Goal: Task Accomplishment & Management: Manage account settings

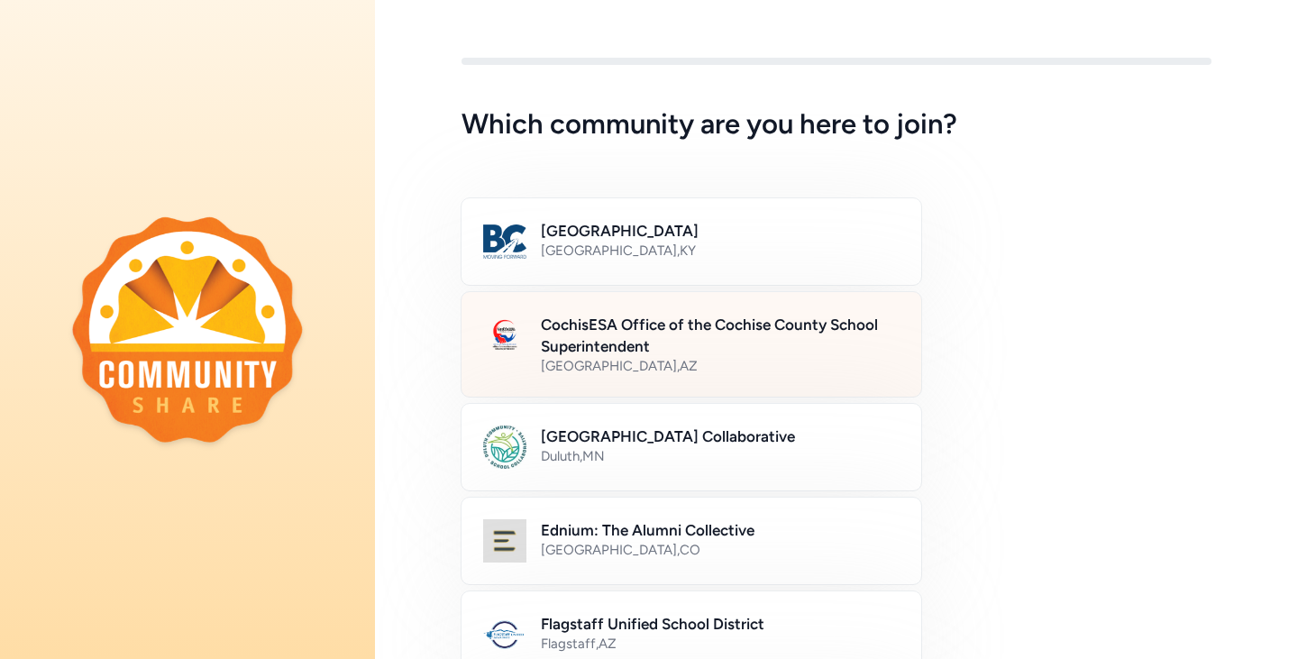
click at [718, 326] on h2 "CochisESA Office of the Cochise County School Superintendent" at bounding box center [720, 335] width 359 height 43
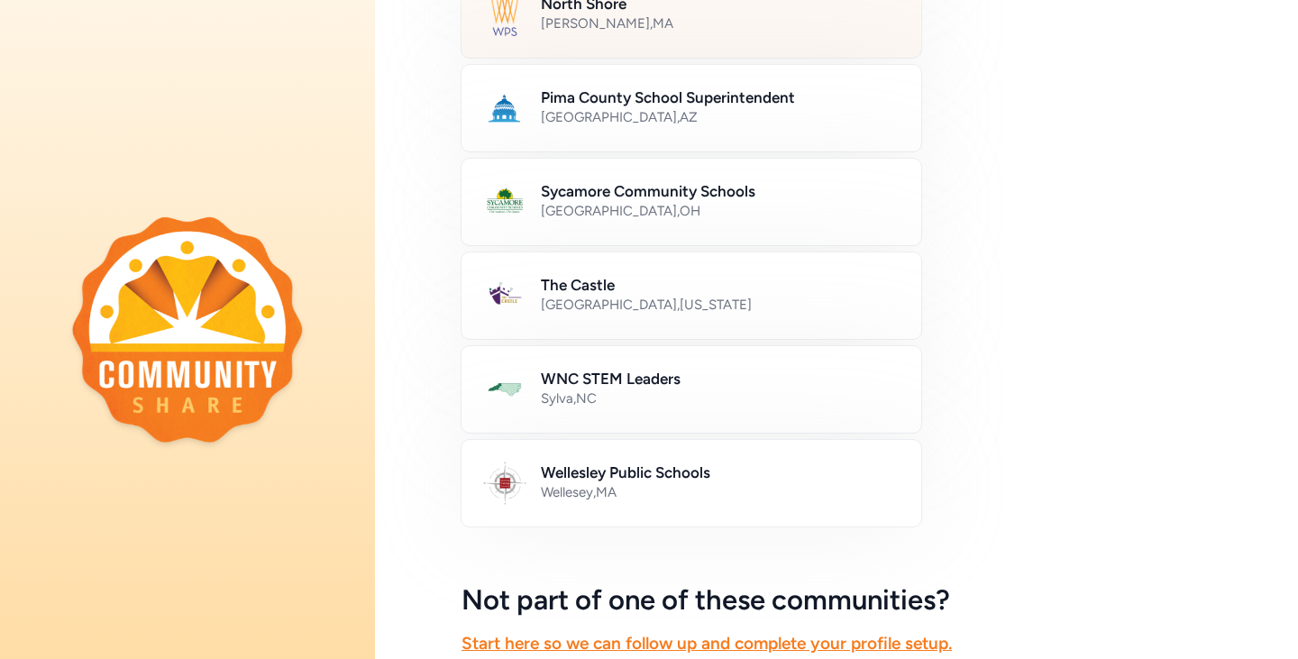
scroll to position [1078, 0]
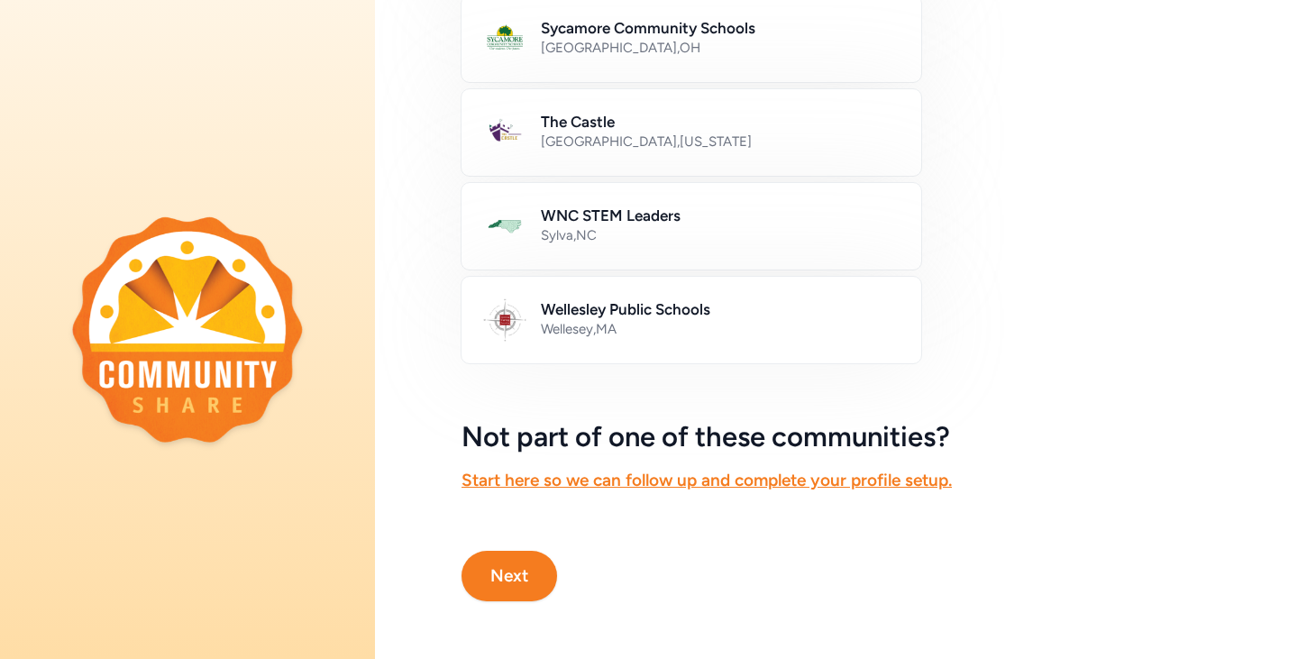
click at [498, 561] on button "Next" at bounding box center [510, 576] width 96 height 50
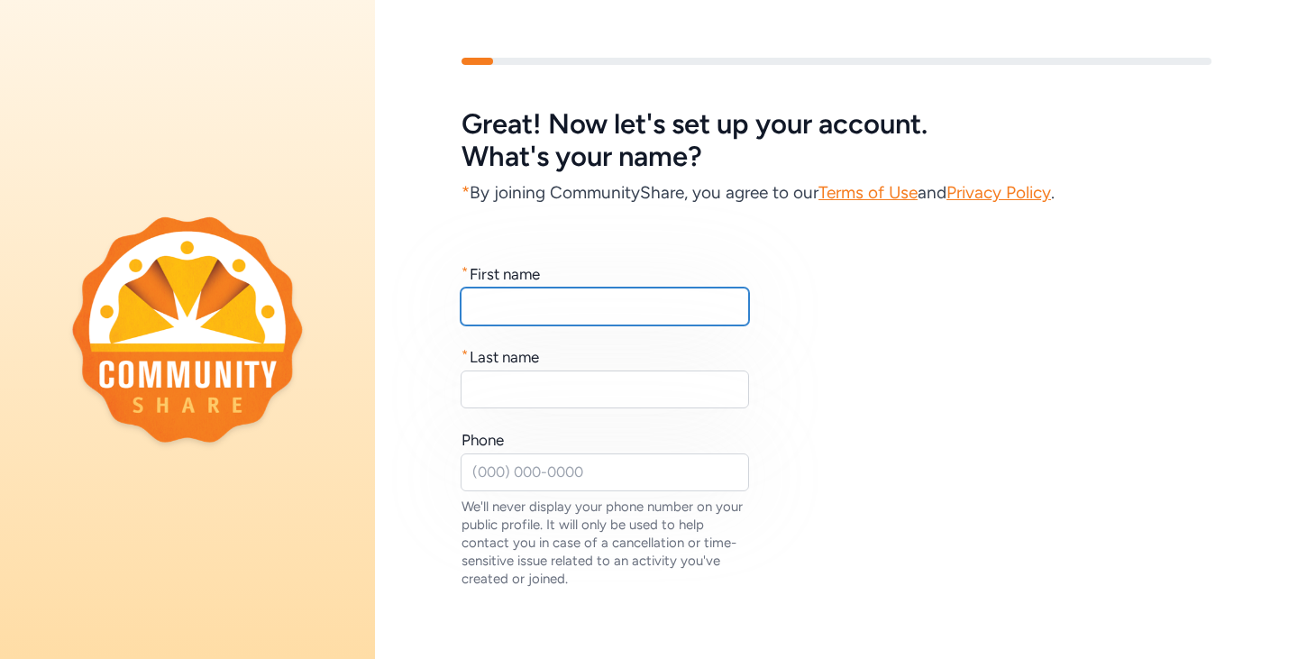
click at [626, 298] on input "text" at bounding box center [605, 307] width 288 height 38
type input "Stacie"
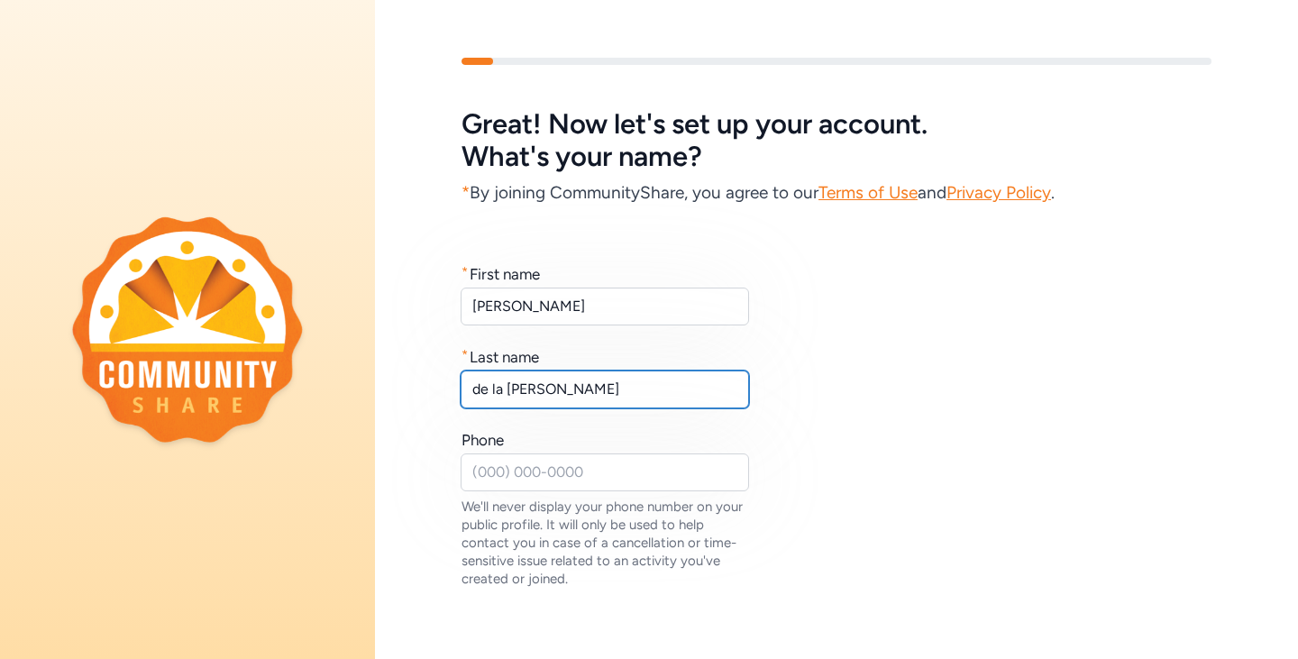
type input "de la Vega"
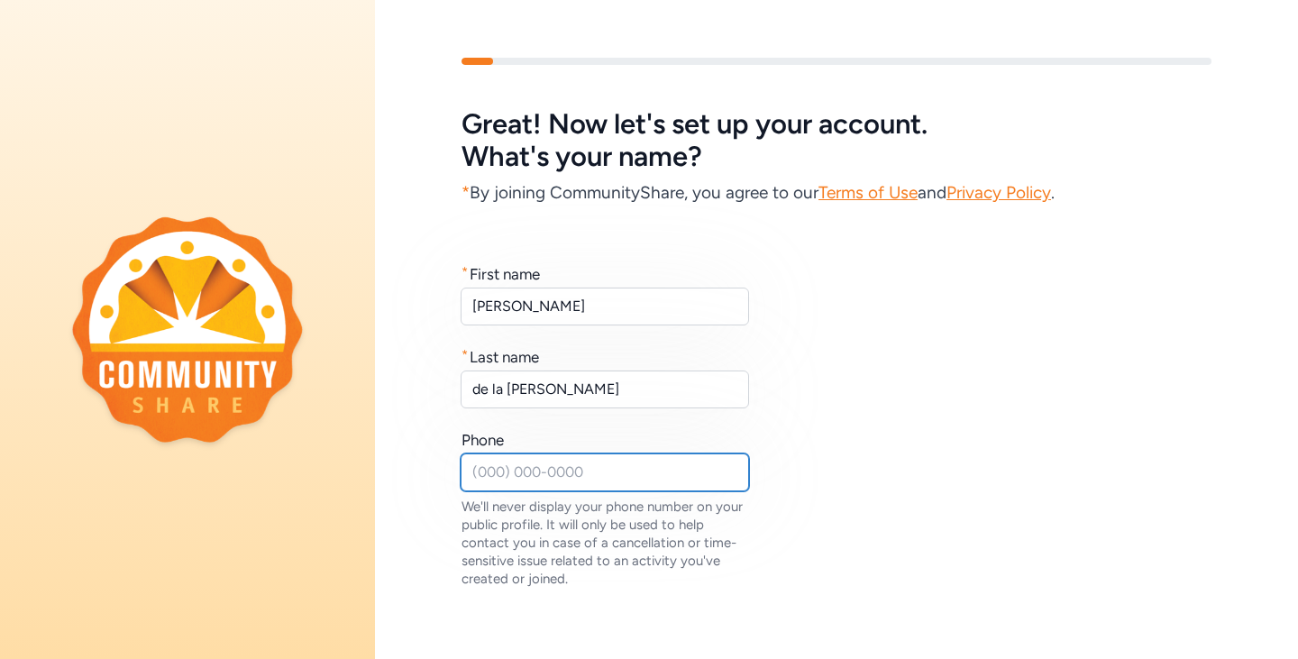
click at [497, 474] on input "text" at bounding box center [605, 472] width 288 height 38
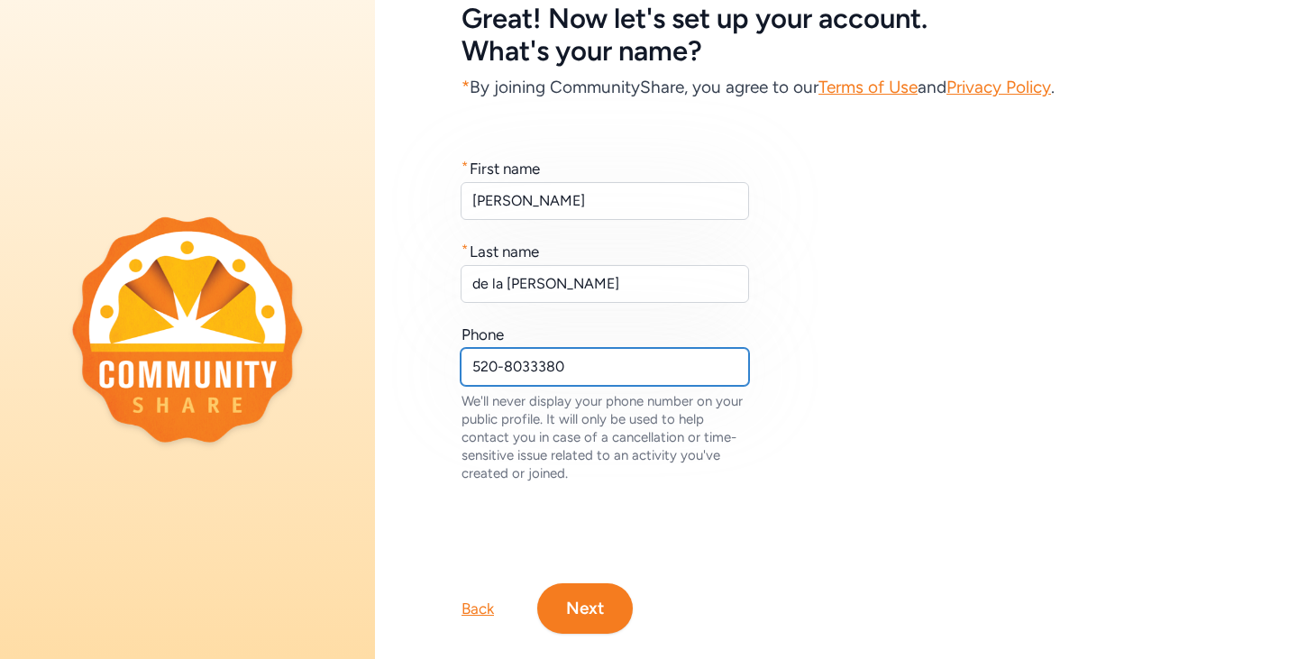
scroll to position [151, 0]
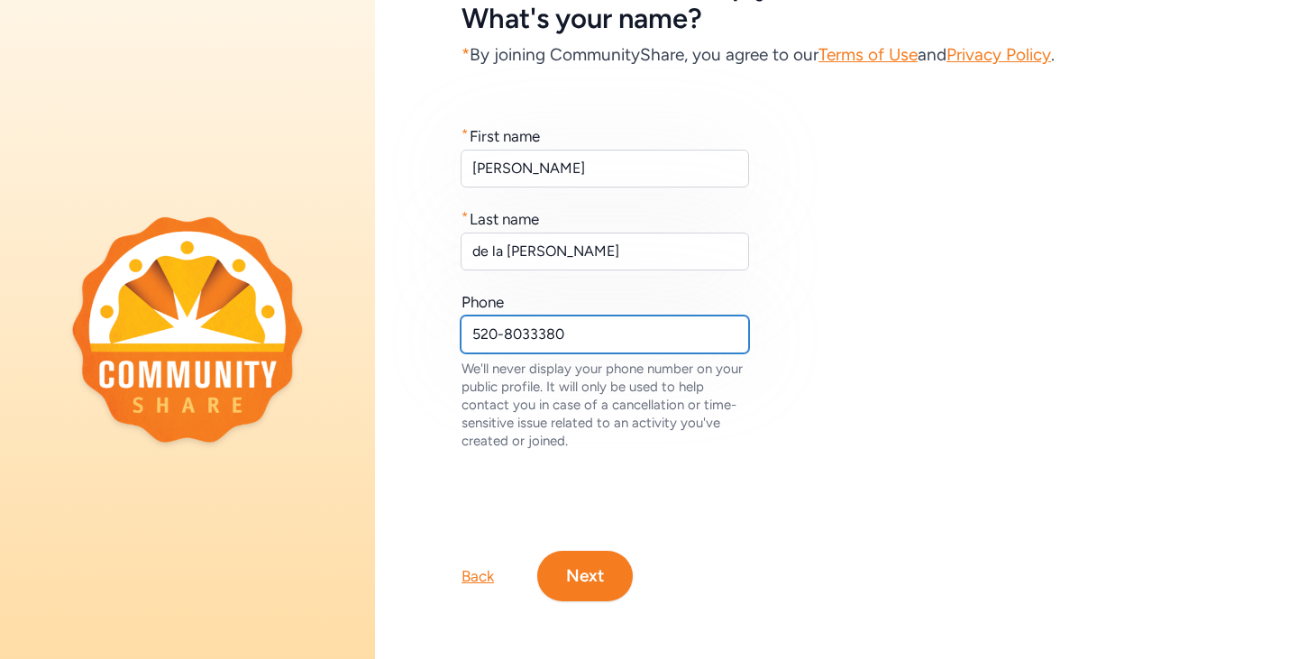
click at [534, 323] on input "520-8033380" at bounding box center [605, 335] width 288 height 38
type input "520-803-3380"
drag, startPoint x: 599, startPoint y: 546, endPoint x: 627, endPoint y: 495, distance: 58.5
click at [599, 551] on button "Next" at bounding box center [585, 576] width 96 height 50
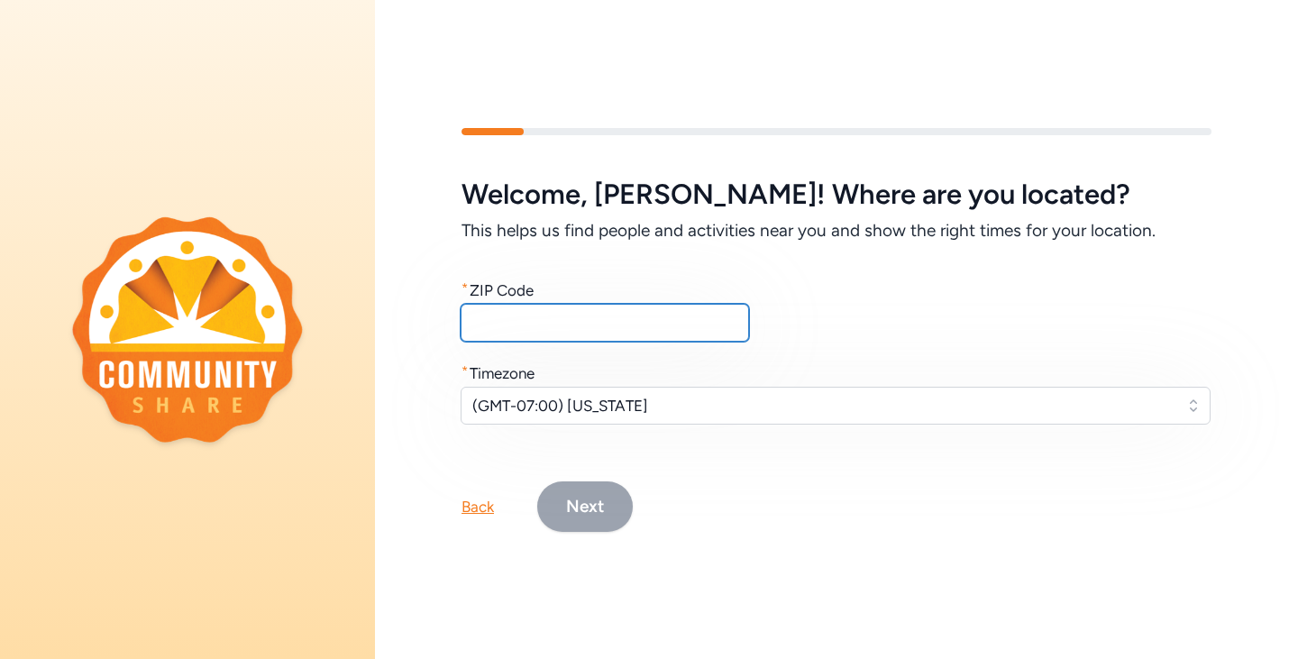
click at [619, 322] on input "text" at bounding box center [605, 323] width 288 height 38
type input "85635"
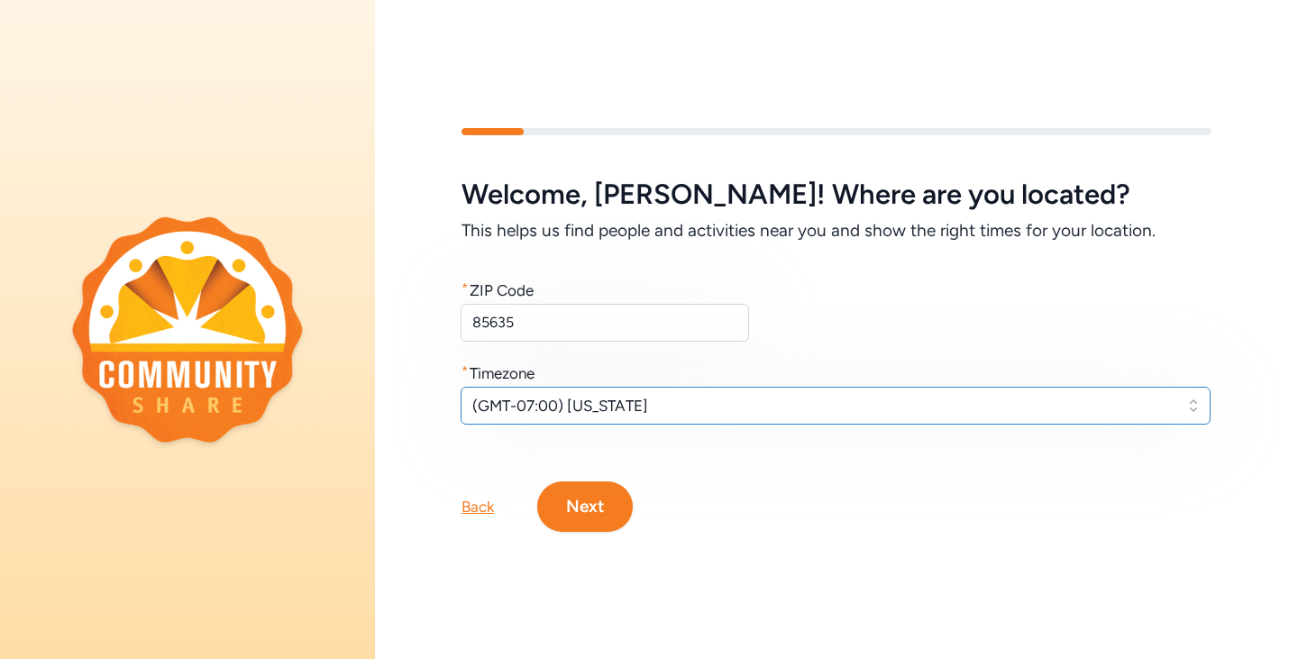
click at [1093, 403] on span "(GMT-07:00) Arizona" at bounding box center [822, 406] width 701 height 22
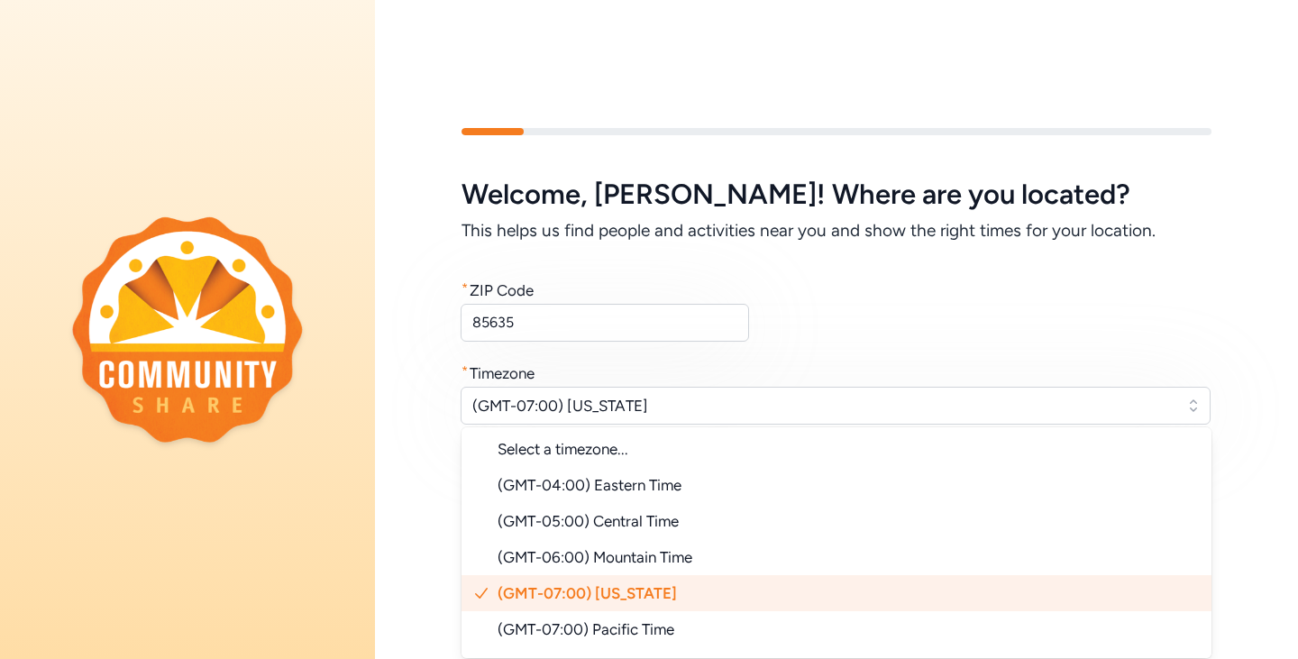
click at [637, 584] on span "(GMT-07:00) Arizona" at bounding box center [587, 593] width 179 height 18
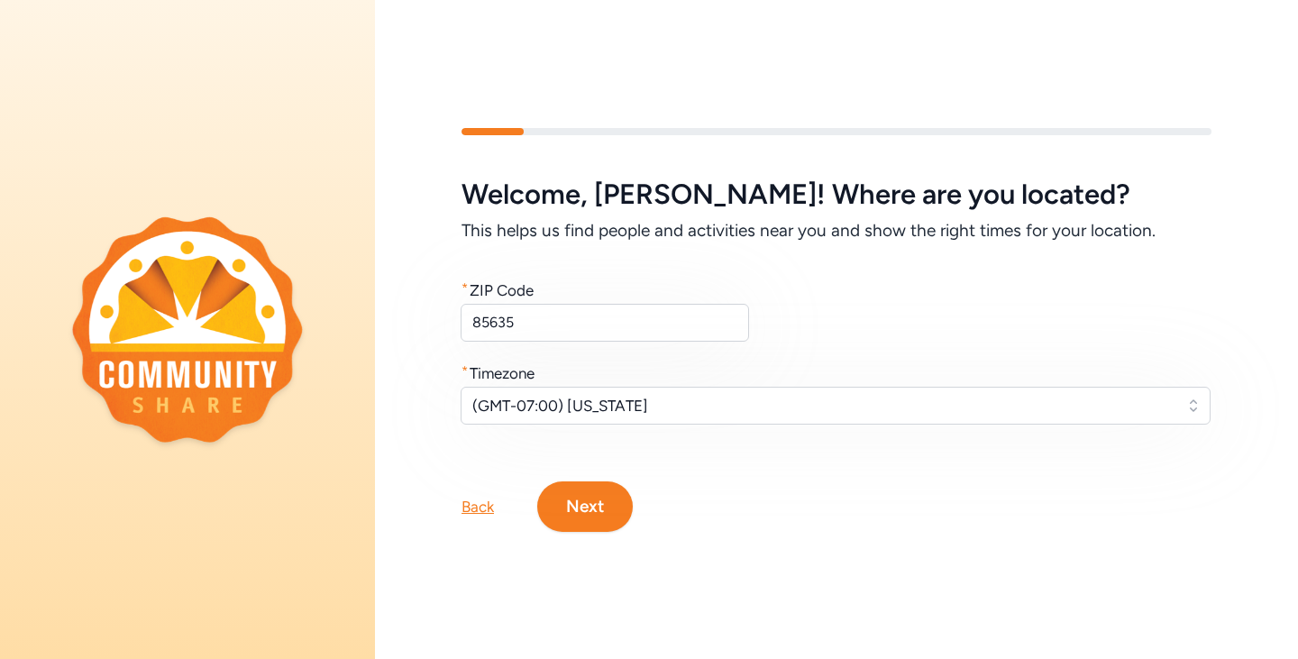
click at [607, 499] on button "Next" at bounding box center [585, 506] width 96 height 50
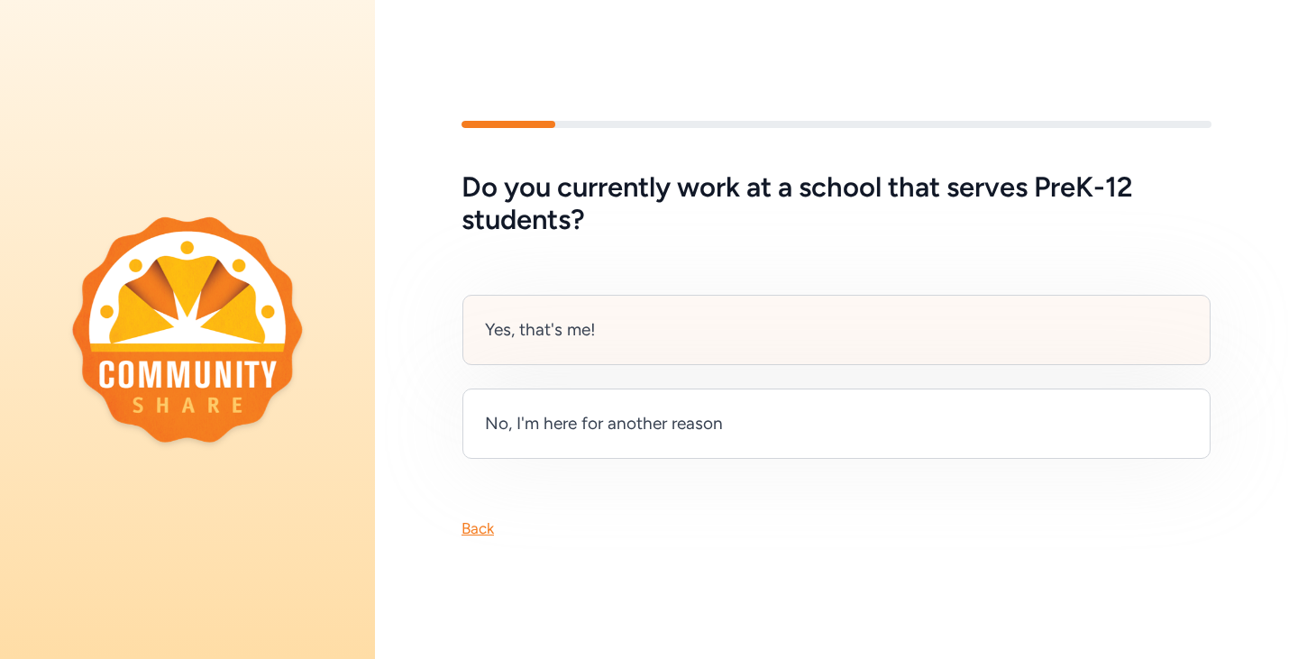
click at [646, 321] on div "Yes, that's me!" at bounding box center [836, 330] width 748 height 70
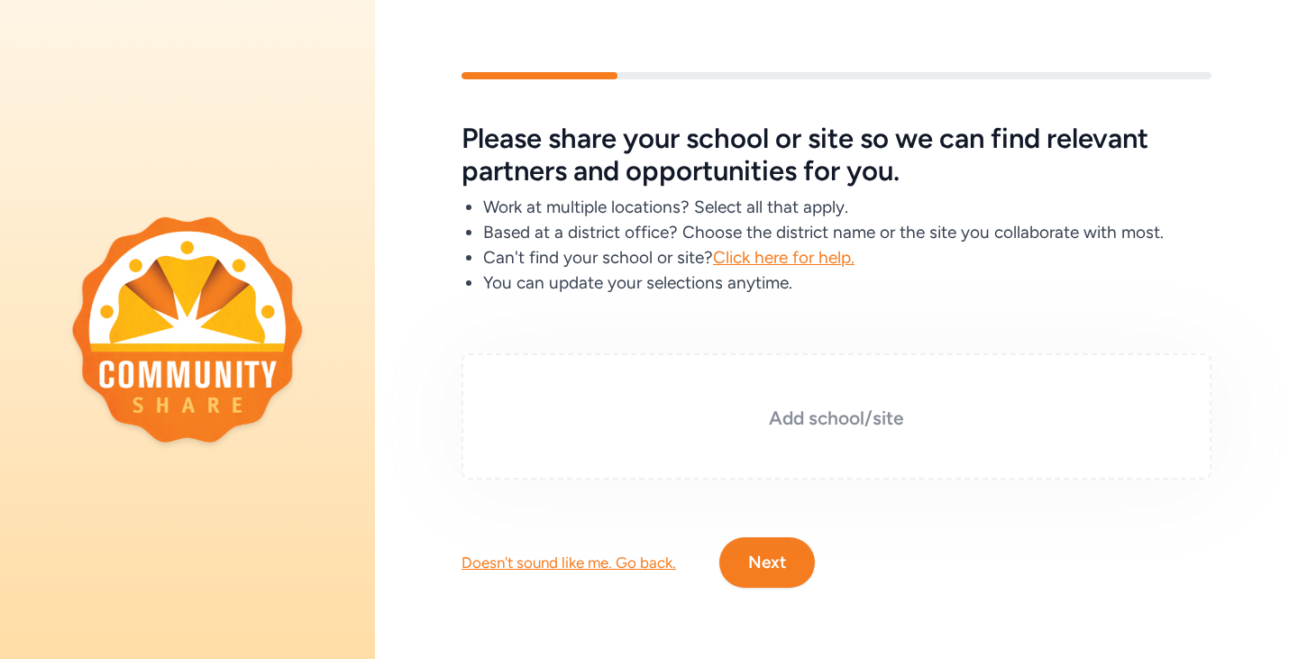
click at [810, 384] on div "Add school/site" at bounding box center [837, 416] width 750 height 126
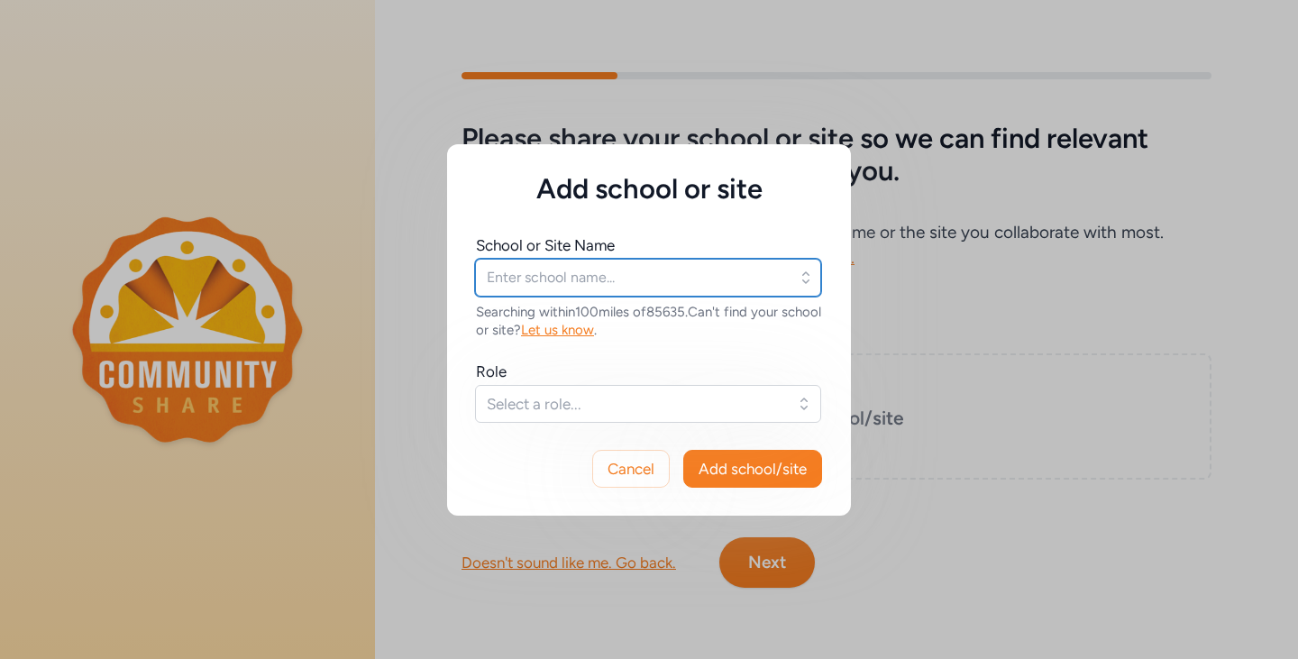
click at [754, 276] on input "text" at bounding box center [648, 278] width 346 height 38
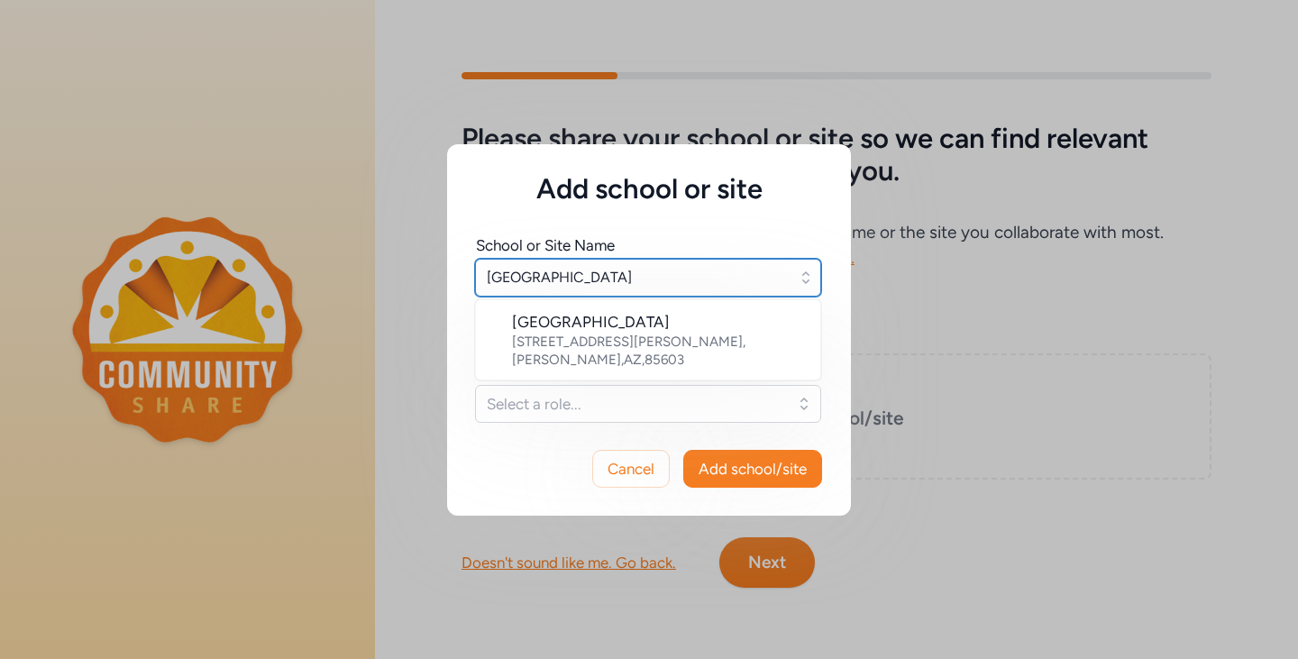
type input "New Crossroads Academy"
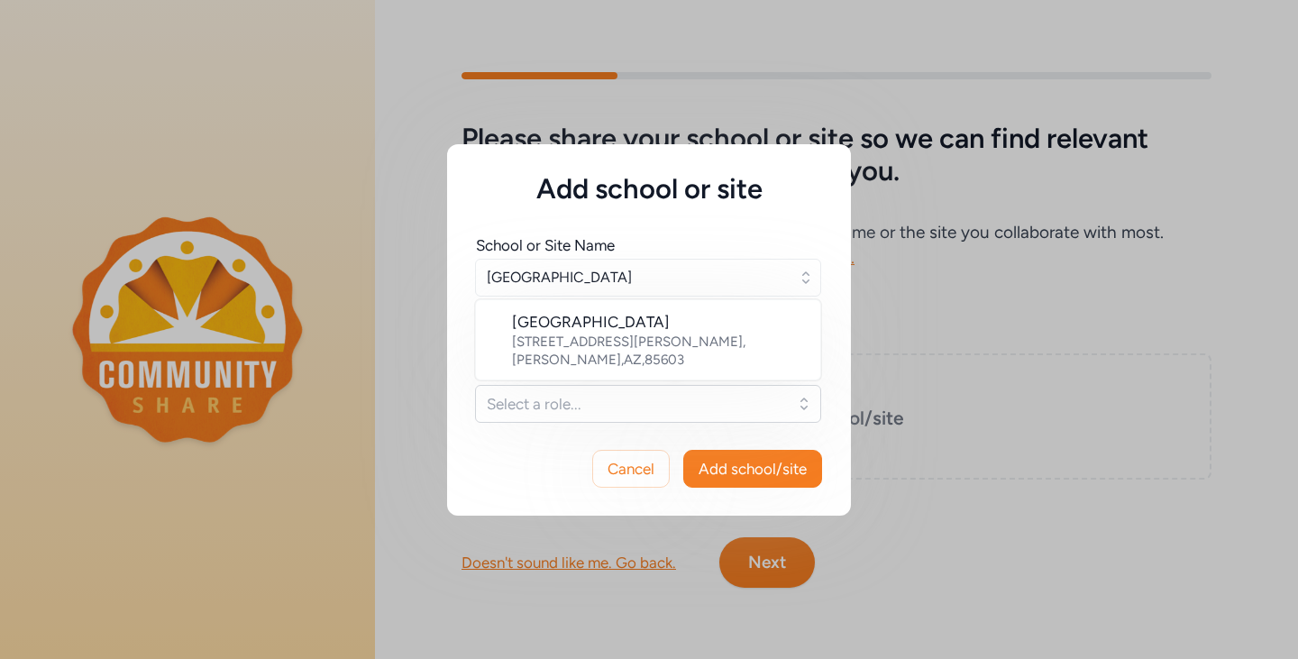
click at [456, 371] on div "School or Site Name New Crossroads Academy New Crossroads Academy 100 Clawson A…" at bounding box center [649, 314] width 404 height 216
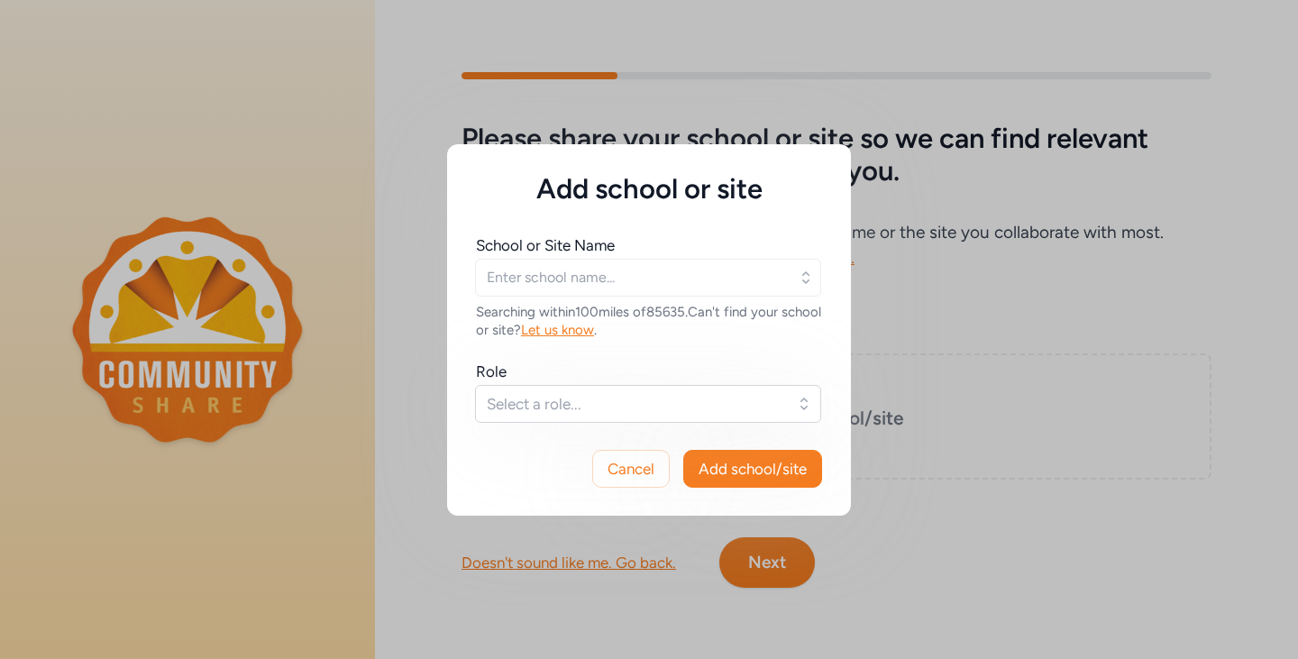
click at [594, 330] on span "Let us know" at bounding box center [557, 330] width 73 height 16
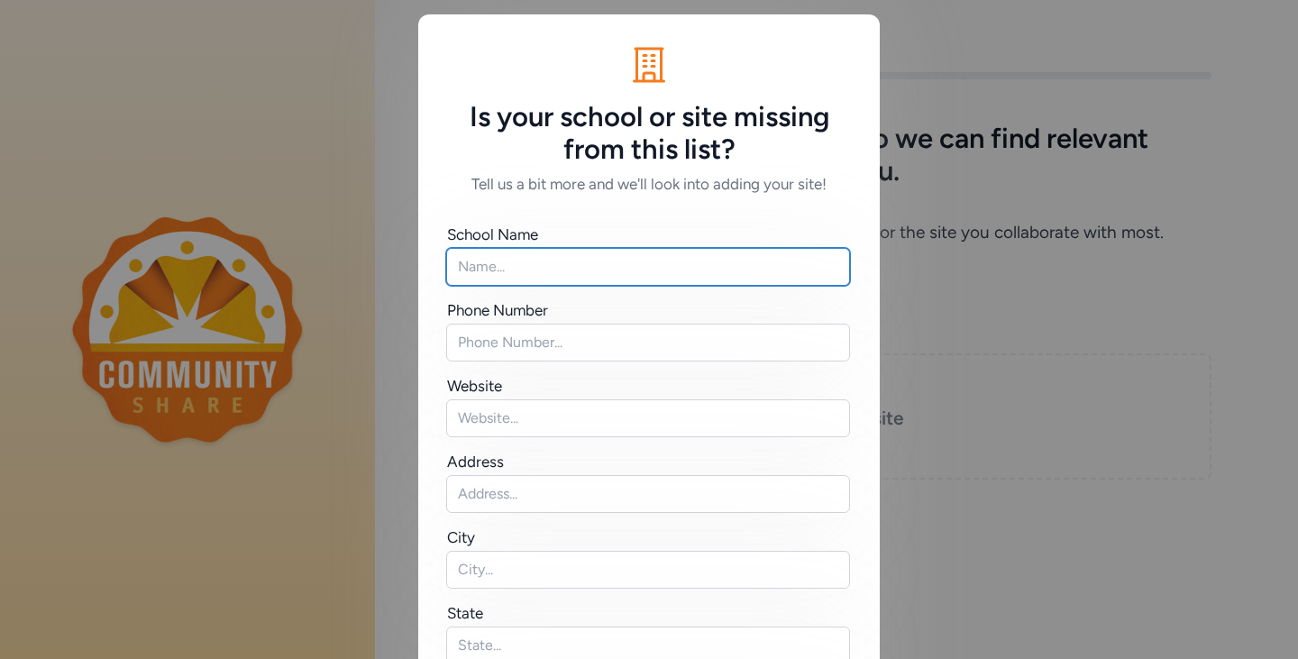
click at [586, 260] on input "text" at bounding box center [648, 267] width 404 height 38
type input "New Crossroads Academy"
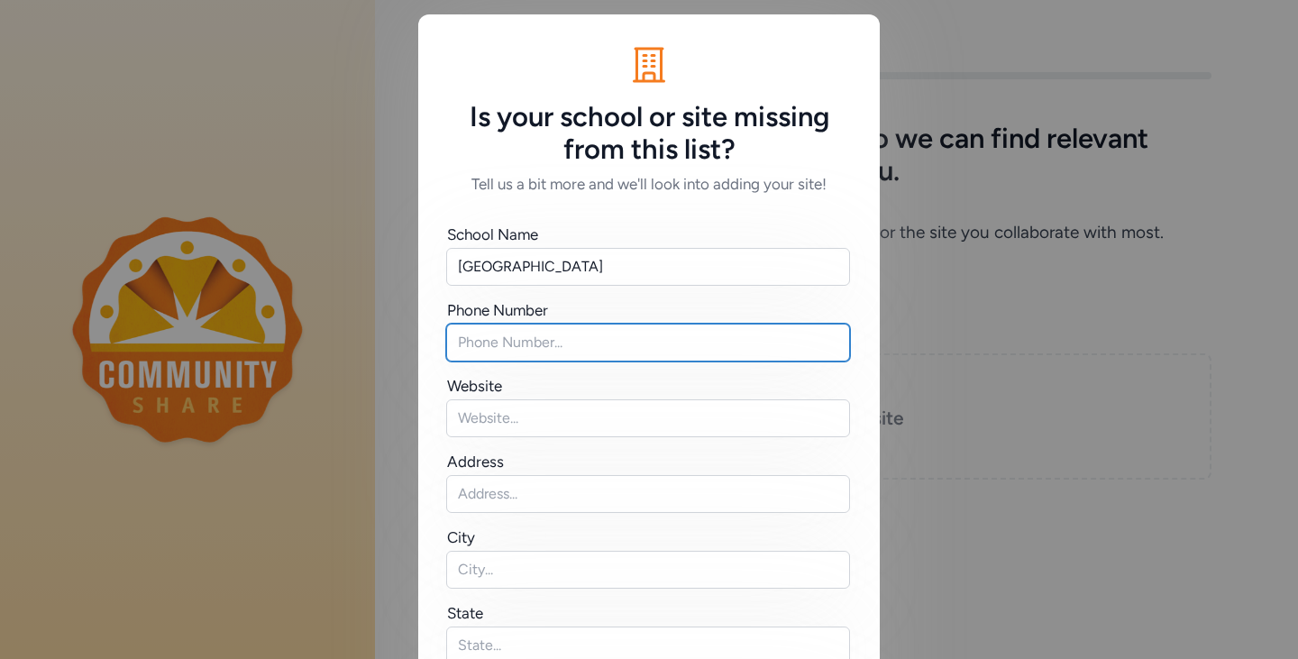
click at [582, 341] on input "text" at bounding box center [648, 343] width 404 height 38
type input "5208033380"
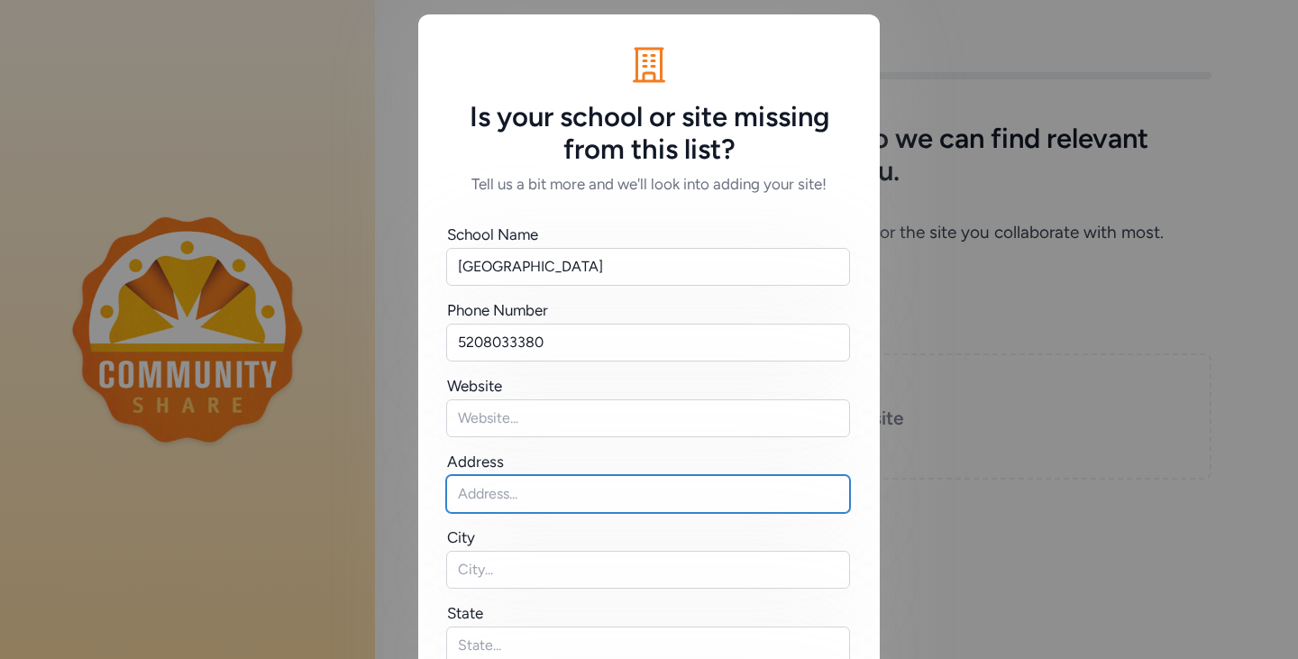
type input "4001 E. Foothills Dr. Suite A"
type input "Sierra Vista"
type input "Arizona"
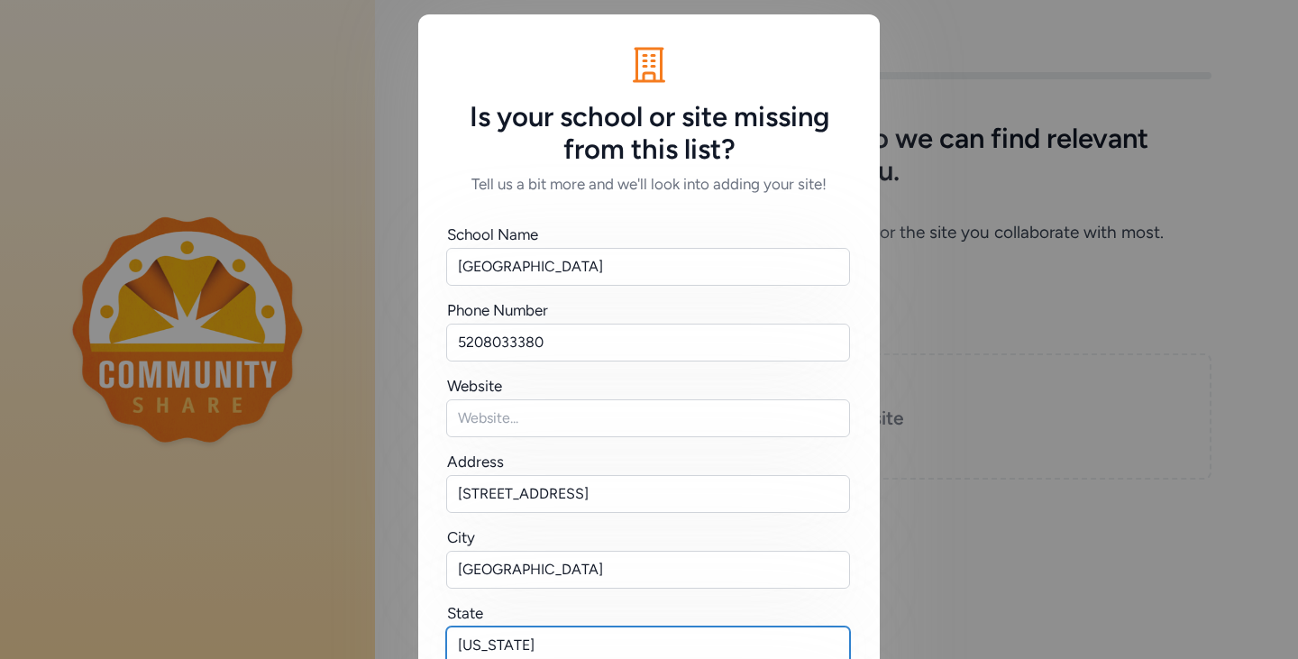
type input "85635"
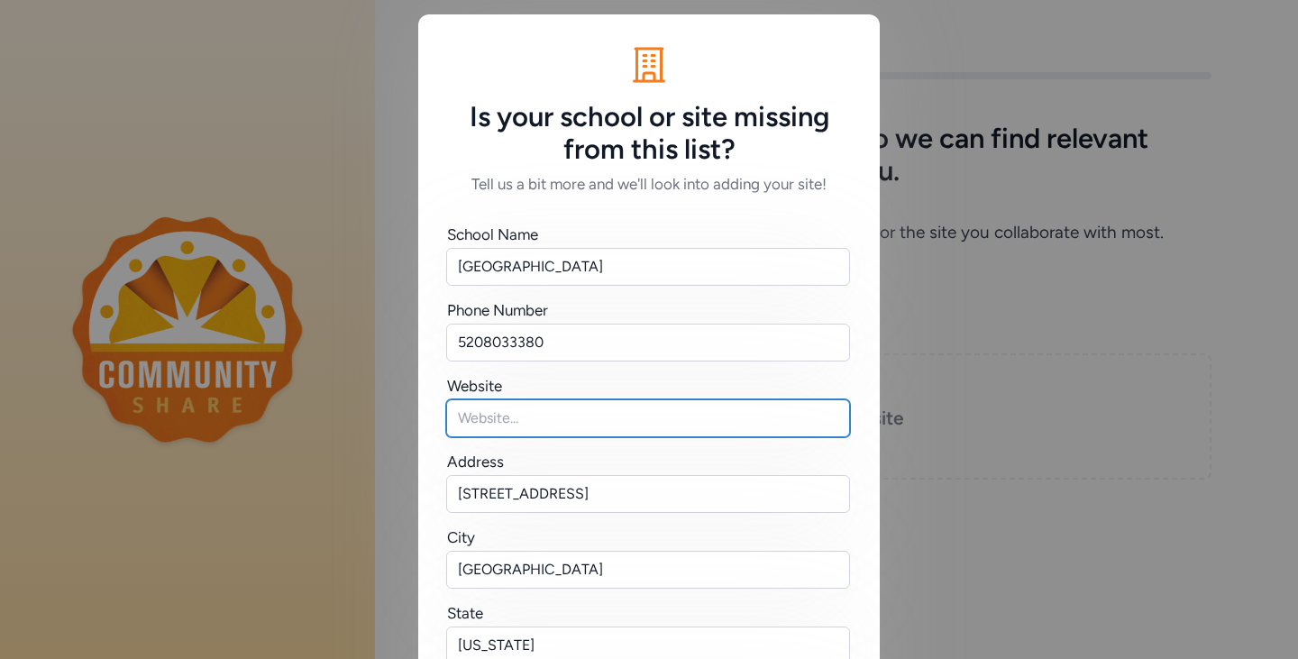
click at [565, 420] on input "text" at bounding box center [648, 418] width 404 height 38
paste input "https://www.newcrossroadsacademy.org/"
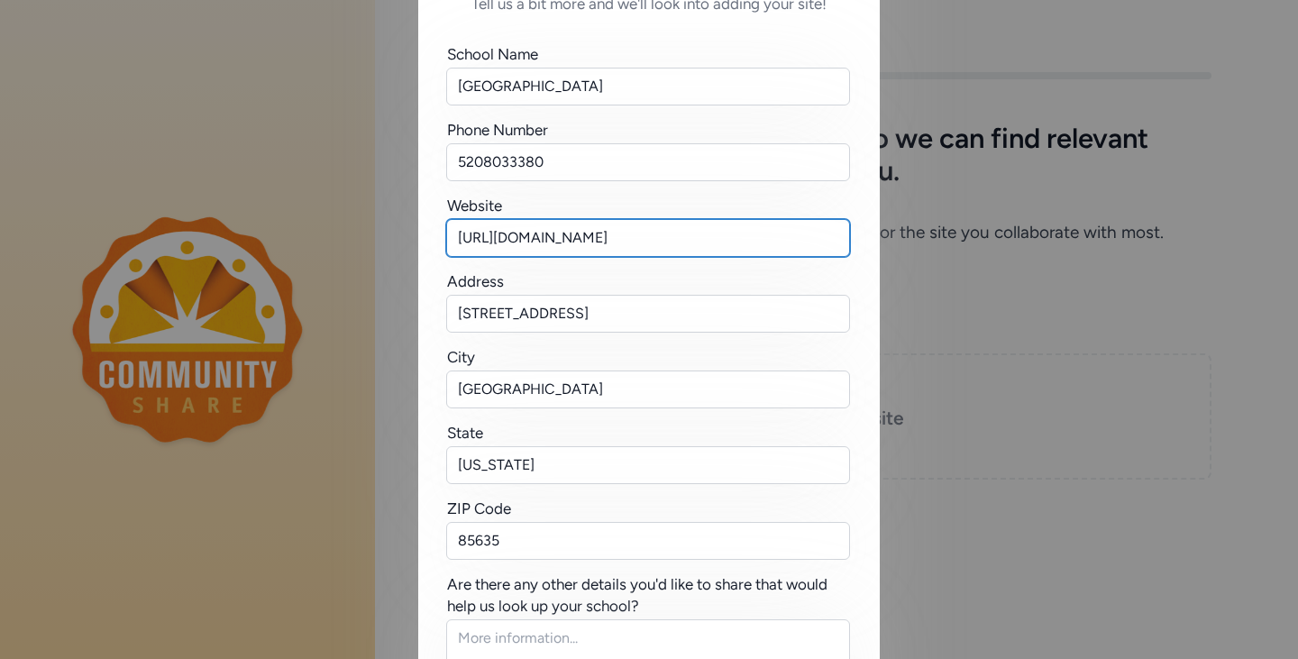
scroll to position [329, 0]
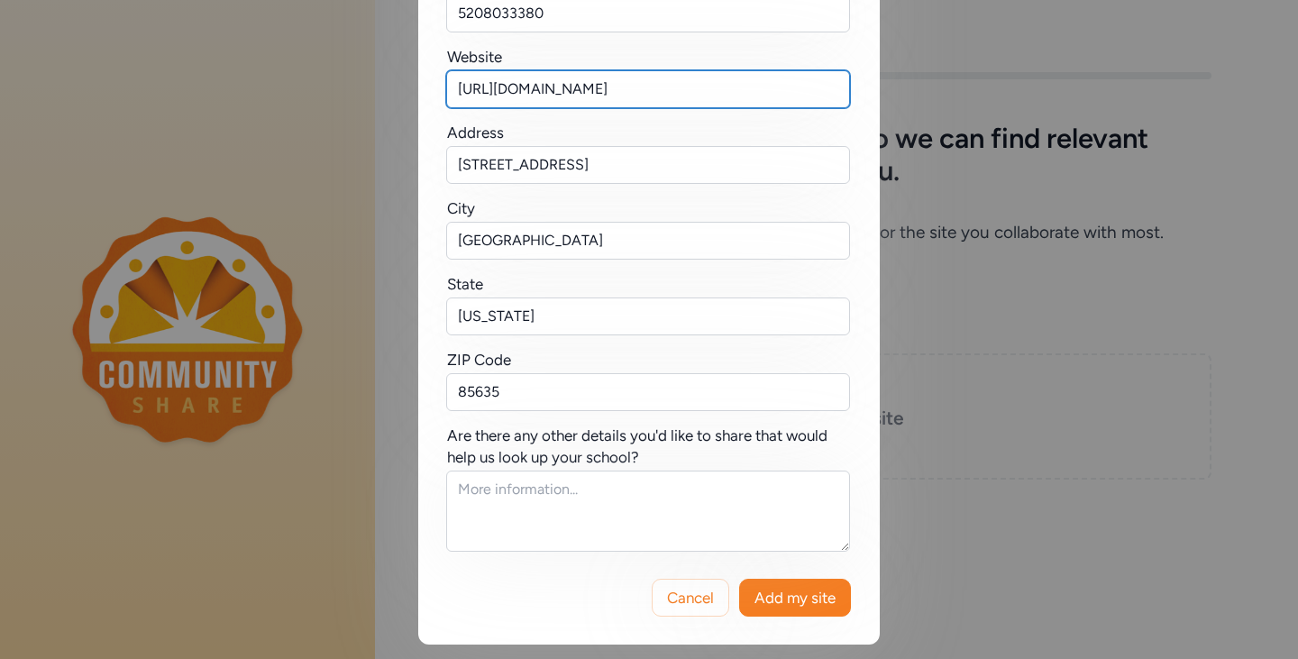
type input "https://www.newcrossroadsacademy.org/"
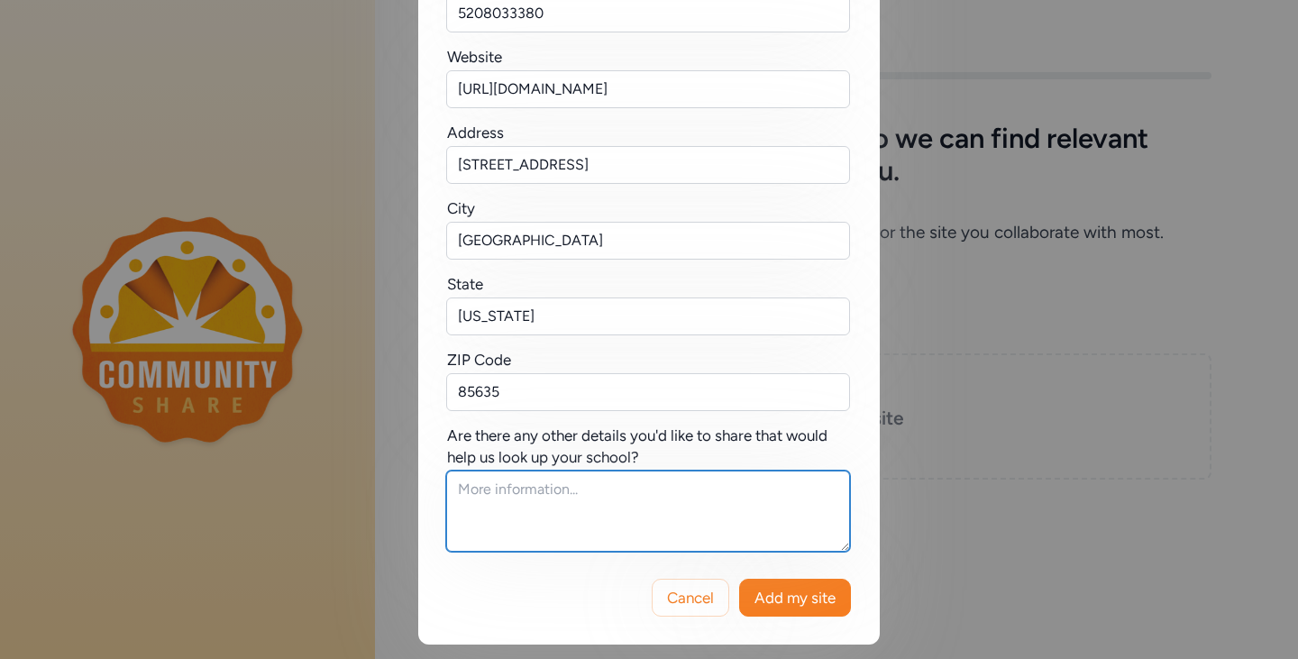
click at [678, 491] on textarea at bounding box center [648, 511] width 404 height 81
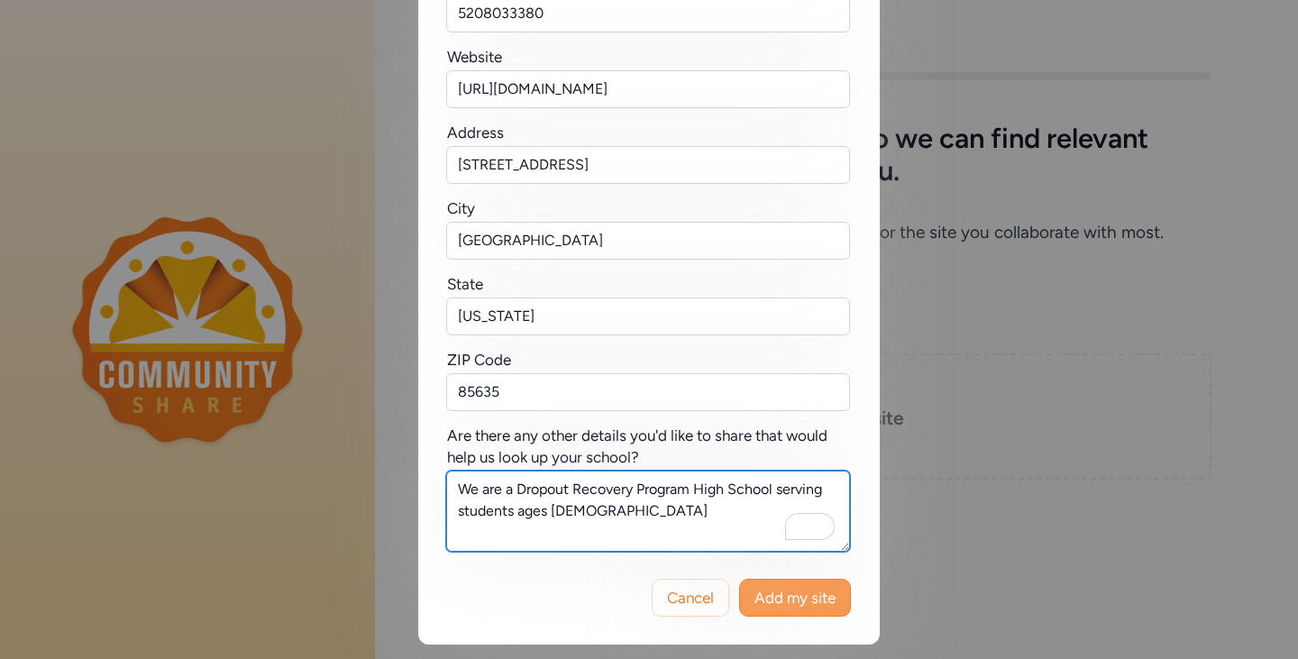
type textarea "We are a Dropout Recovery Program High School serving students ages 16-22"
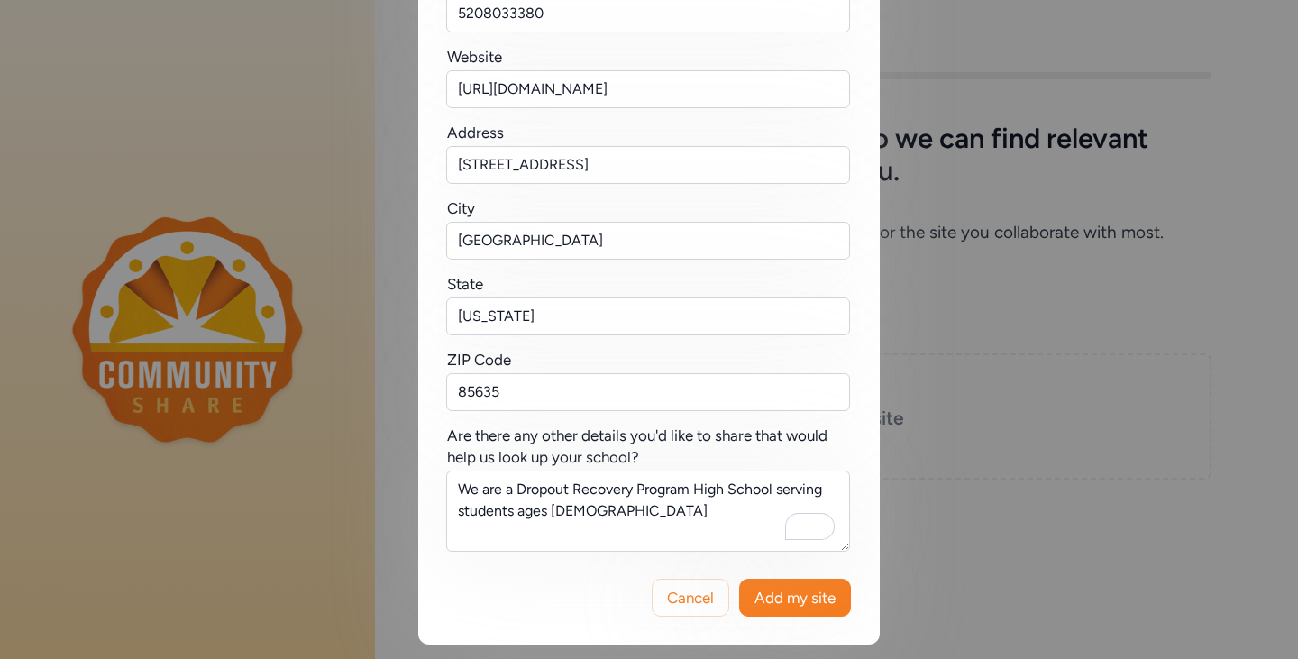
click at [783, 593] on span "Add my site" at bounding box center [795, 598] width 81 height 22
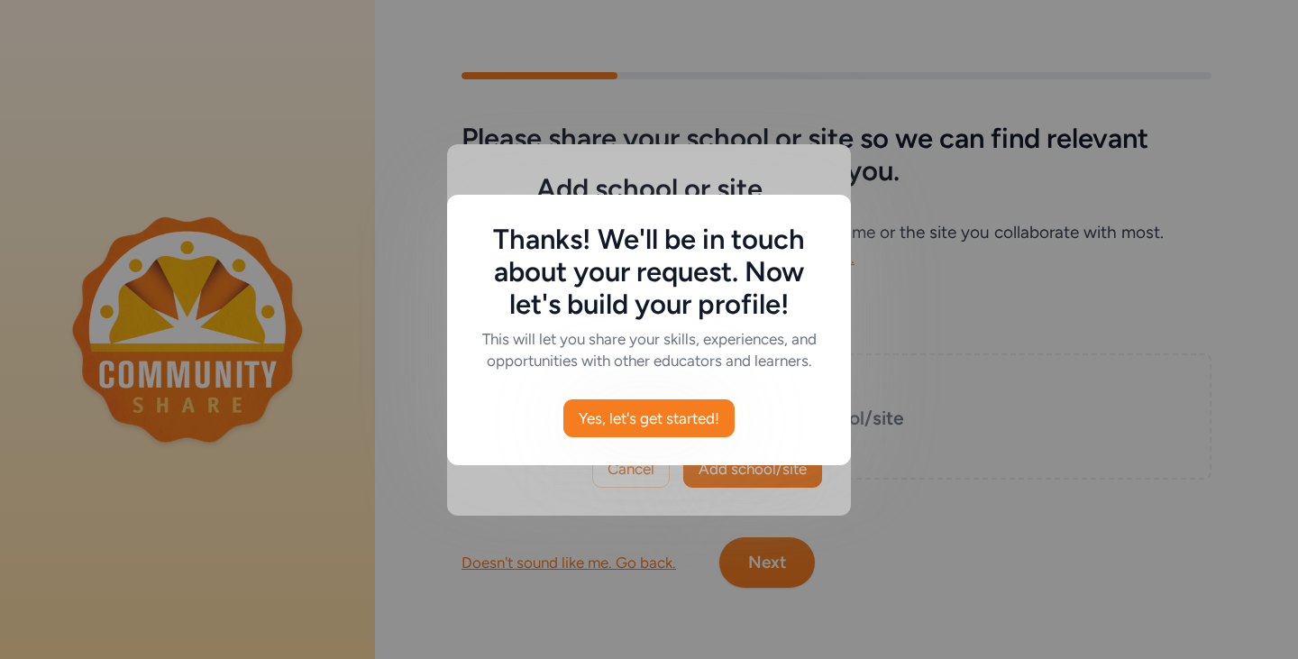
scroll to position [0, 0]
click at [677, 415] on span "Yes, let's get started!" at bounding box center [649, 419] width 141 height 22
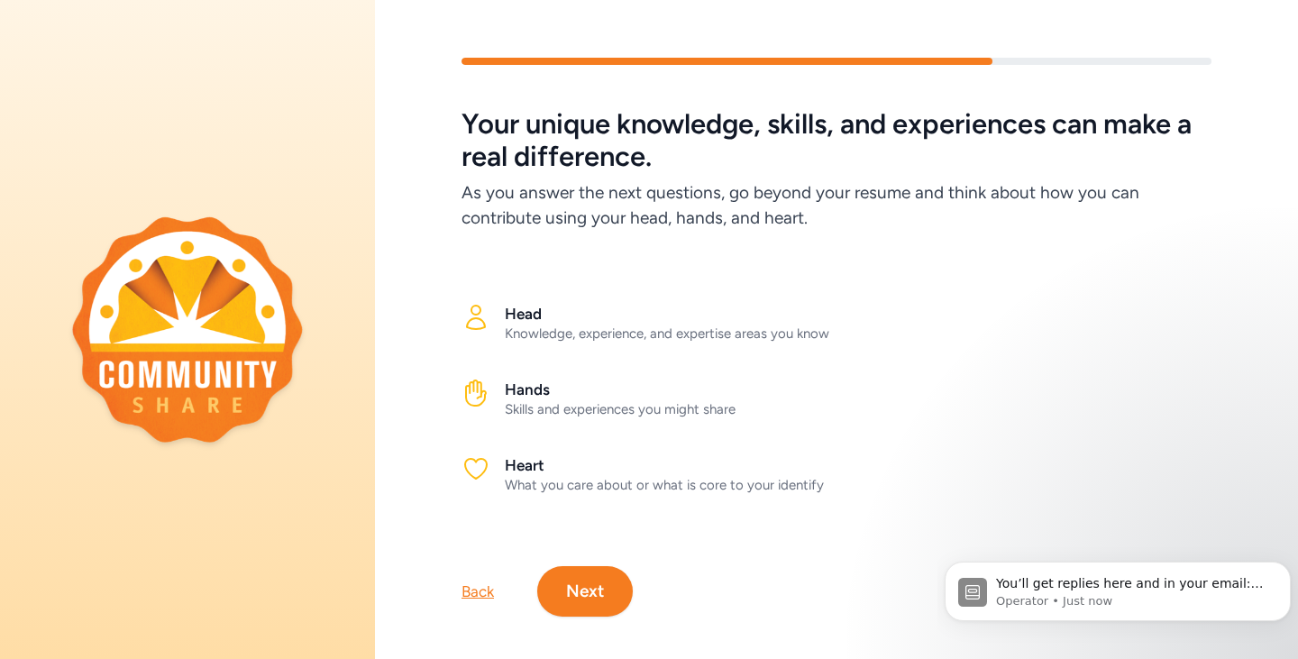
click at [578, 584] on button "Next" at bounding box center [585, 591] width 96 height 50
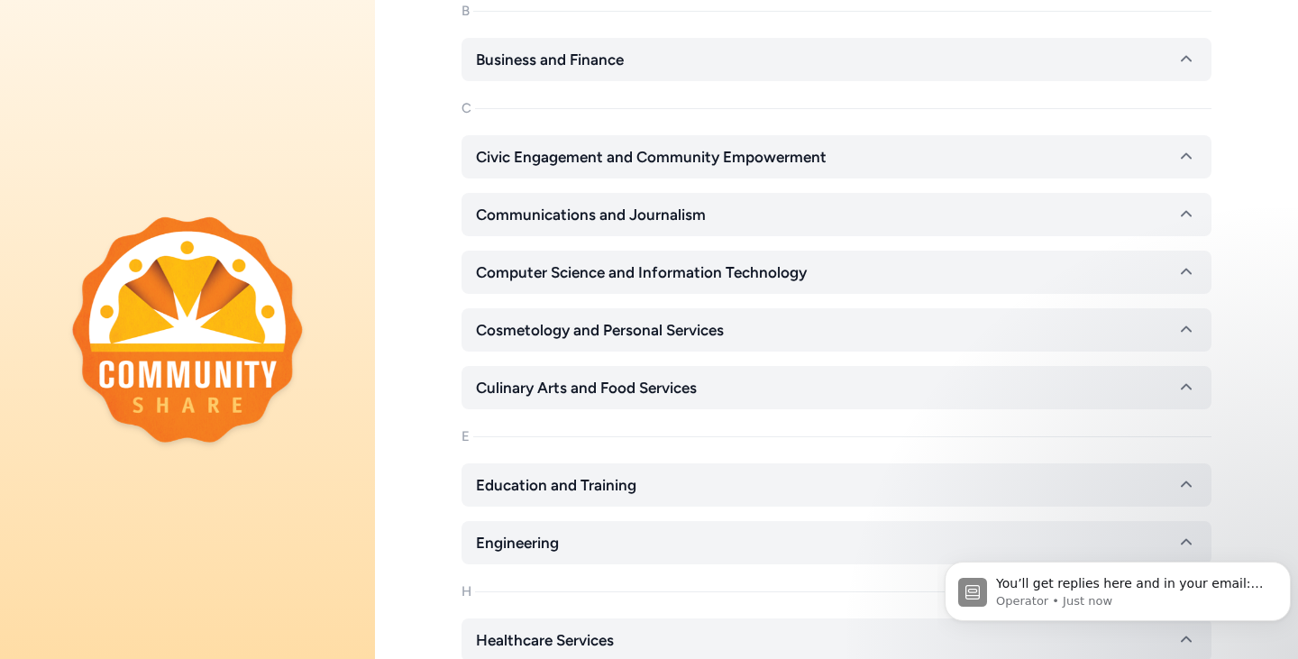
scroll to position [541, 0]
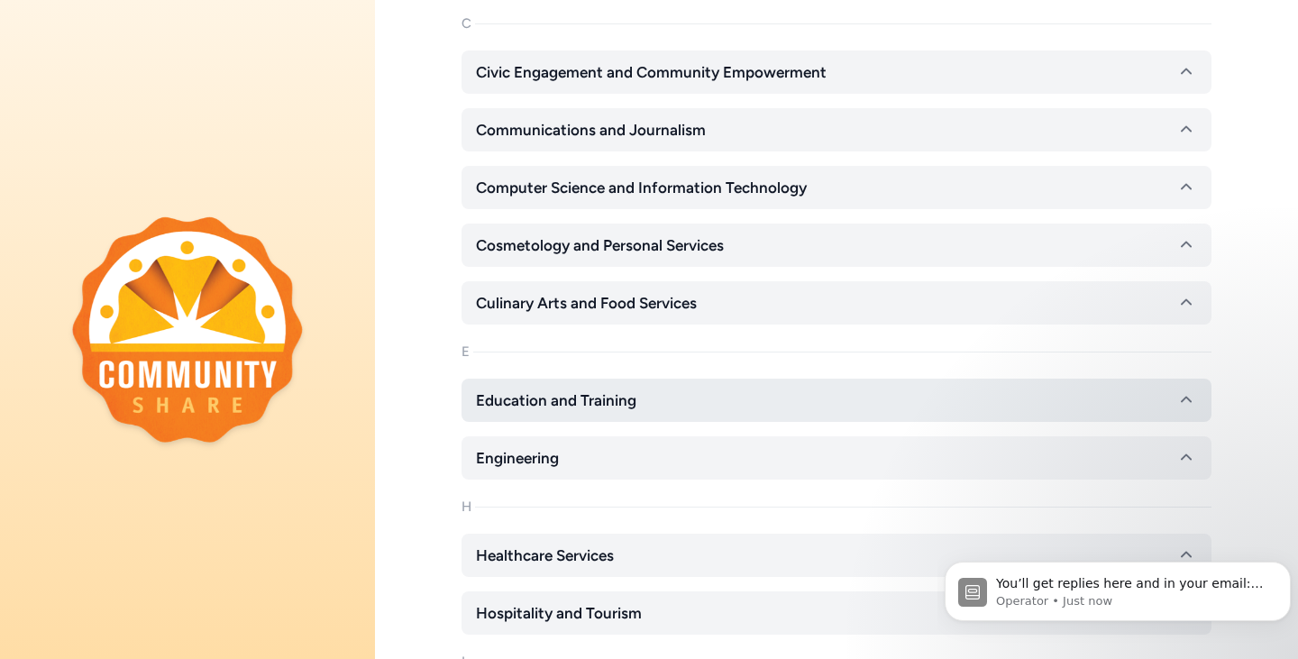
click at [1101, 422] on button "Education and Training" at bounding box center [837, 400] width 750 height 43
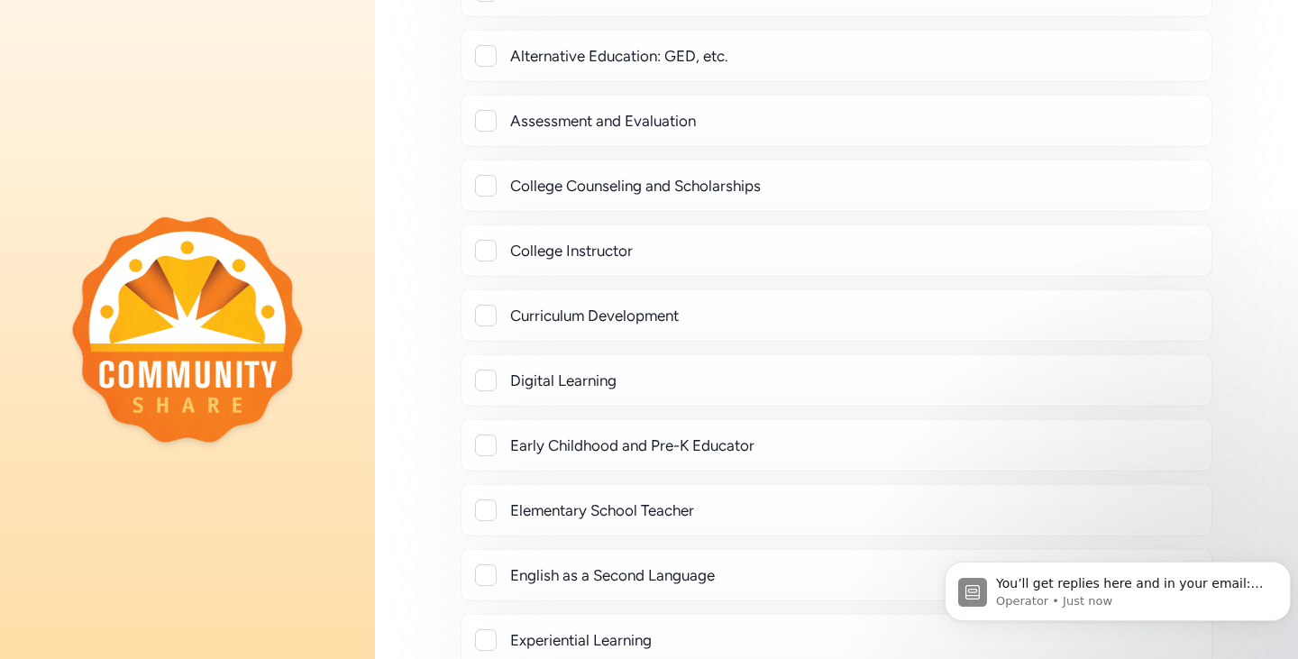
scroll to position [1082, 0]
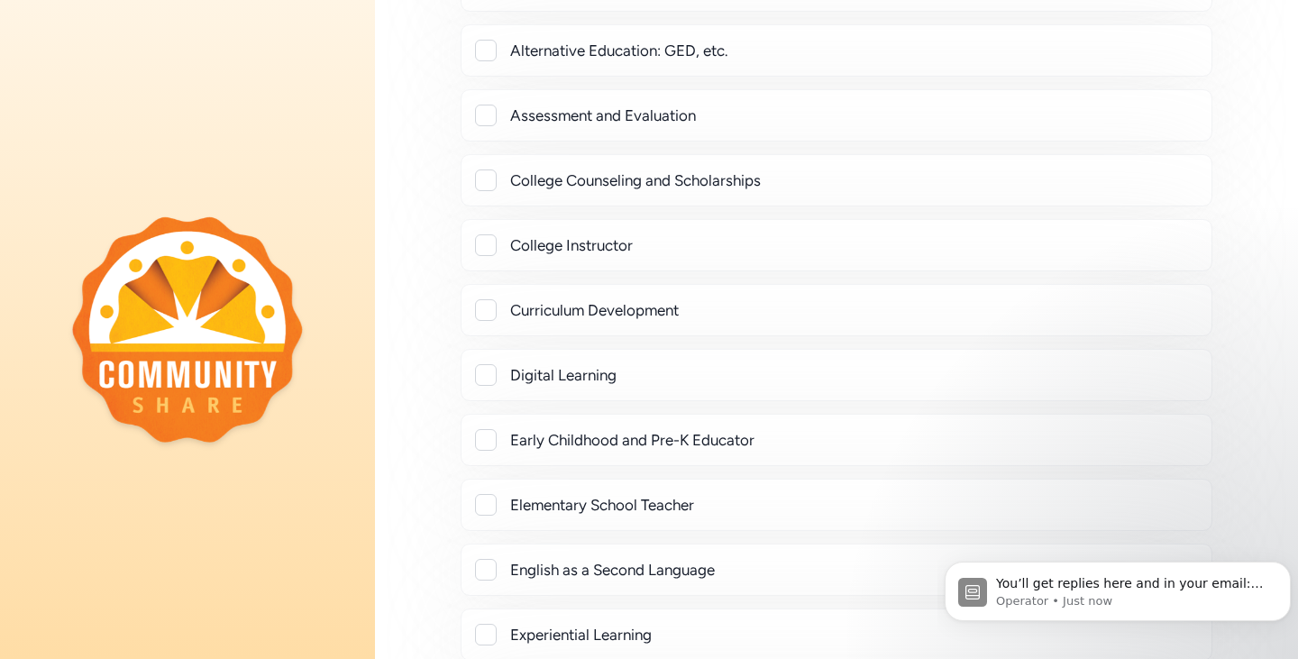
click at [485, 386] on div at bounding box center [486, 375] width 22 height 22
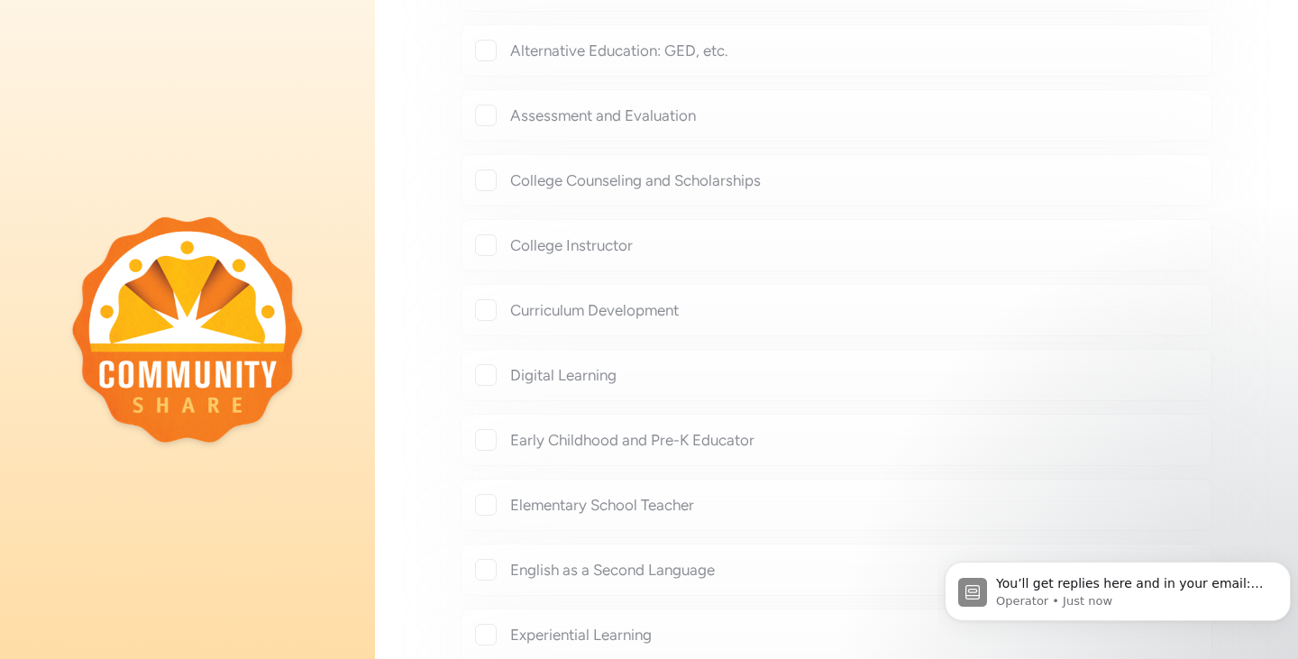
checkbox input "true"
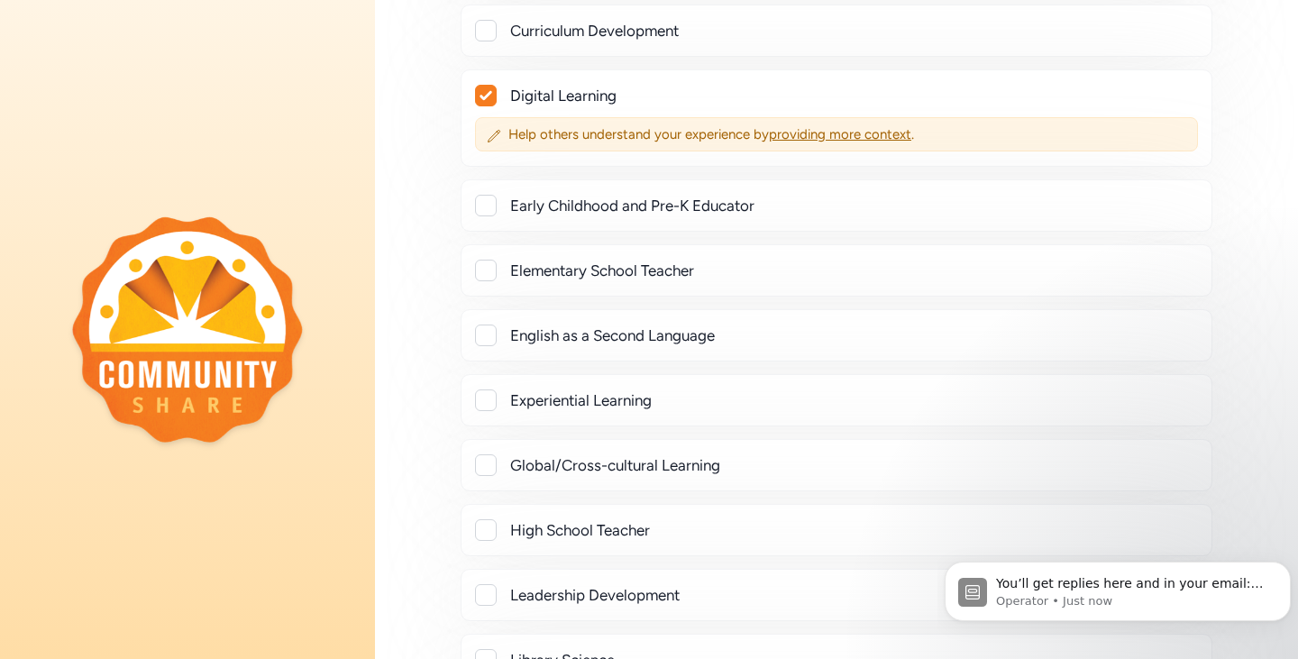
scroll to position [1442, 0]
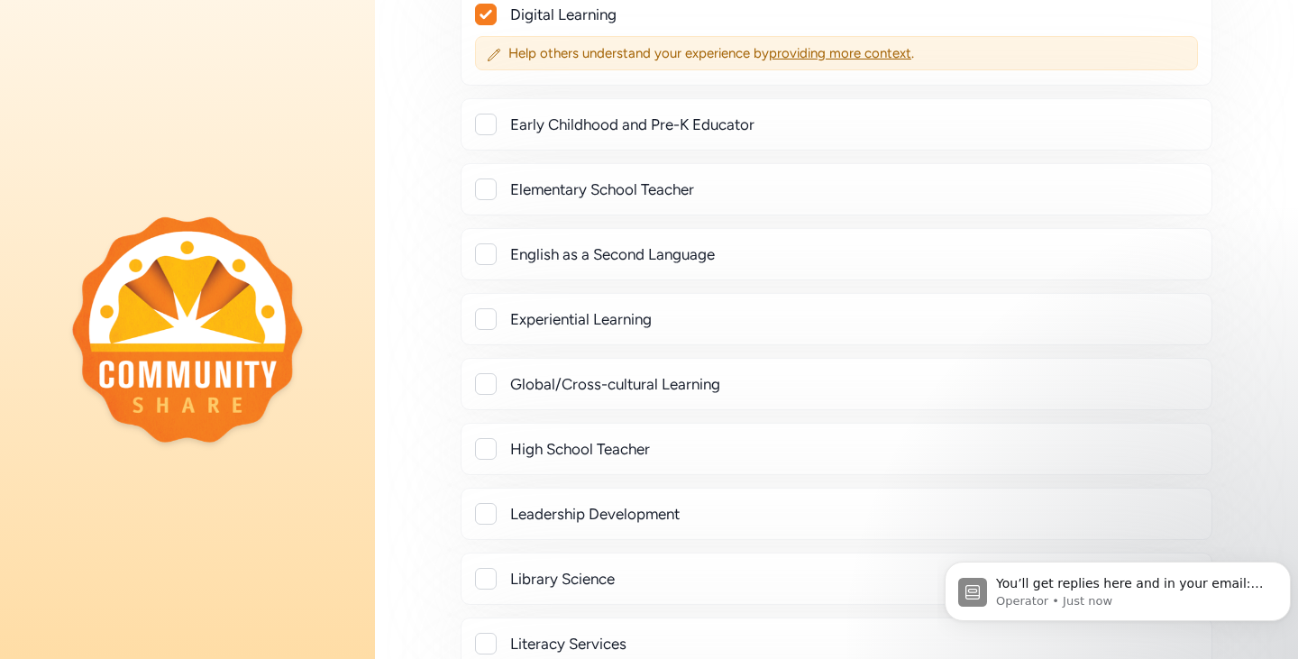
click at [489, 330] on div at bounding box center [486, 319] width 22 height 22
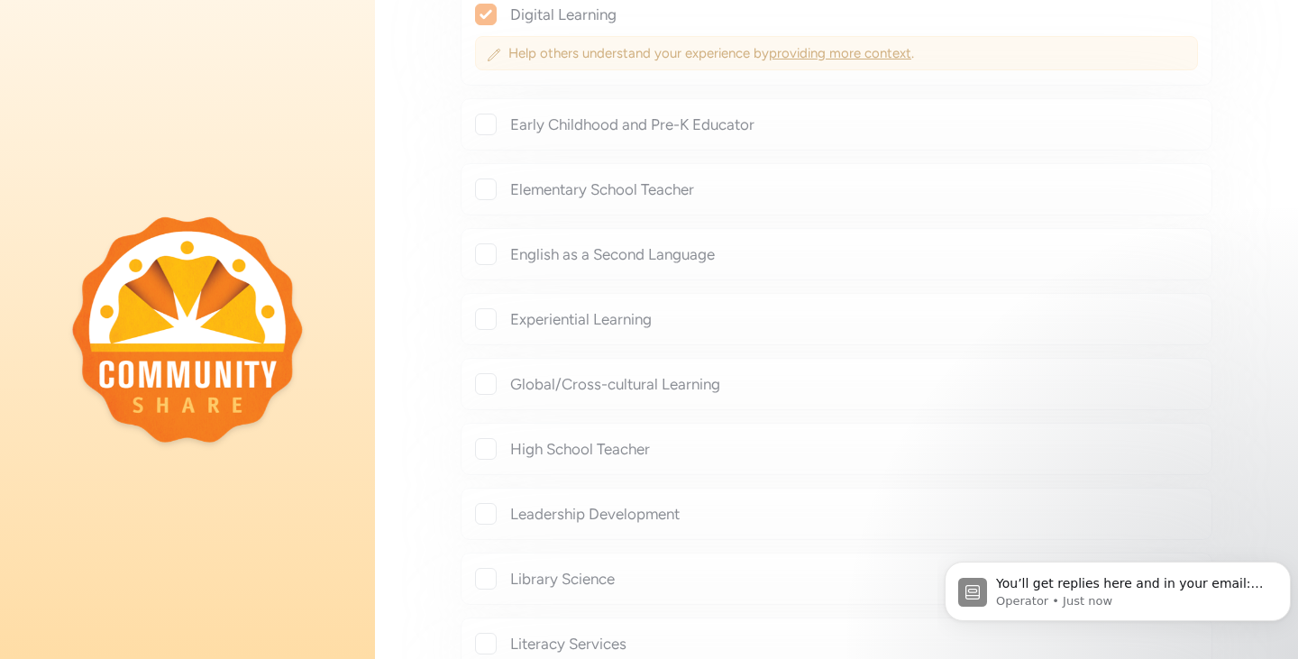
checkbox input "true"
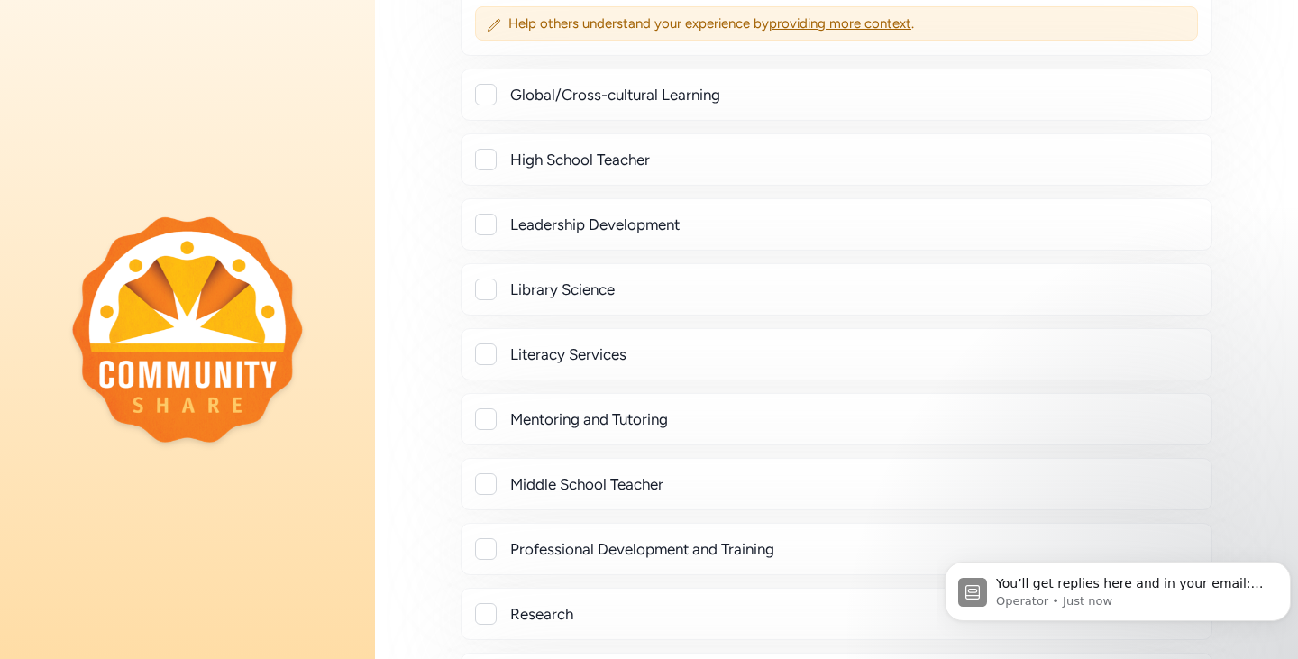
scroll to position [1803, 0]
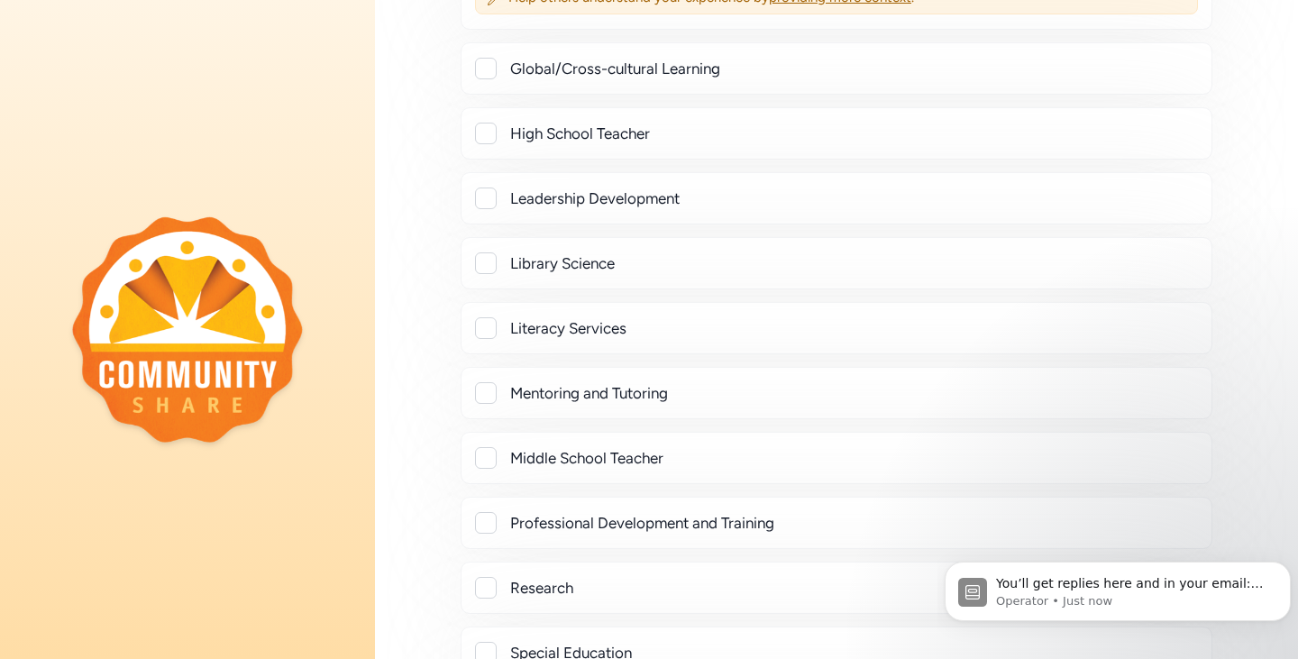
click at [493, 404] on div at bounding box center [486, 393] width 22 height 22
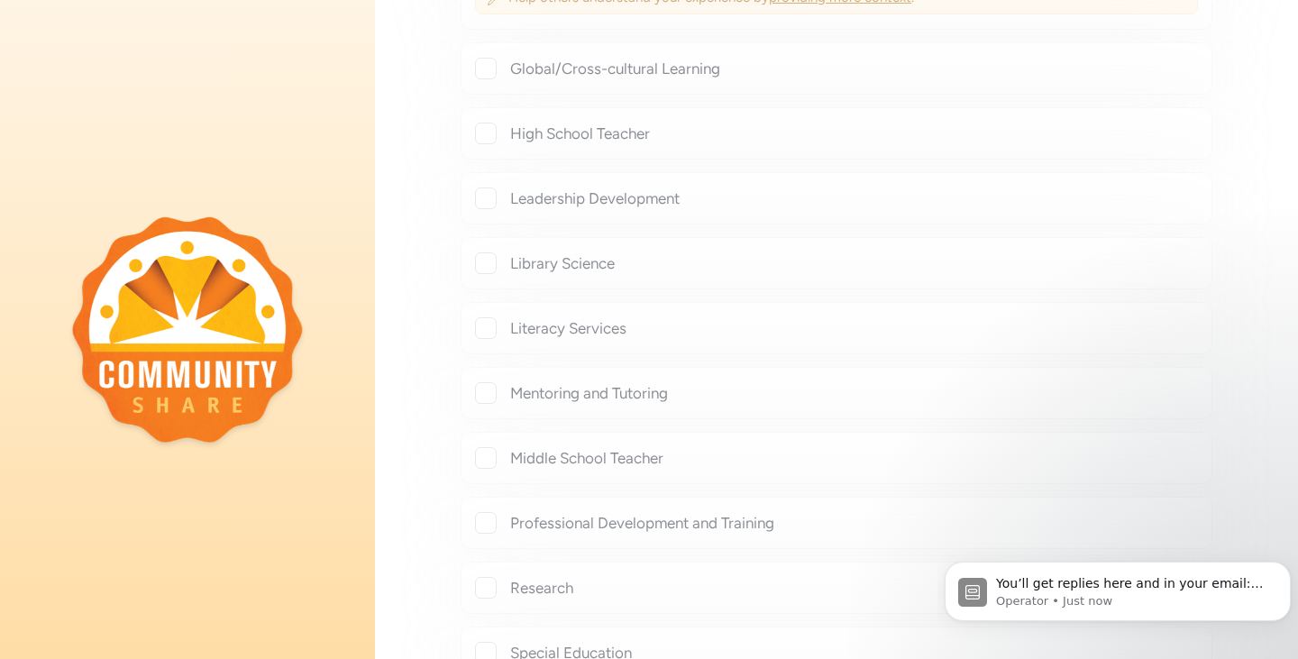
checkbox input "true"
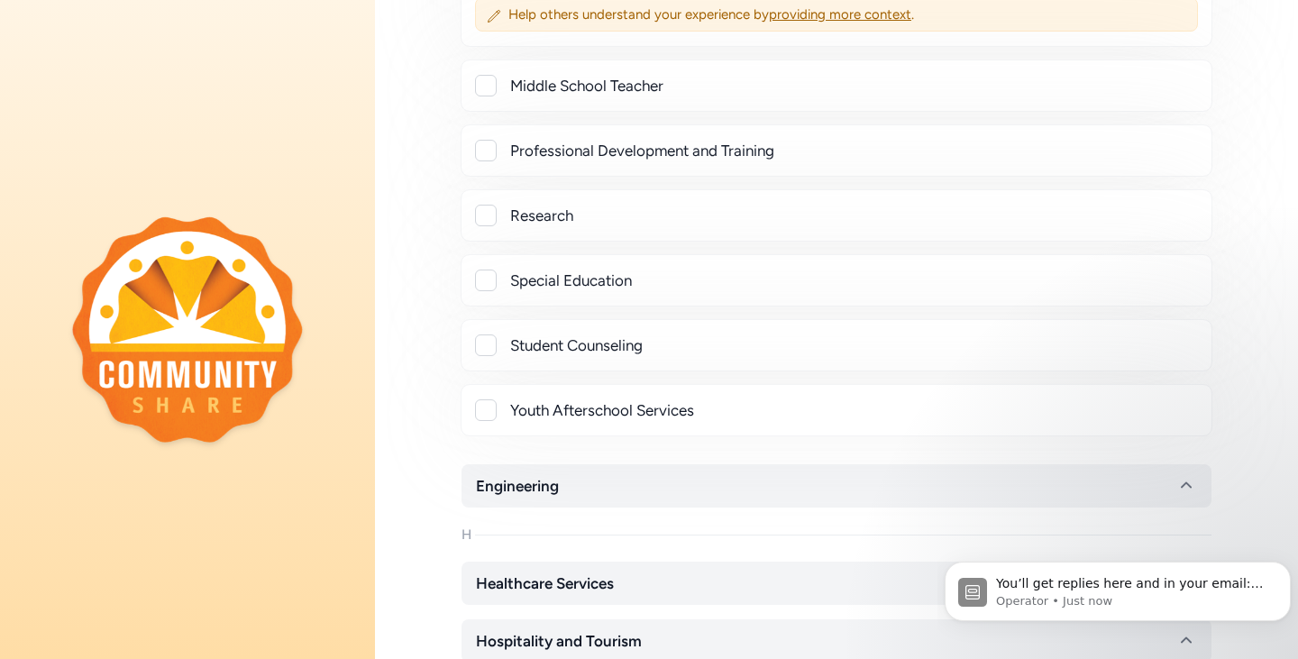
scroll to position [2254, 0]
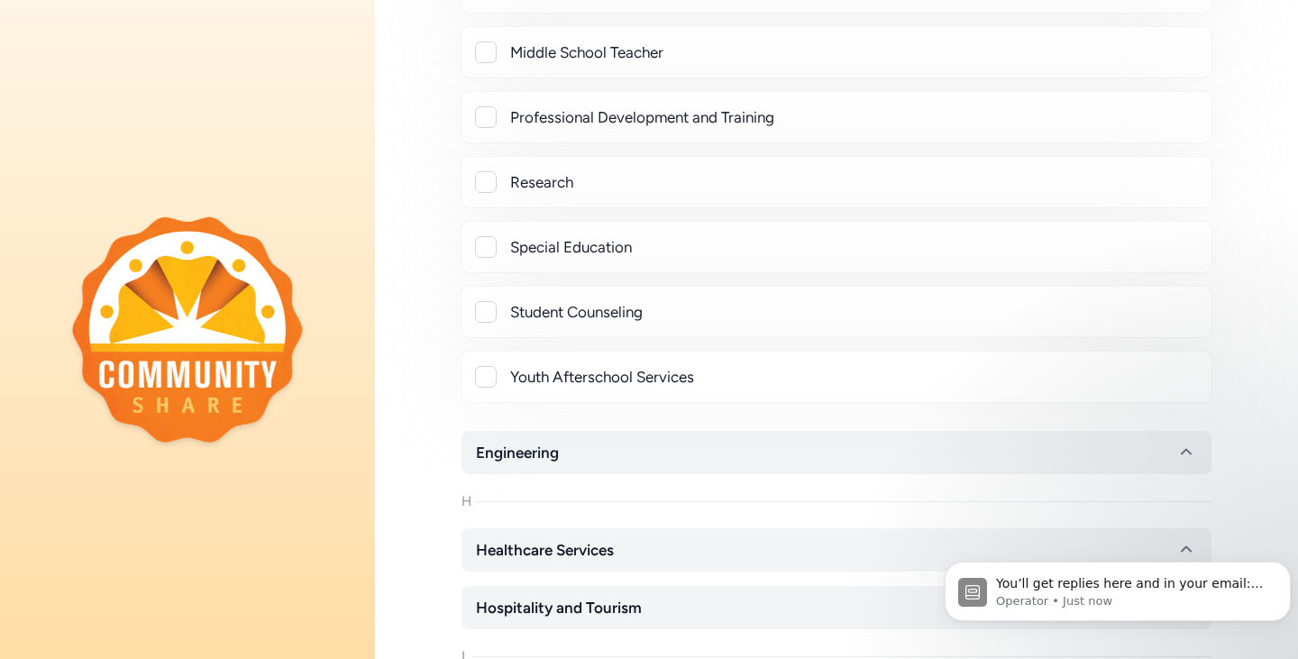
click at [483, 258] on div at bounding box center [486, 247] width 22 height 22
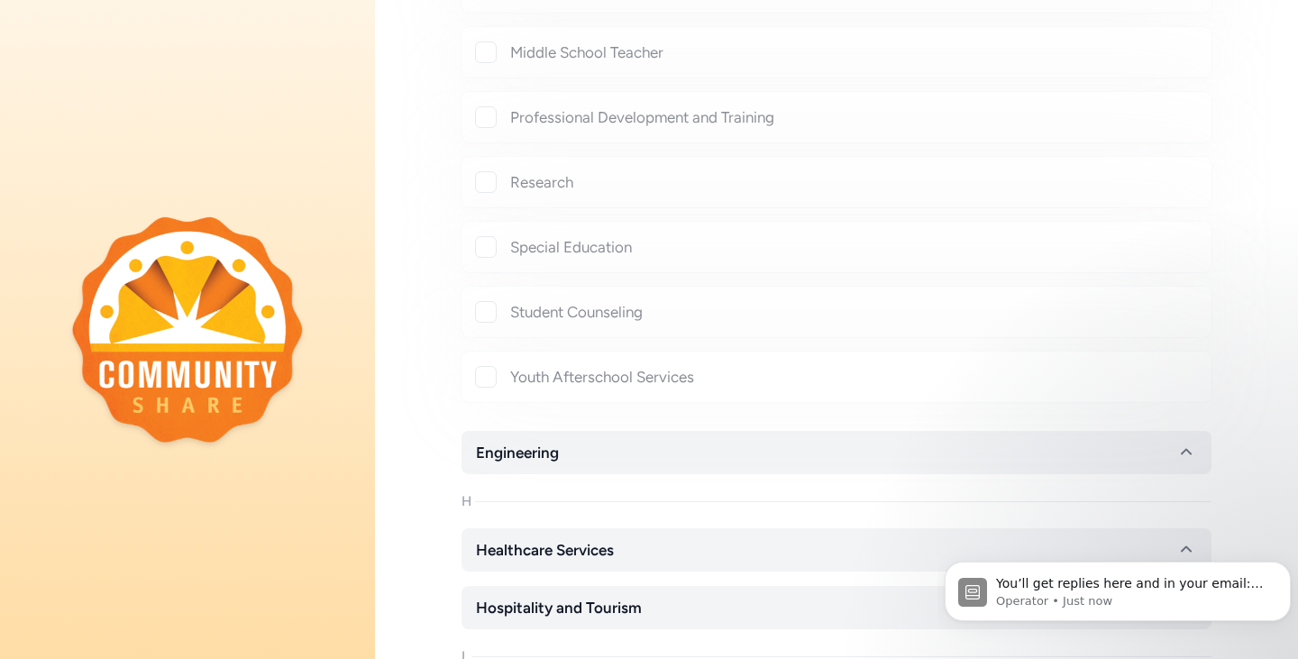
checkbox input "true"
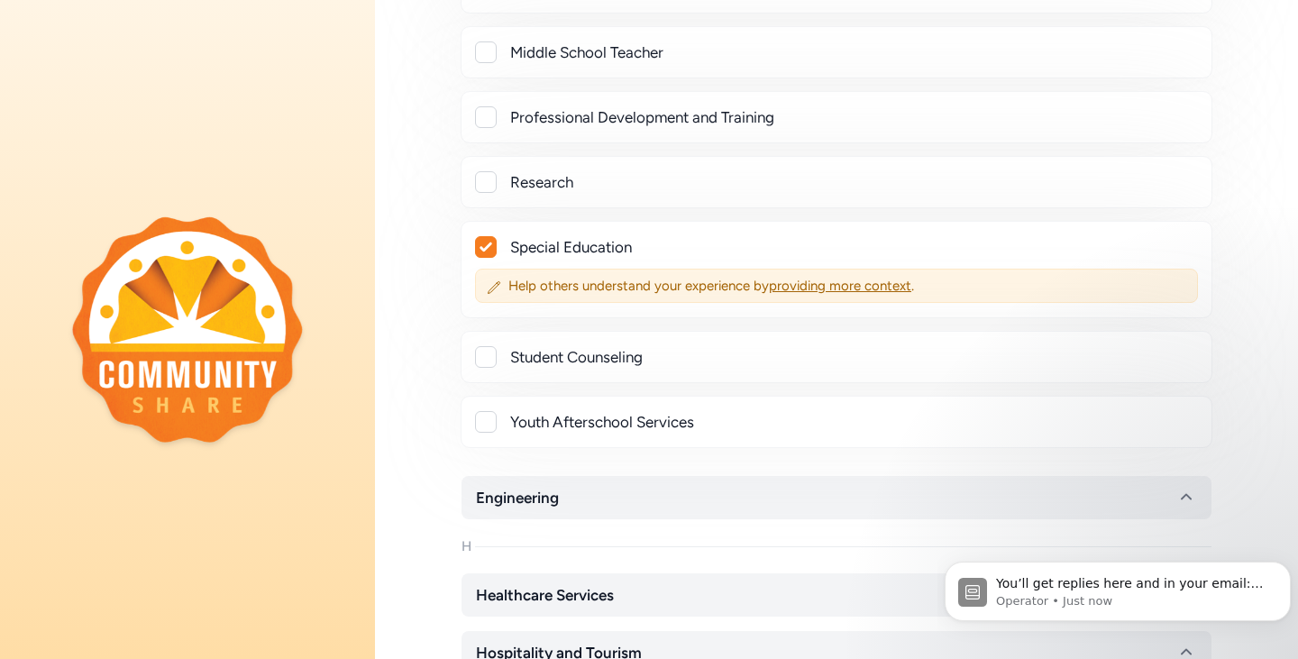
click at [492, 368] on div at bounding box center [486, 357] width 22 height 22
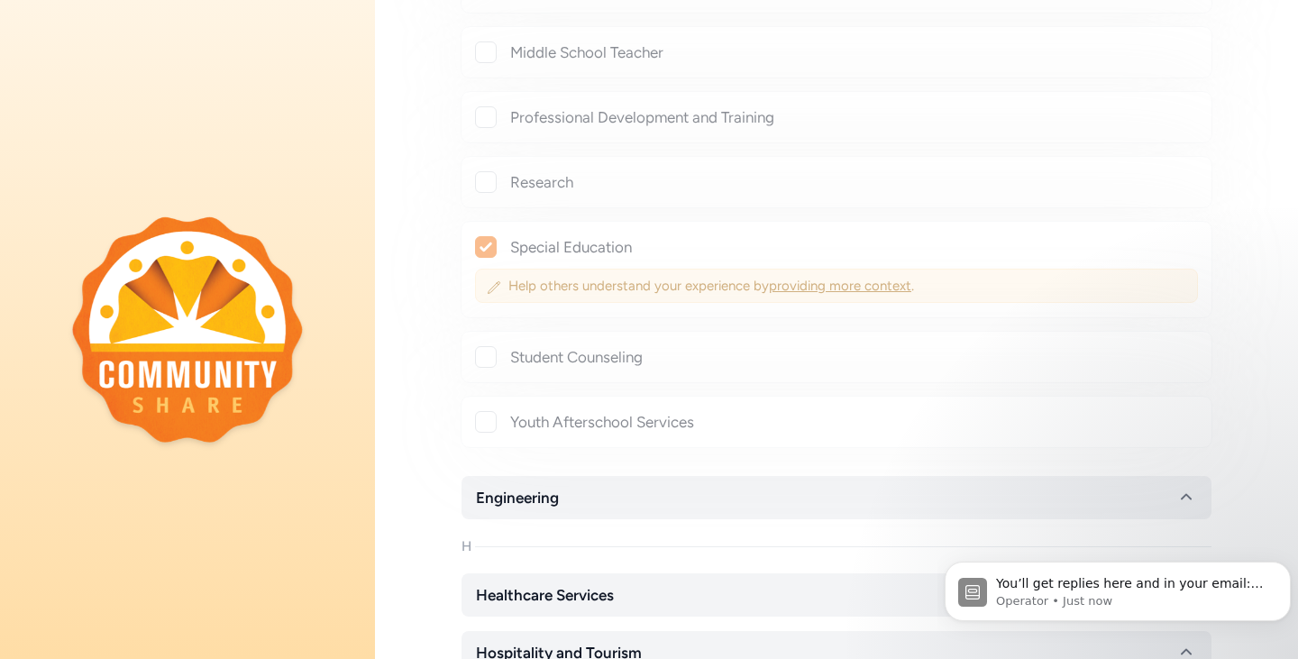
checkbox input "true"
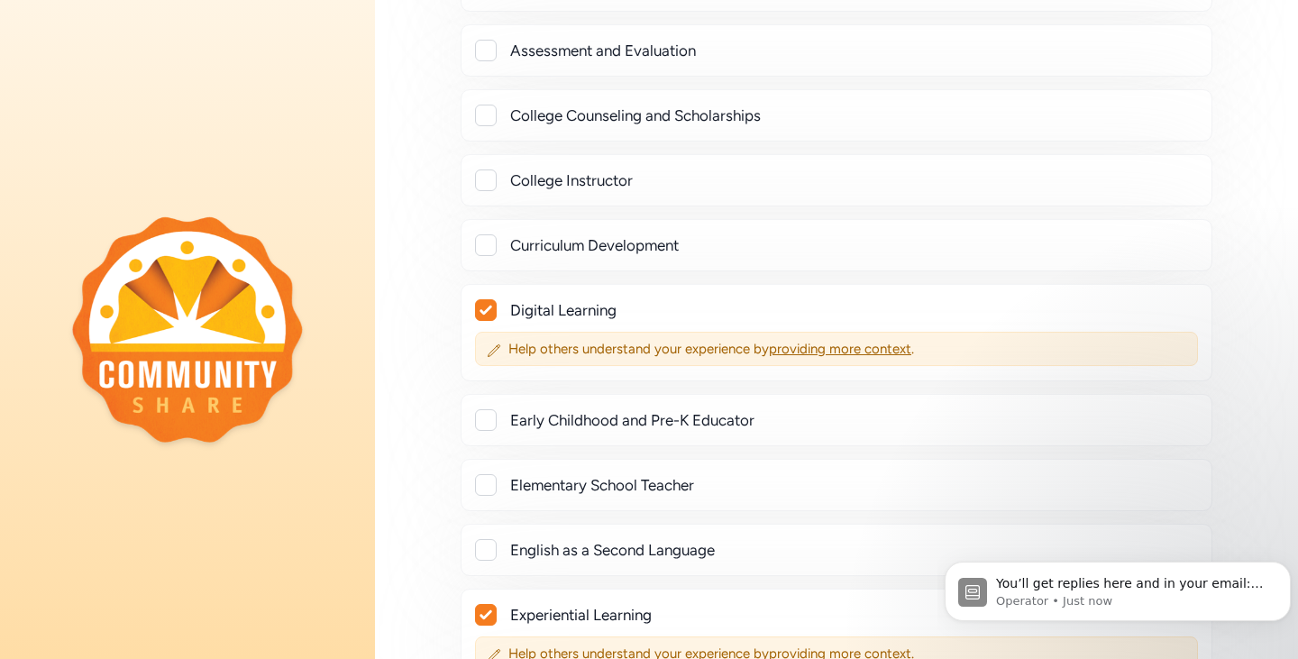
scroll to position [1082, 0]
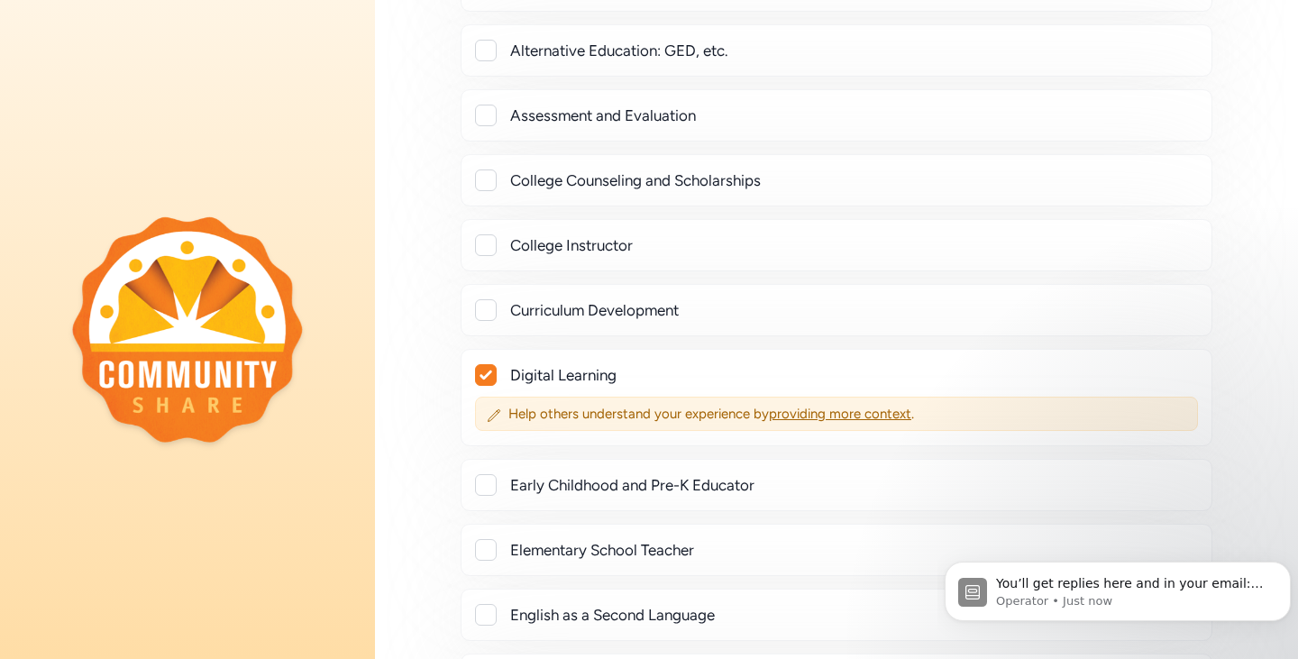
click at [490, 191] on div at bounding box center [486, 180] width 22 height 22
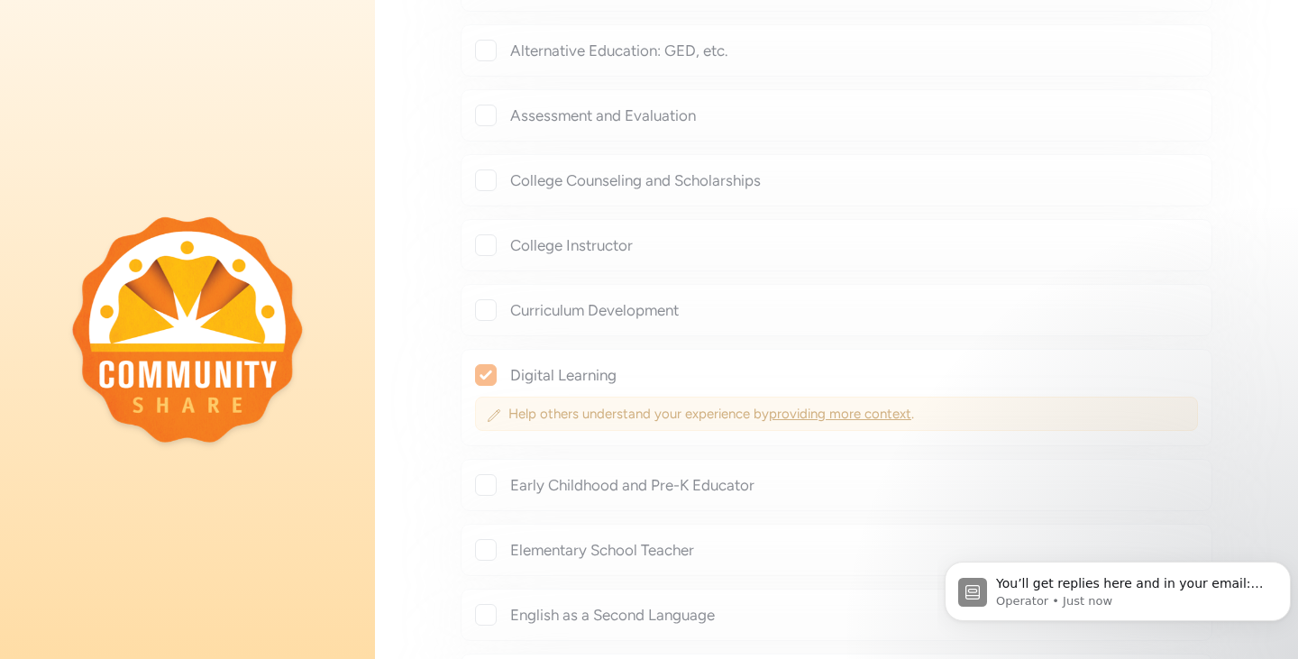
checkbox input "true"
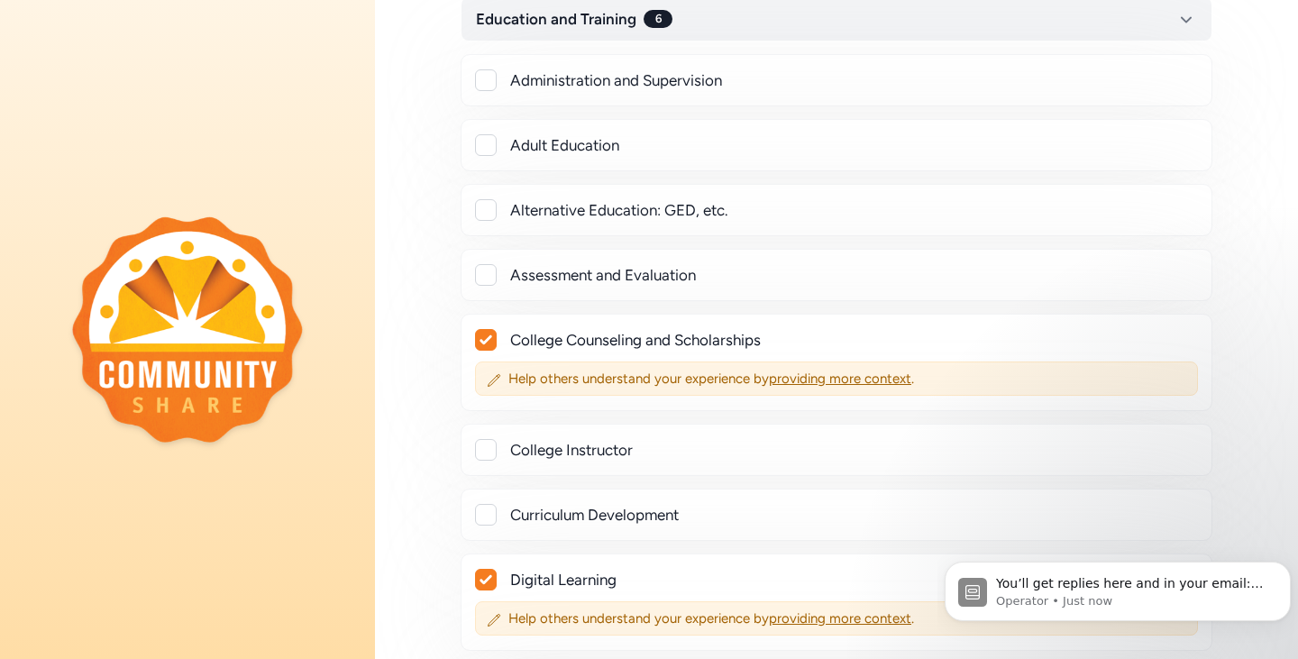
scroll to position [902, 0]
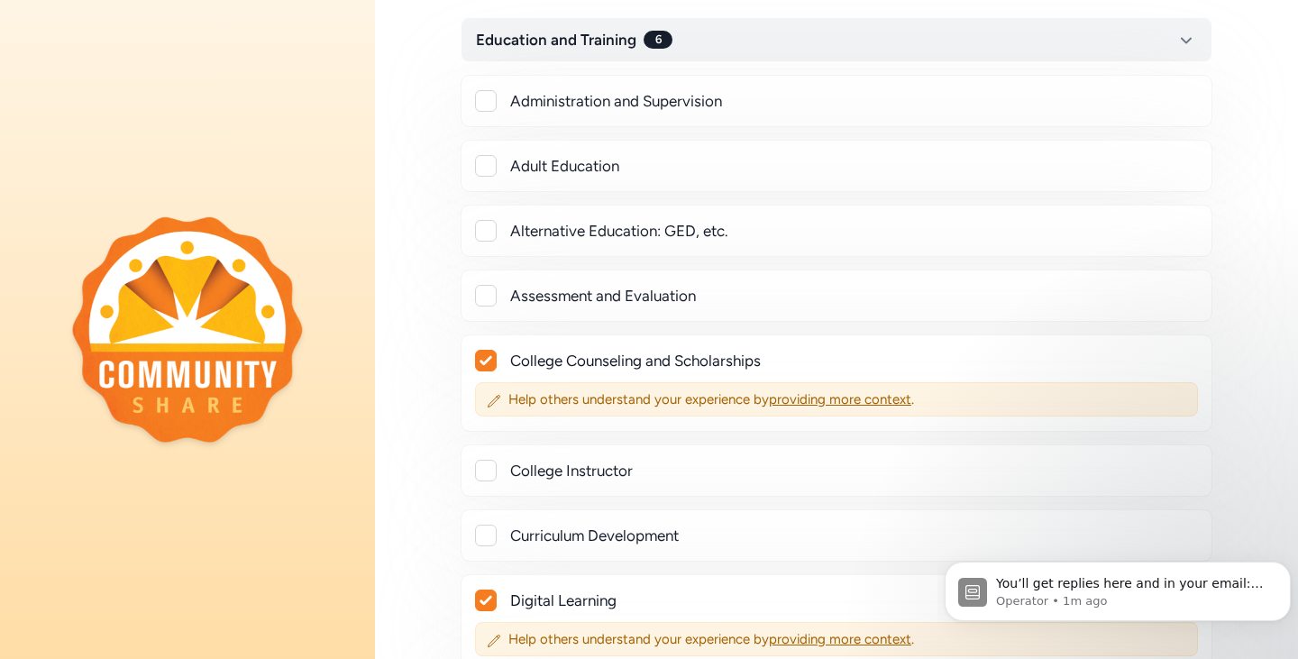
click at [491, 177] on div at bounding box center [486, 166] width 22 height 22
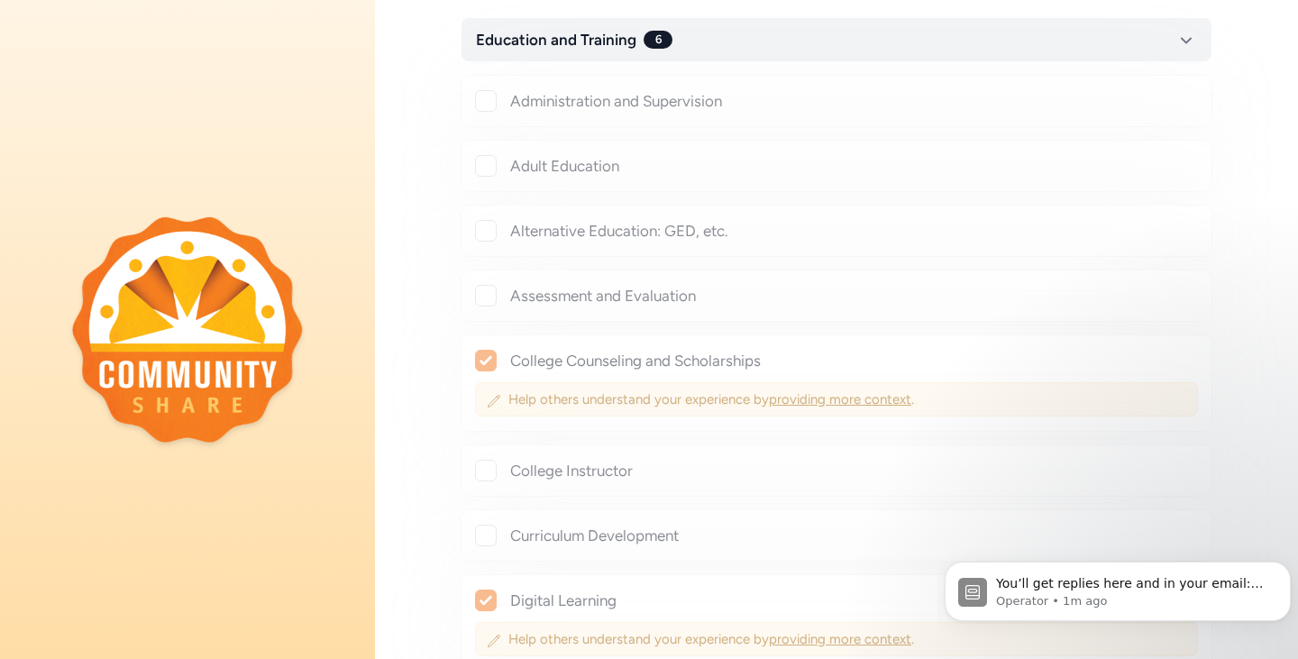
checkbox input "true"
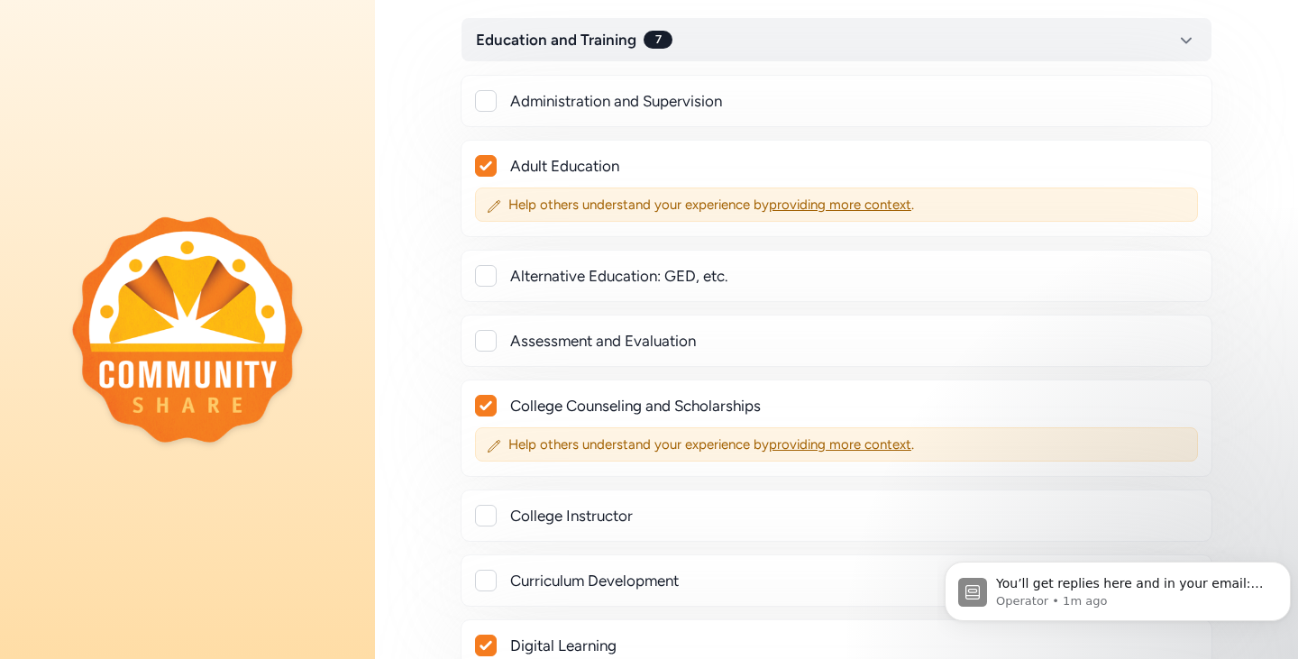
click at [486, 287] on div at bounding box center [486, 276] width 22 height 22
checkbox input "true"
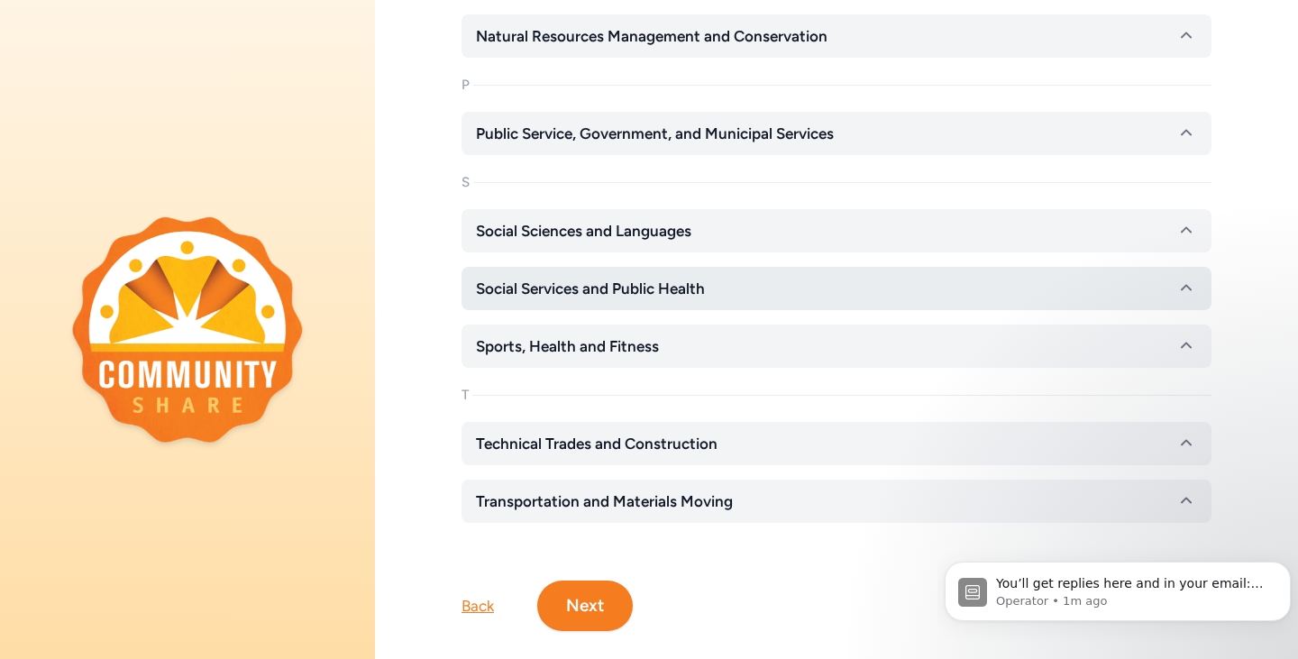
scroll to position [3592, 0]
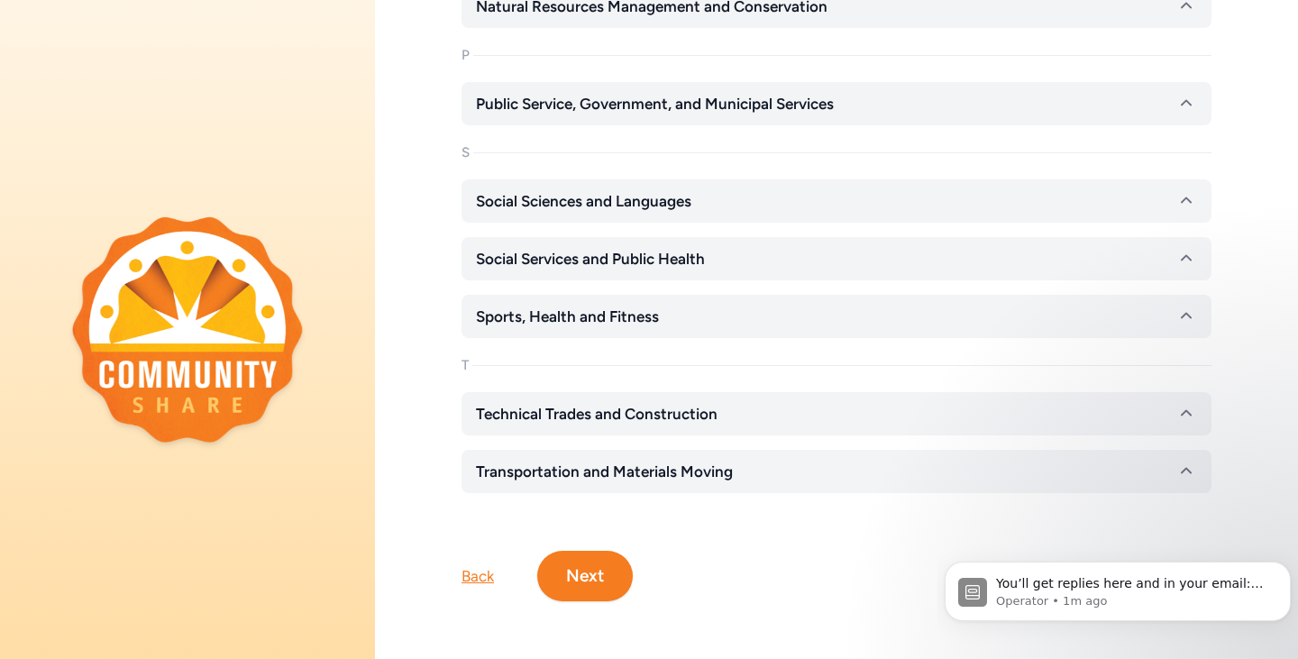
click at [593, 559] on button "Next" at bounding box center [585, 576] width 96 height 50
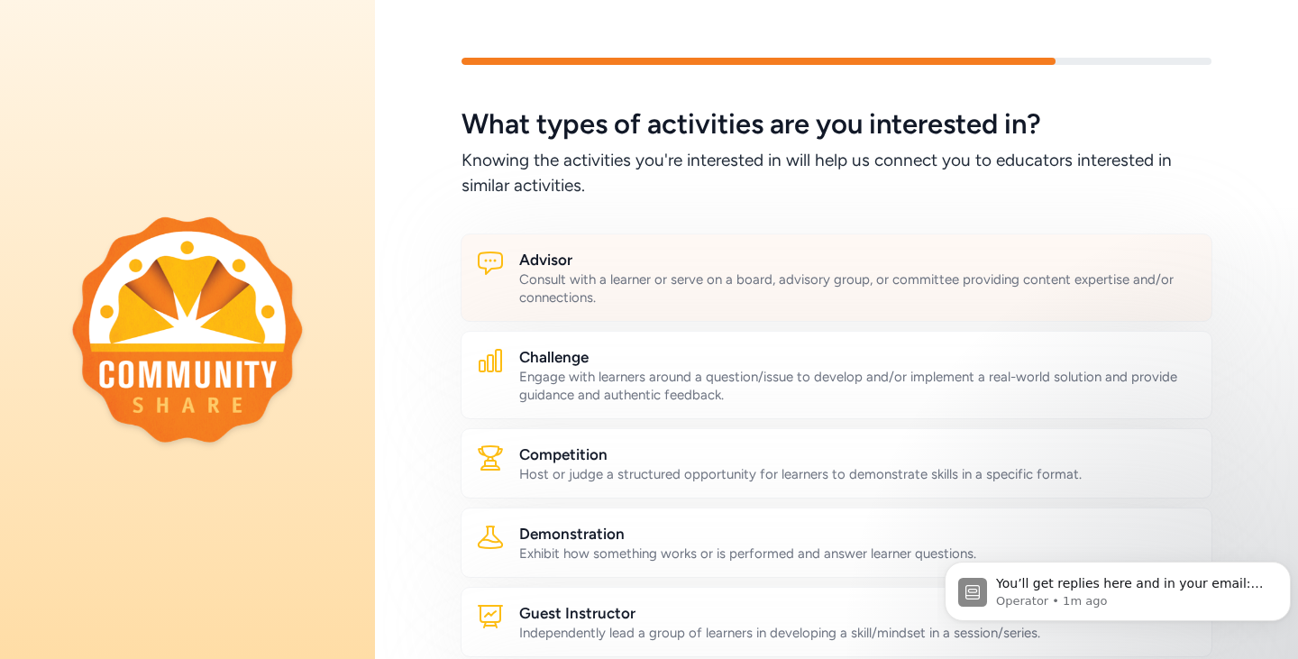
click at [637, 279] on div "Consult with a learner or serve on a board, advisory group, or committee provid…" at bounding box center [858, 288] width 678 height 36
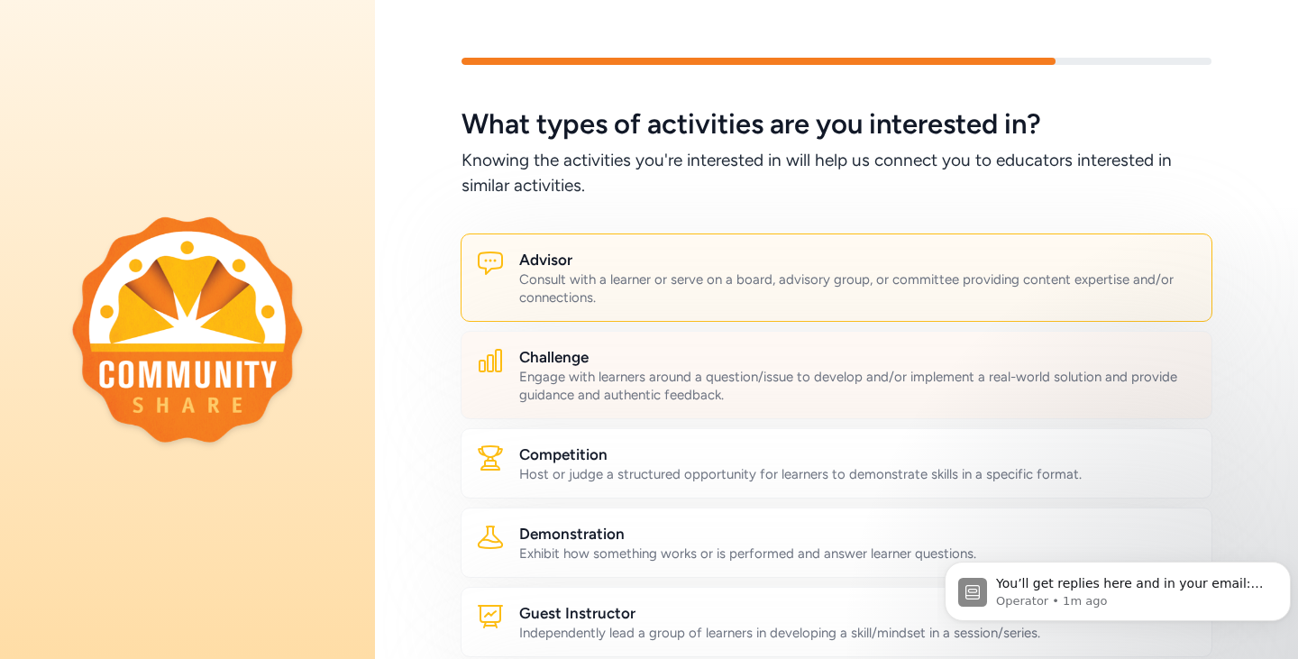
scroll to position [90, 0]
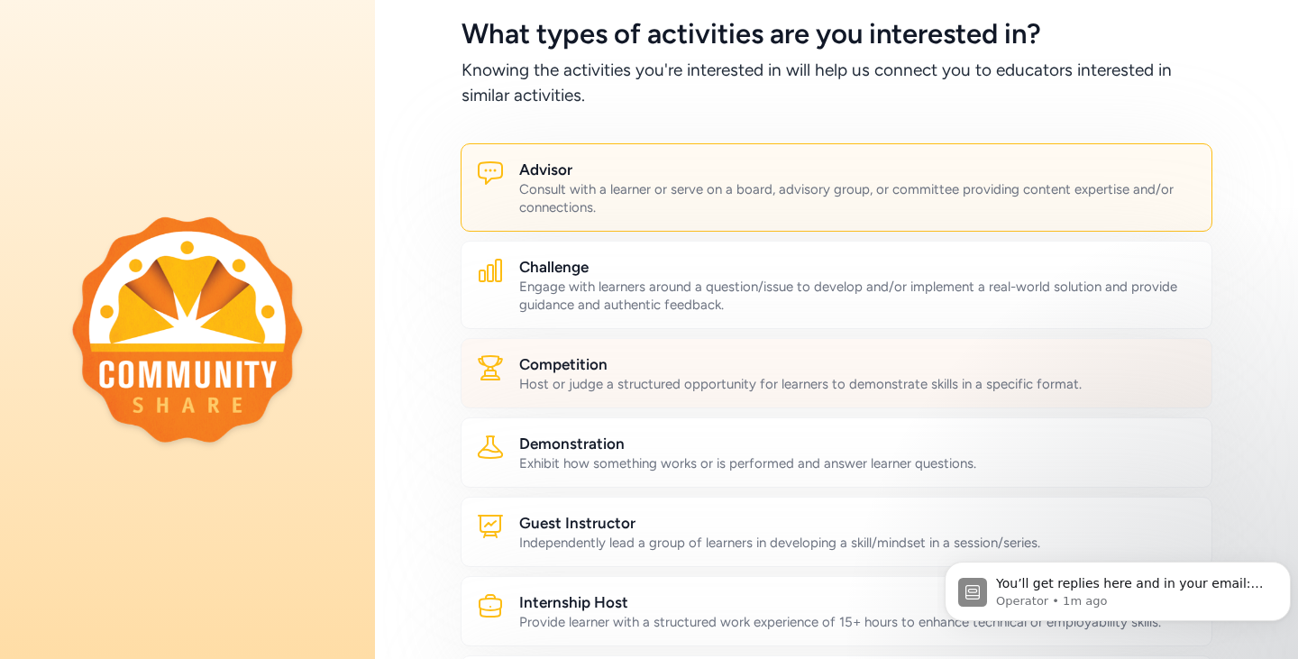
click at [660, 372] on h2 "Competition" at bounding box center [858, 364] width 678 height 22
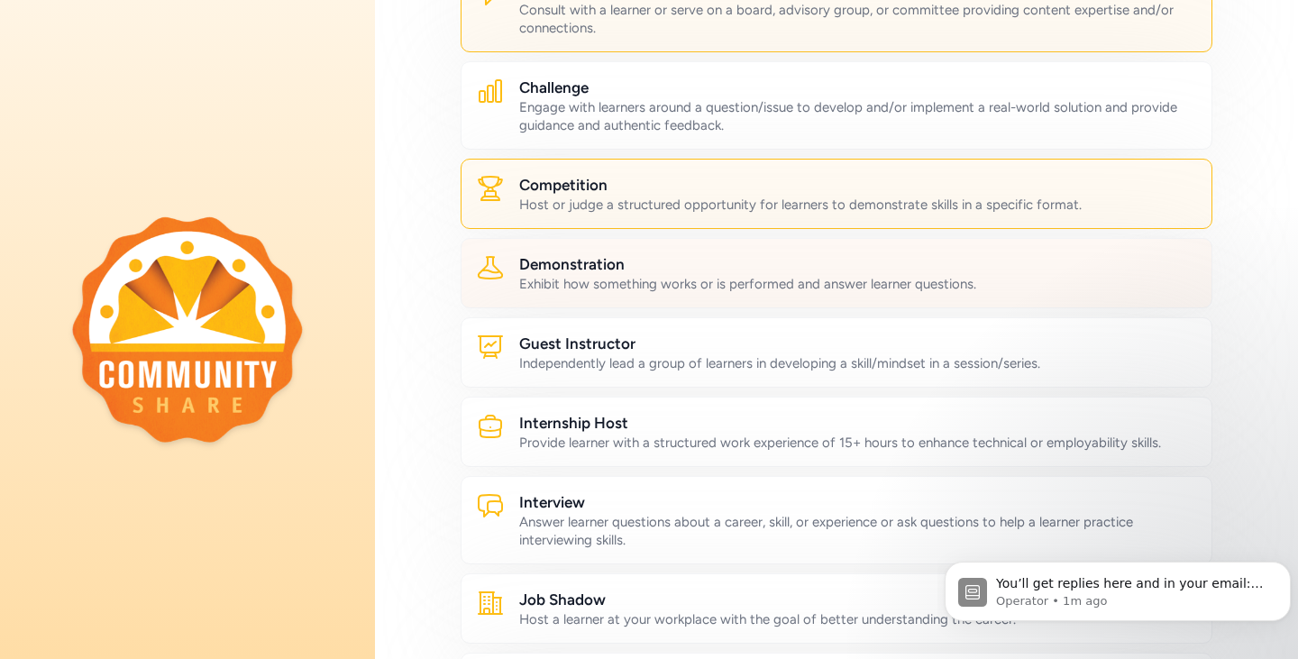
scroll to position [270, 0]
click at [591, 279] on div "Exhibit how something works or is performed and answer learner questions." at bounding box center [858, 283] width 678 height 18
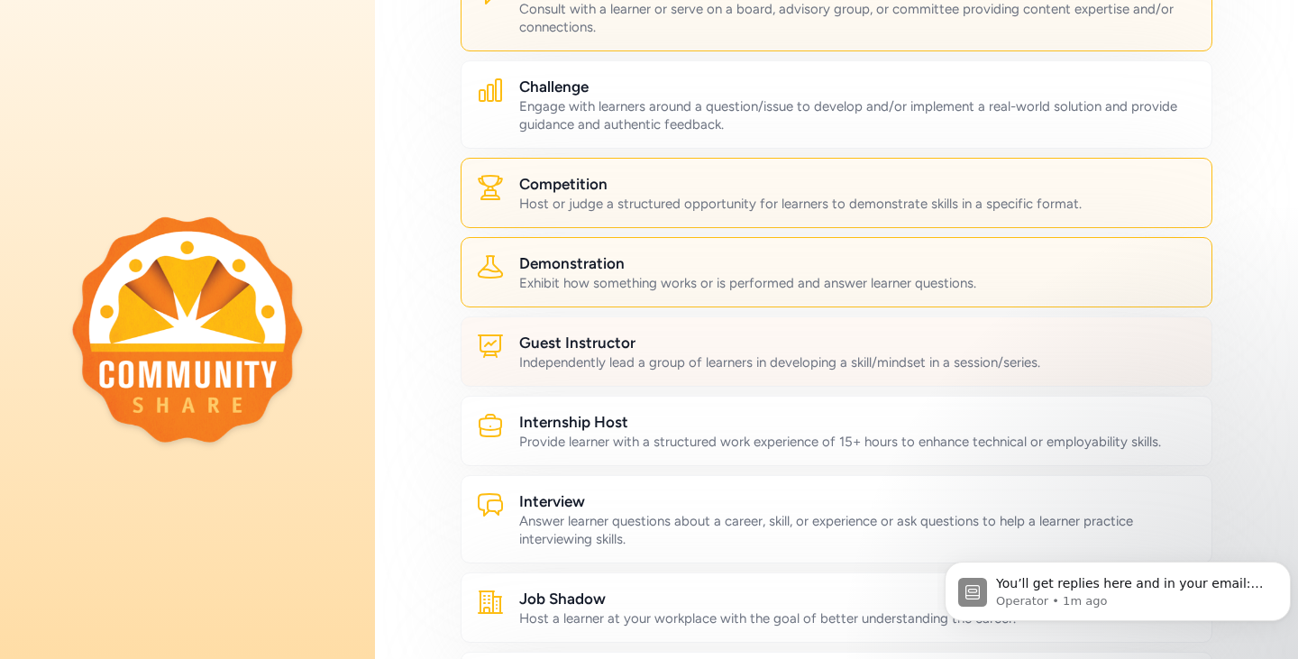
click at [594, 354] on div "Independently lead a group of learners in developing a skill/mindset in a sessi…" at bounding box center [858, 362] width 678 height 18
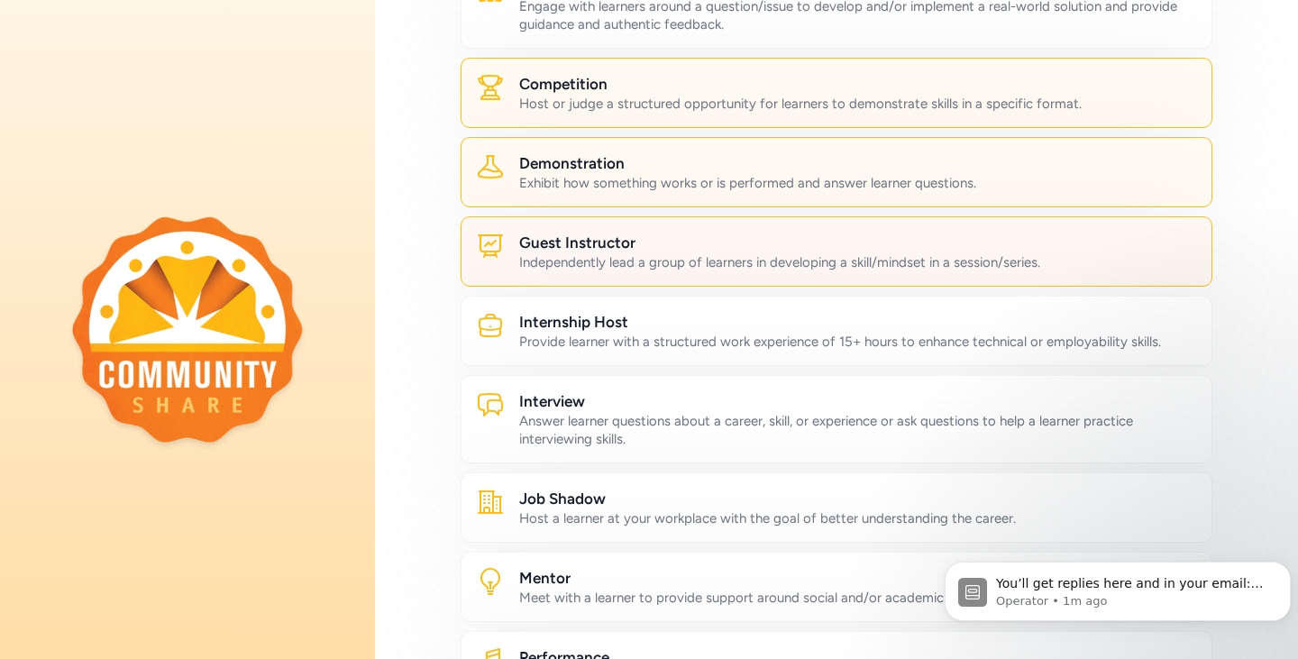
scroll to position [451, 0]
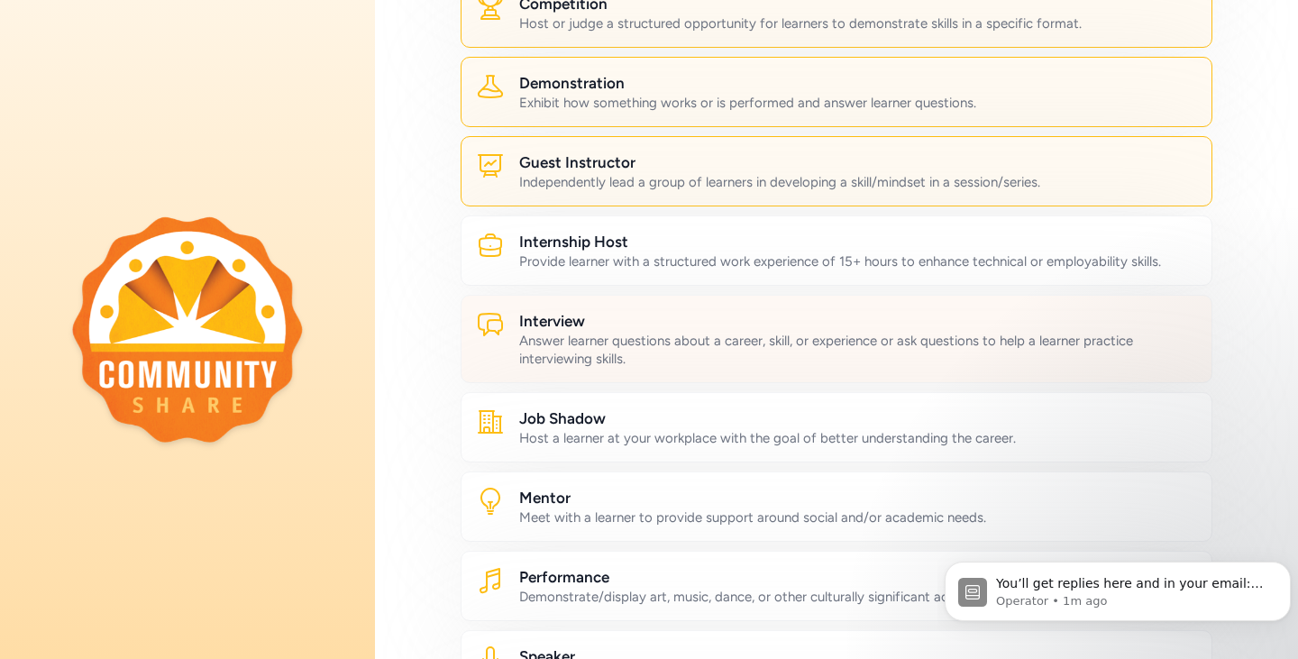
click at [624, 349] on div "Answer learner questions about a career, skill, or experience or ask questions …" at bounding box center [858, 350] width 678 height 36
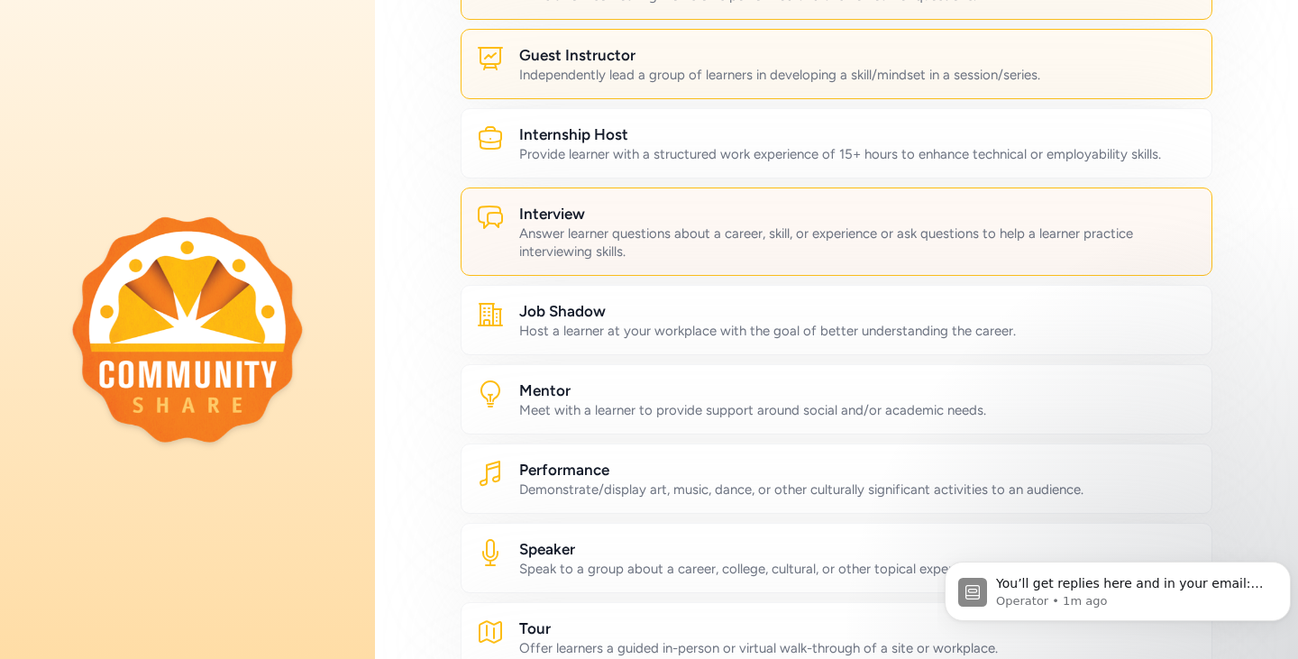
scroll to position [631, 0]
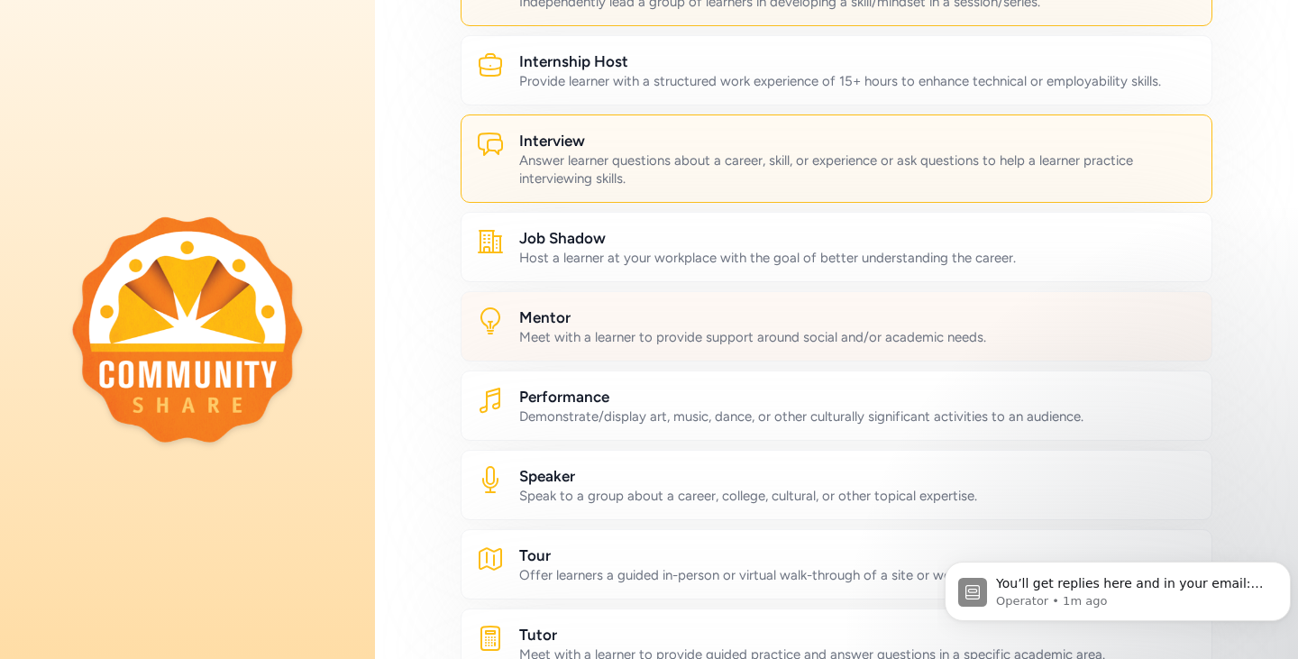
click at [604, 331] on div "Meet with a learner to provide support around social and/or academic needs." at bounding box center [858, 337] width 678 height 18
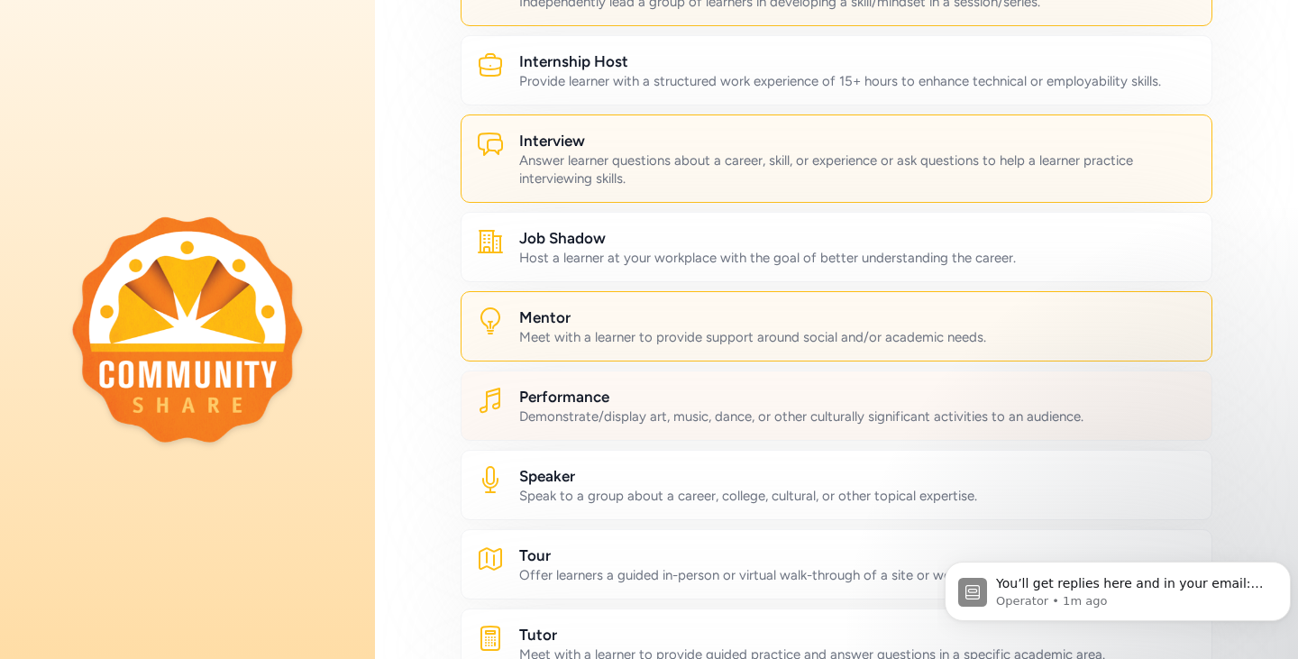
scroll to position [721, 0]
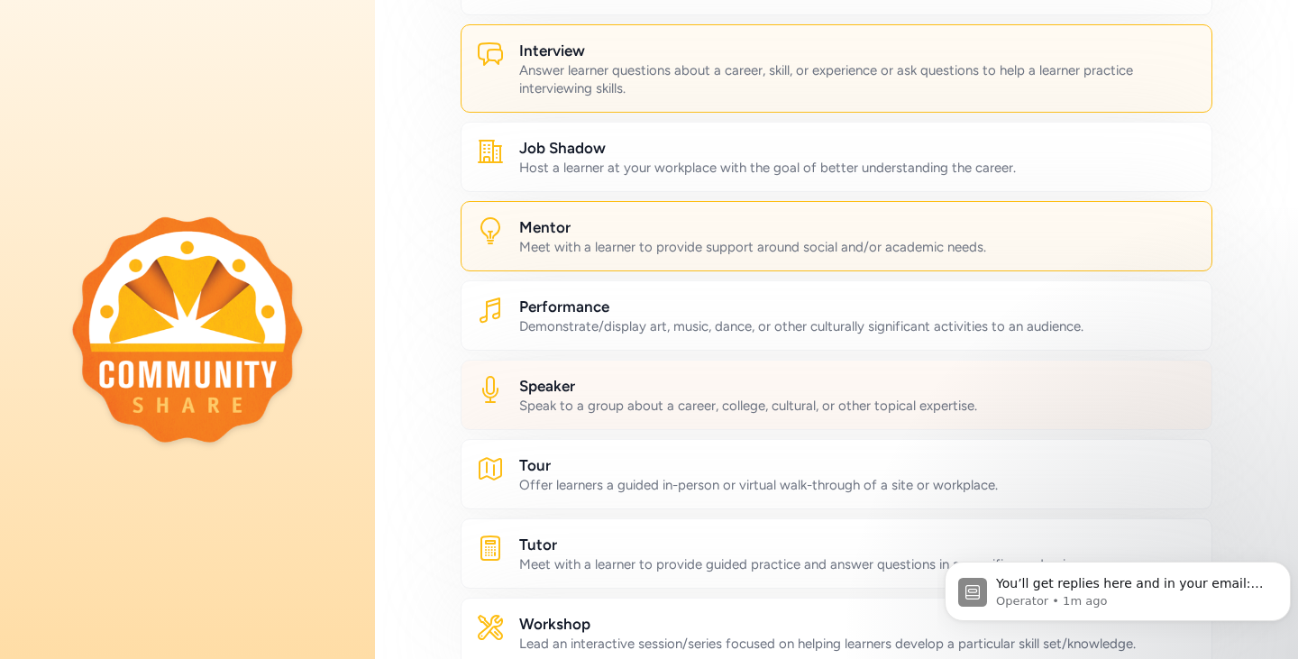
click at [623, 396] on h2 "Speaker" at bounding box center [858, 386] width 678 height 22
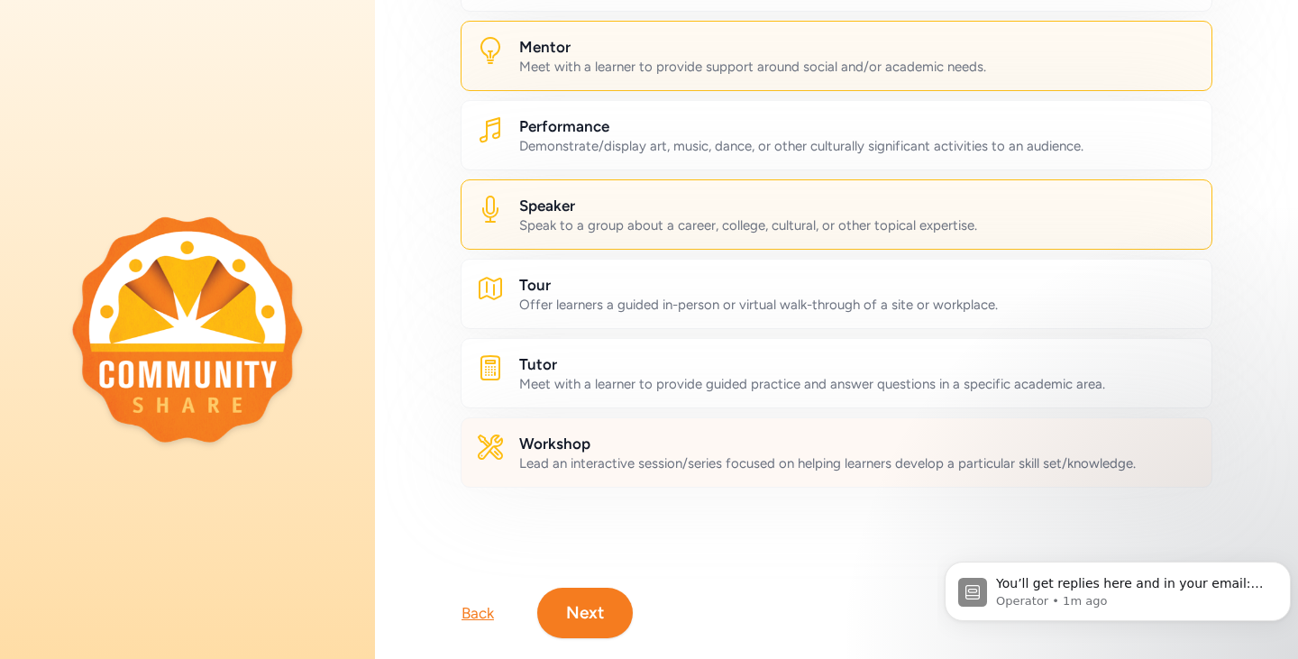
click at [604, 454] on div "Lead an interactive session/series focused on helping learners develop a partic…" at bounding box center [858, 463] width 678 height 18
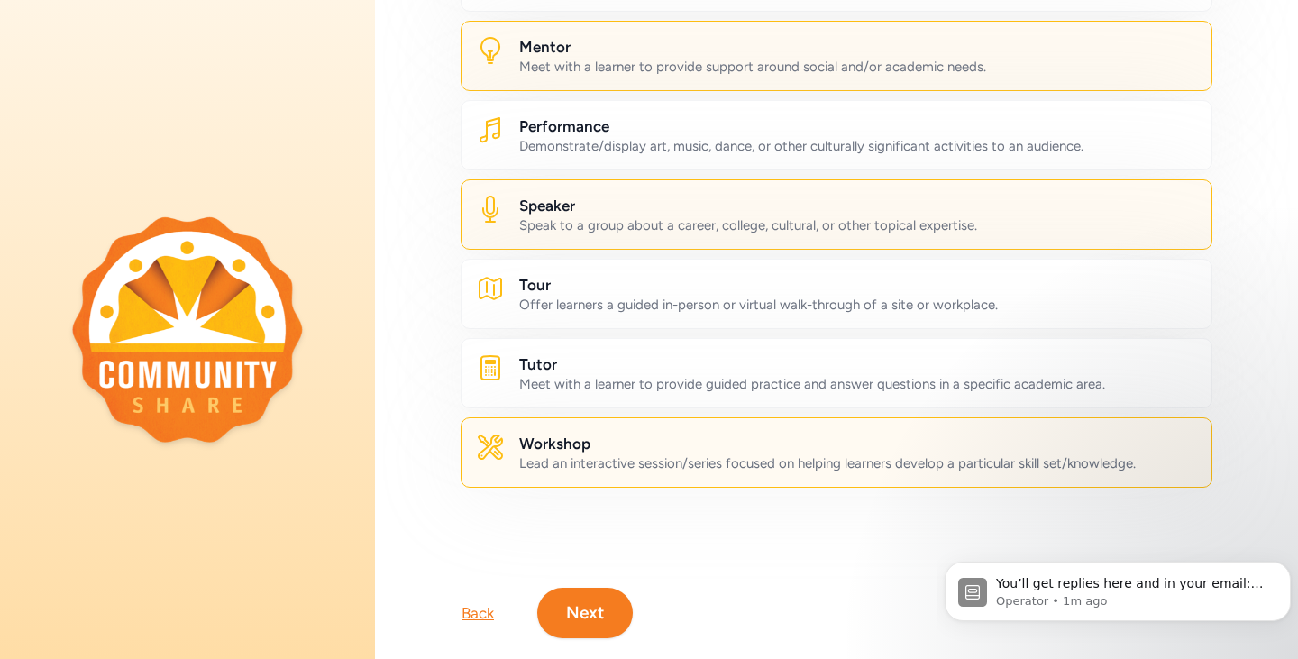
click at [587, 612] on button "Next" at bounding box center [585, 613] width 96 height 50
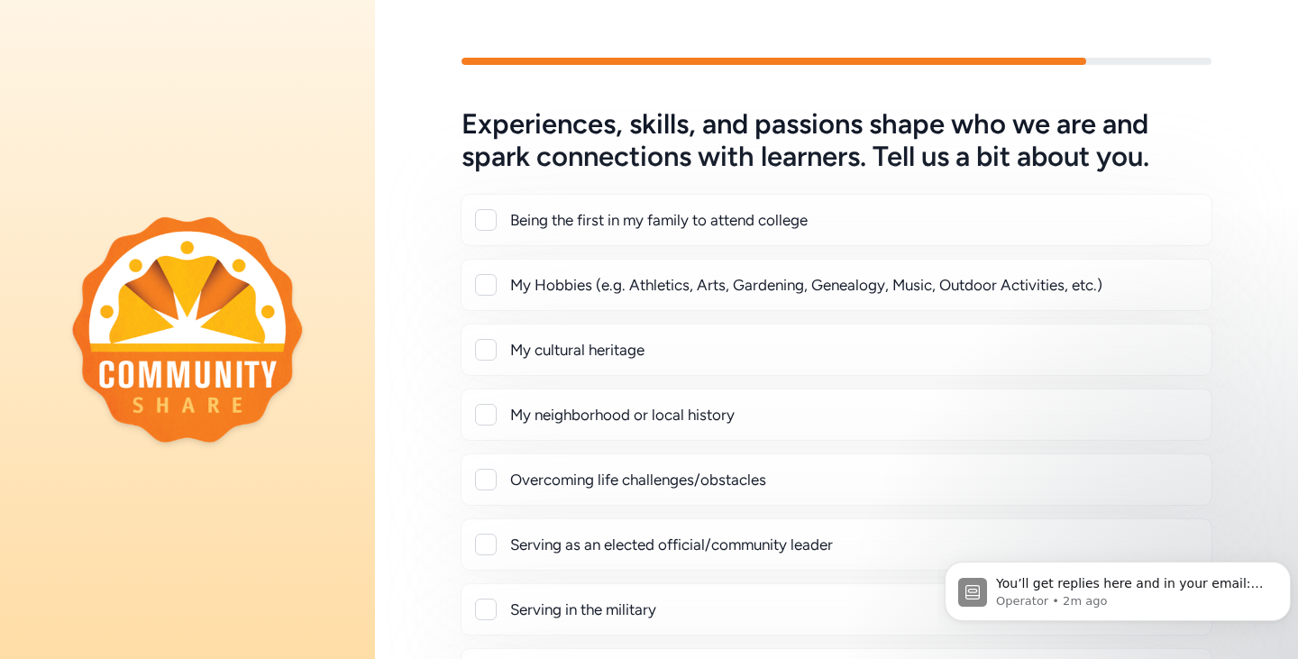
click at [491, 218] on div at bounding box center [486, 220] width 22 height 22
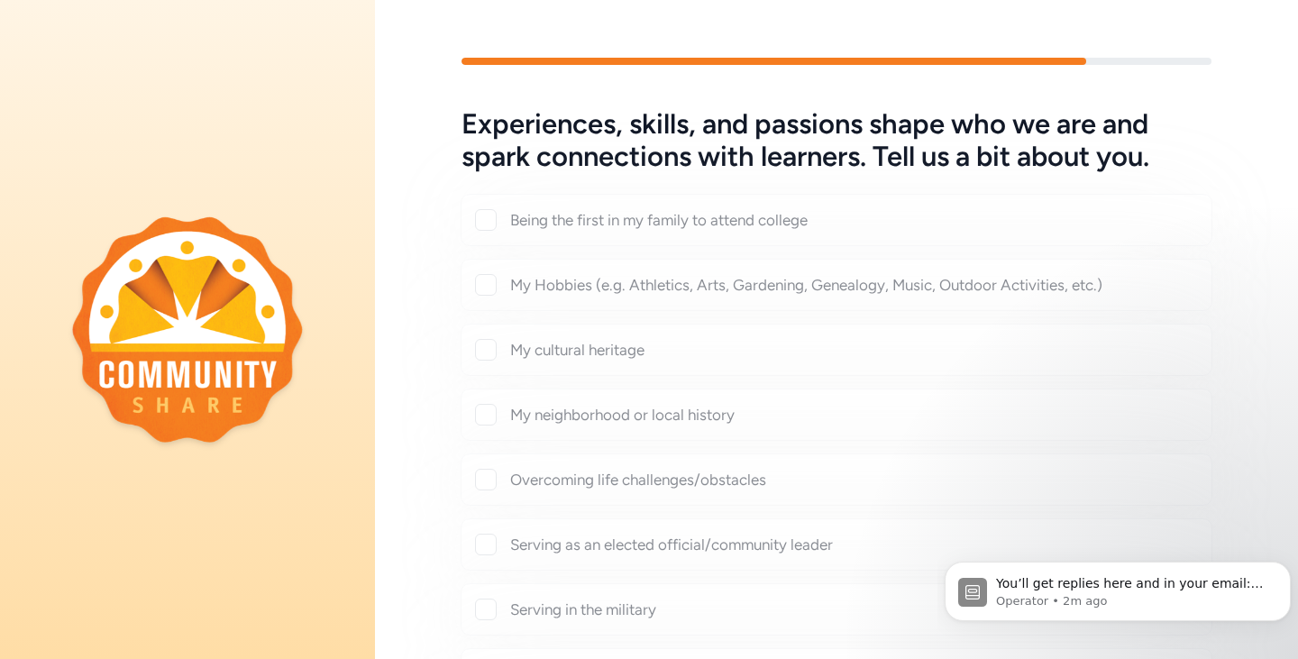
checkbox input "true"
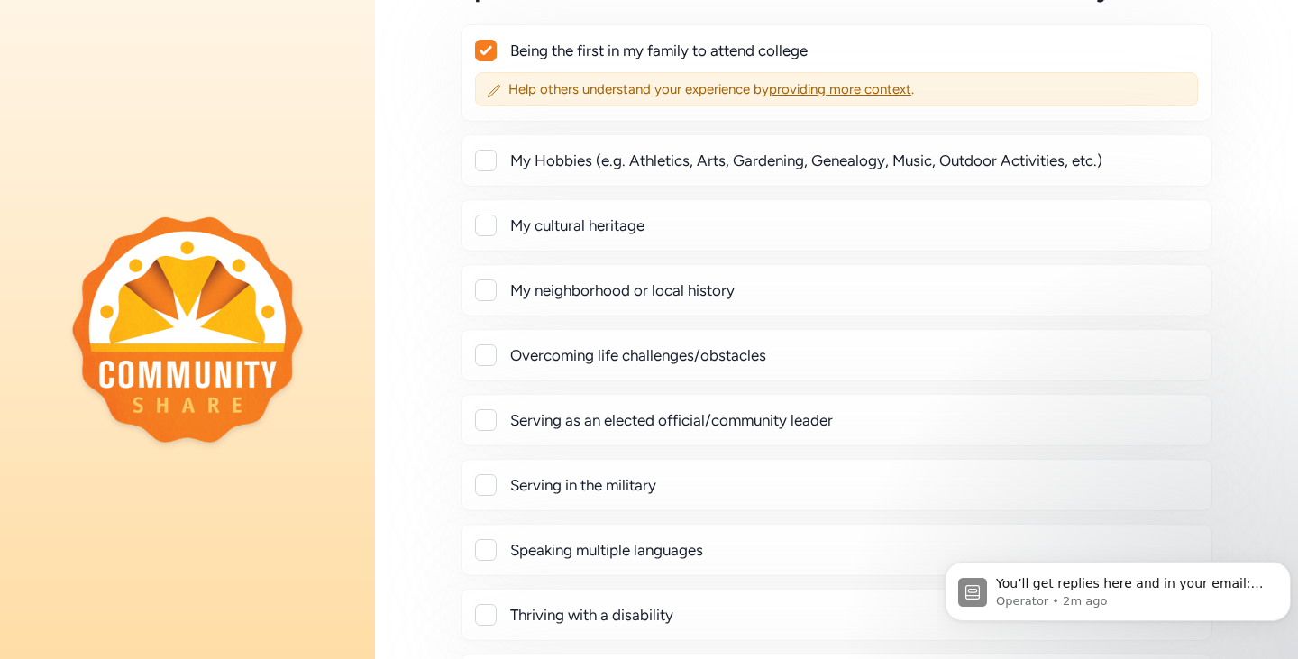
scroll to position [180, 0]
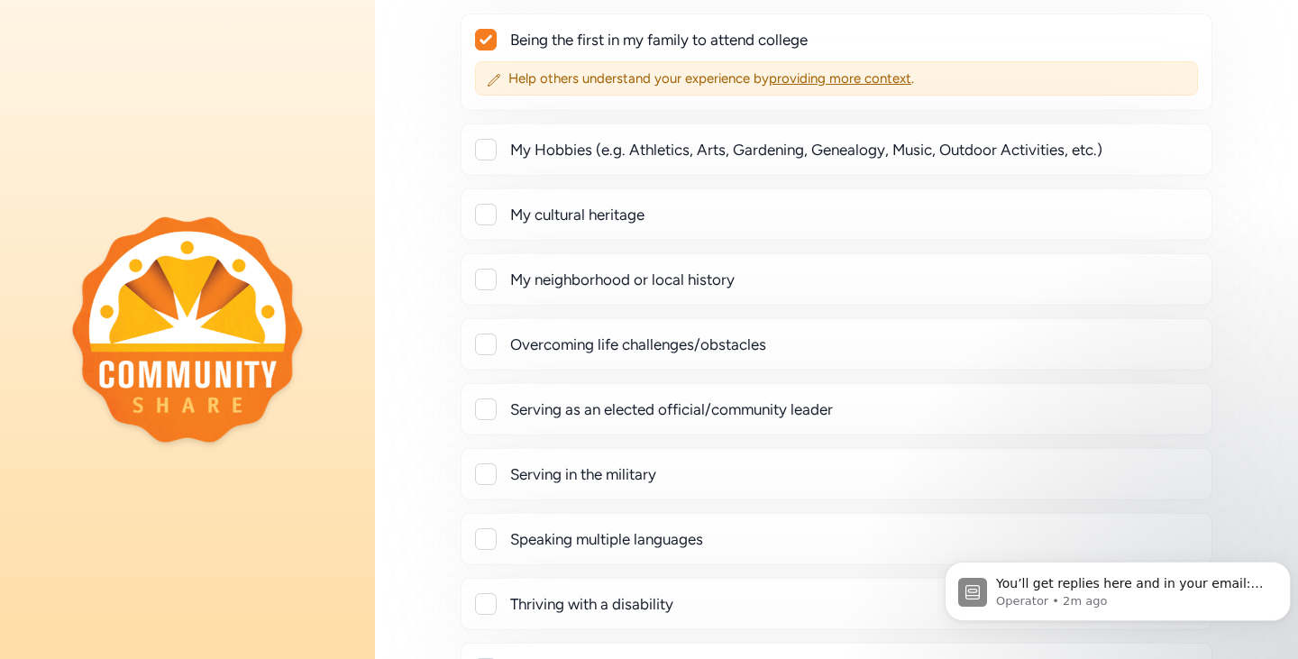
click at [480, 343] on div at bounding box center [486, 345] width 22 height 22
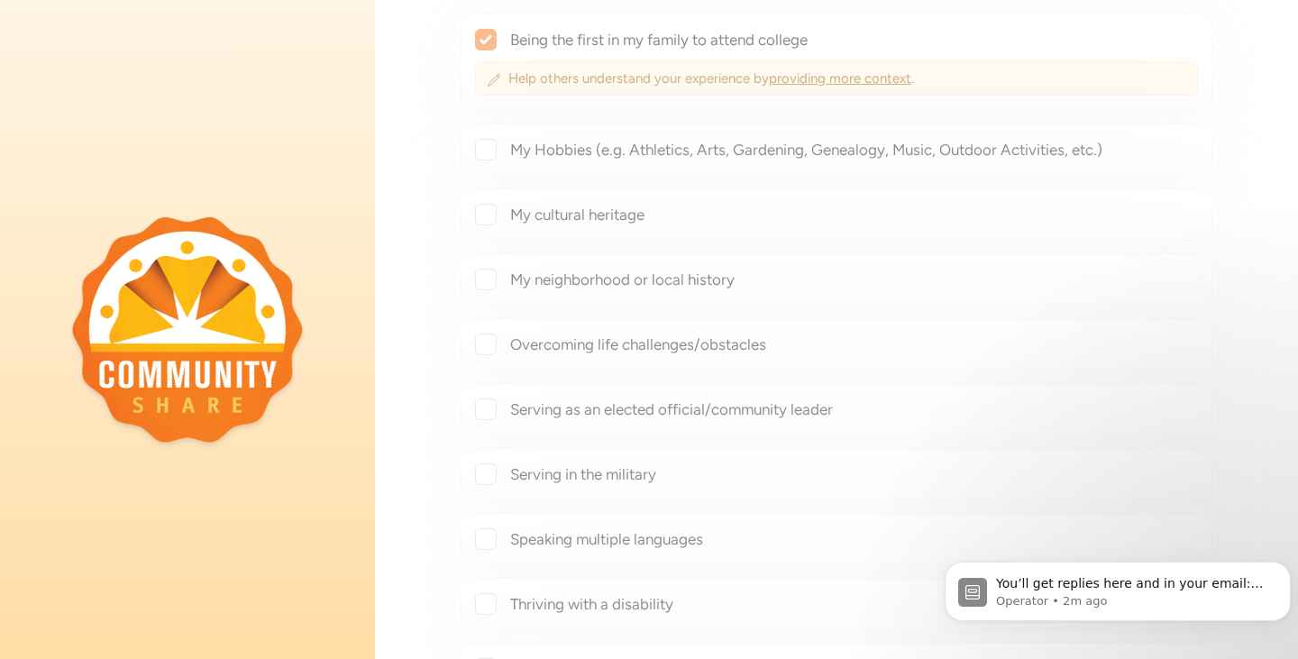
checkbox input "true"
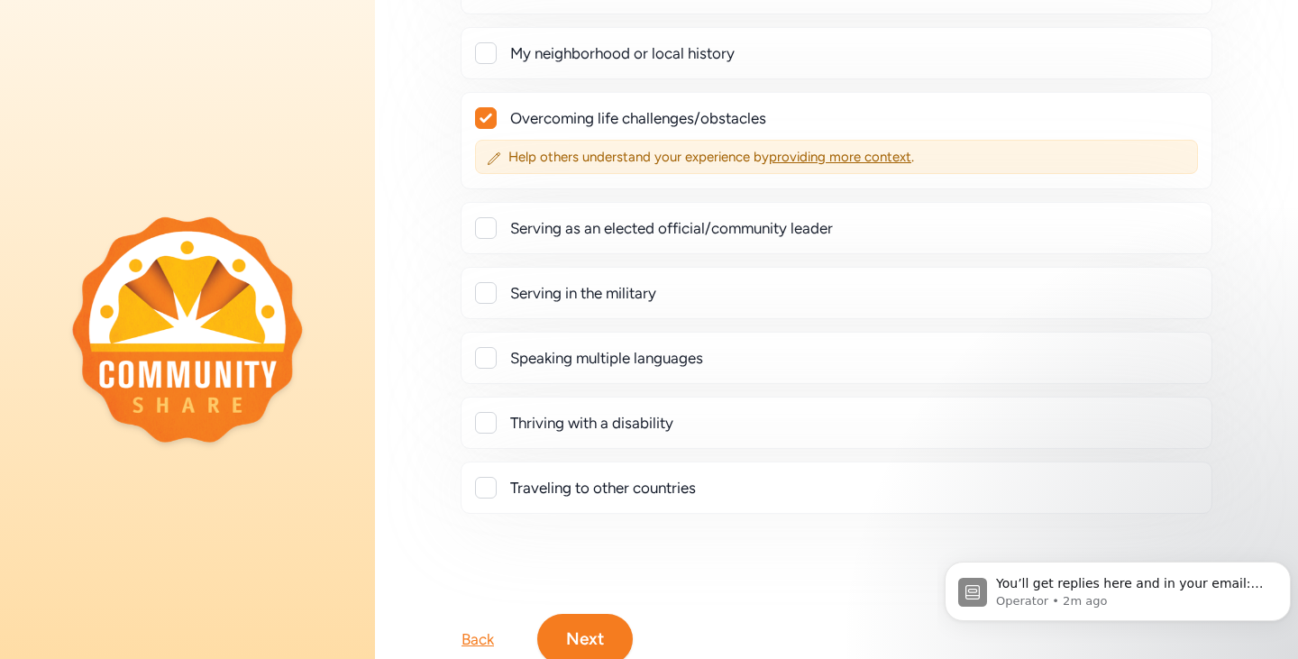
scroll to position [483, 0]
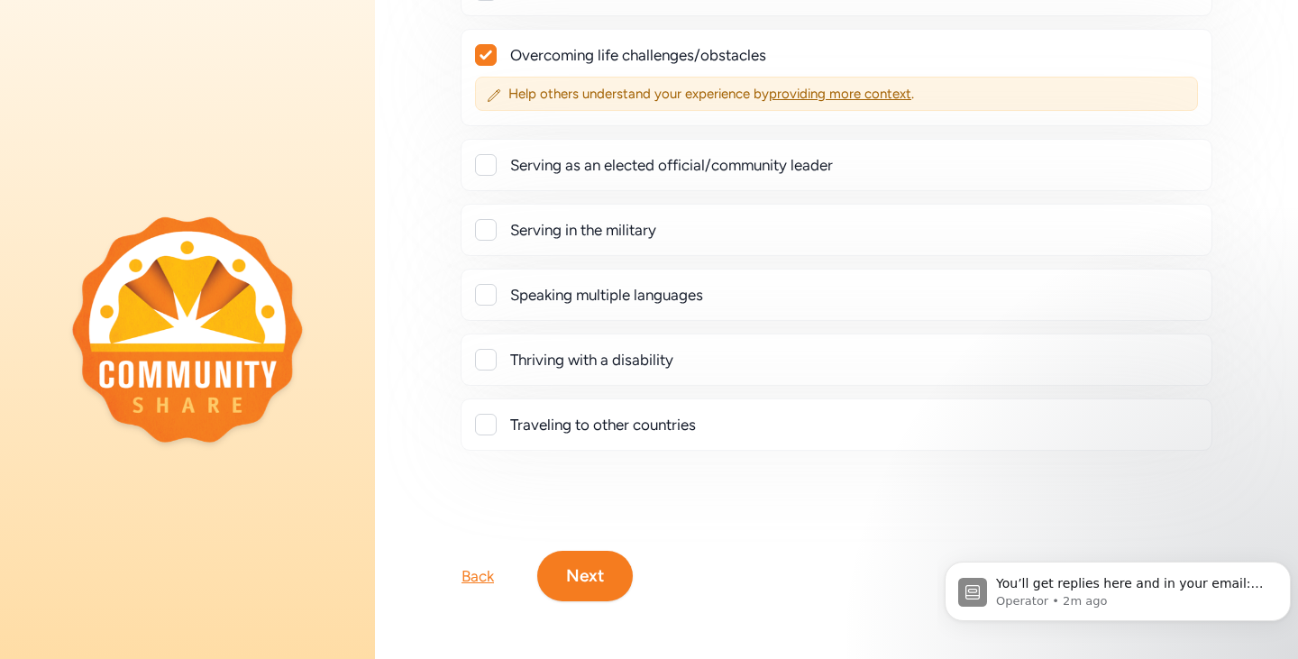
click at [611, 564] on button "Next" at bounding box center [585, 576] width 96 height 50
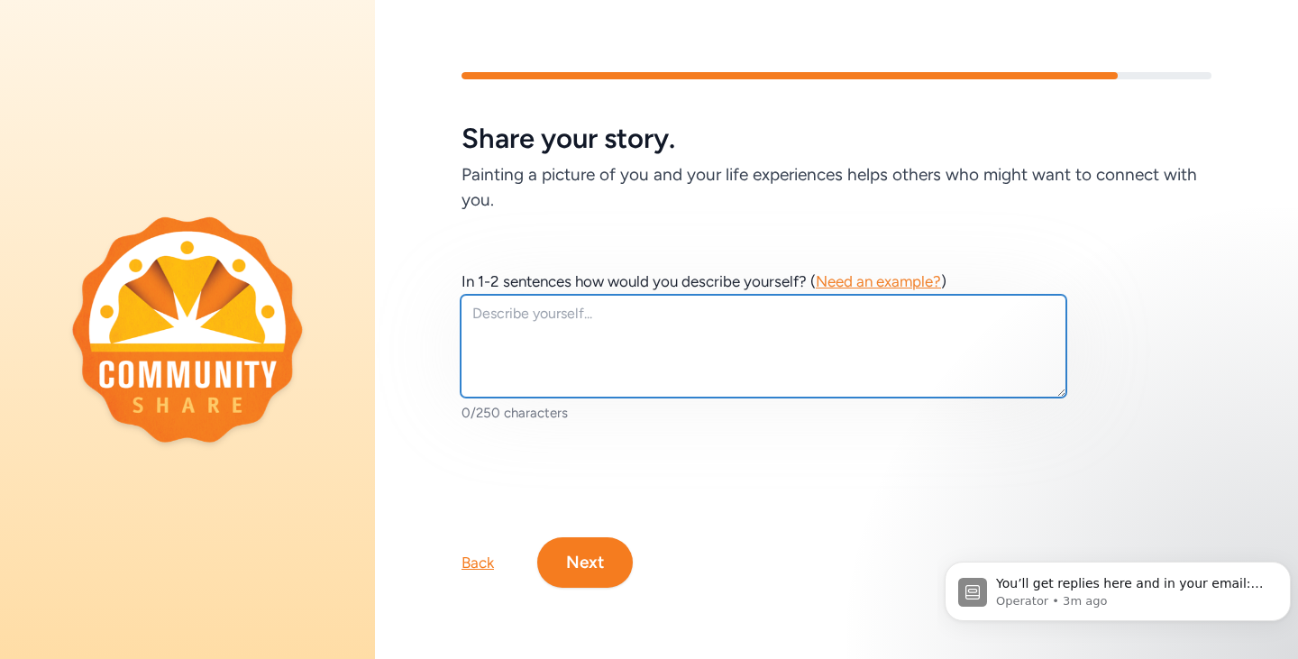
click at [664, 309] on textarea at bounding box center [764, 346] width 606 height 103
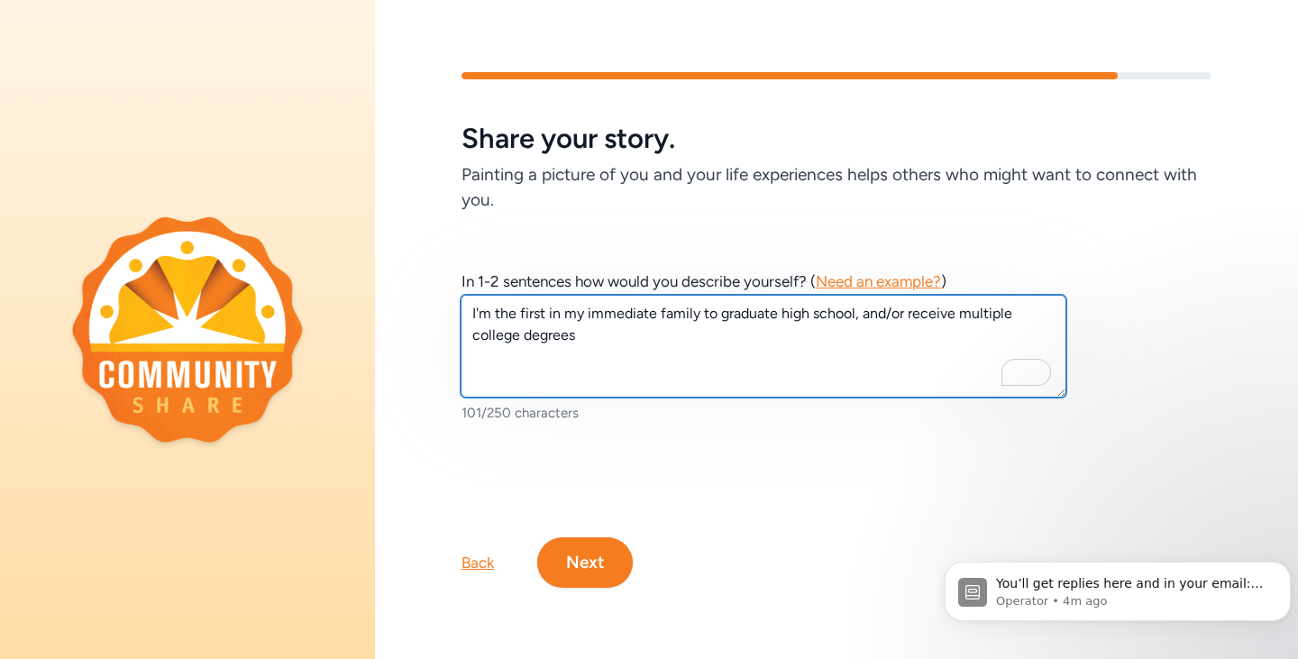
click at [738, 339] on textarea "I'm the first in my immediate family to graduate high school, and/or receive mu…" at bounding box center [764, 346] width 606 height 103
type textarea "I'm the first in my immediate family to graduate high school, and/or receive mu…"
drag, startPoint x: 626, startPoint y: 331, endPoint x: 464, endPoint y: 307, distance: 163.1
click at [468, 307] on div "Share your story. Painting a picture of you and your life experiences helps oth…" at bounding box center [836, 330] width 923 height 516
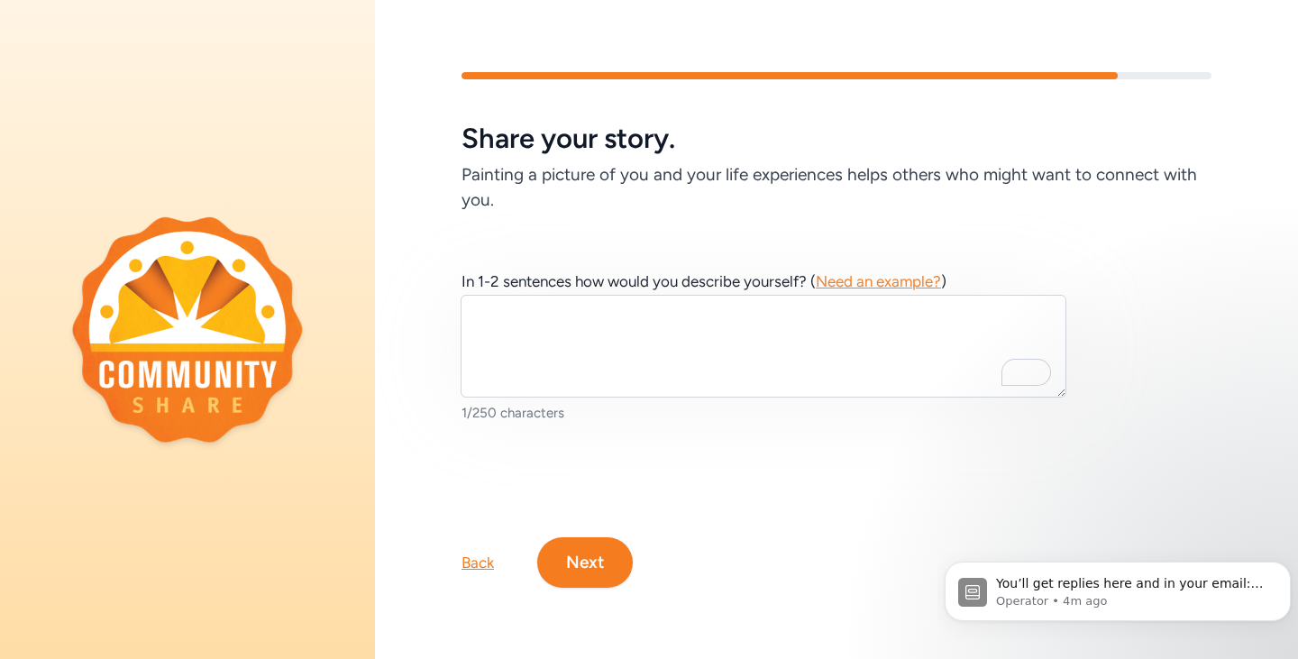
click at [597, 541] on button "Next" at bounding box center [585, 562] width 96 height 50
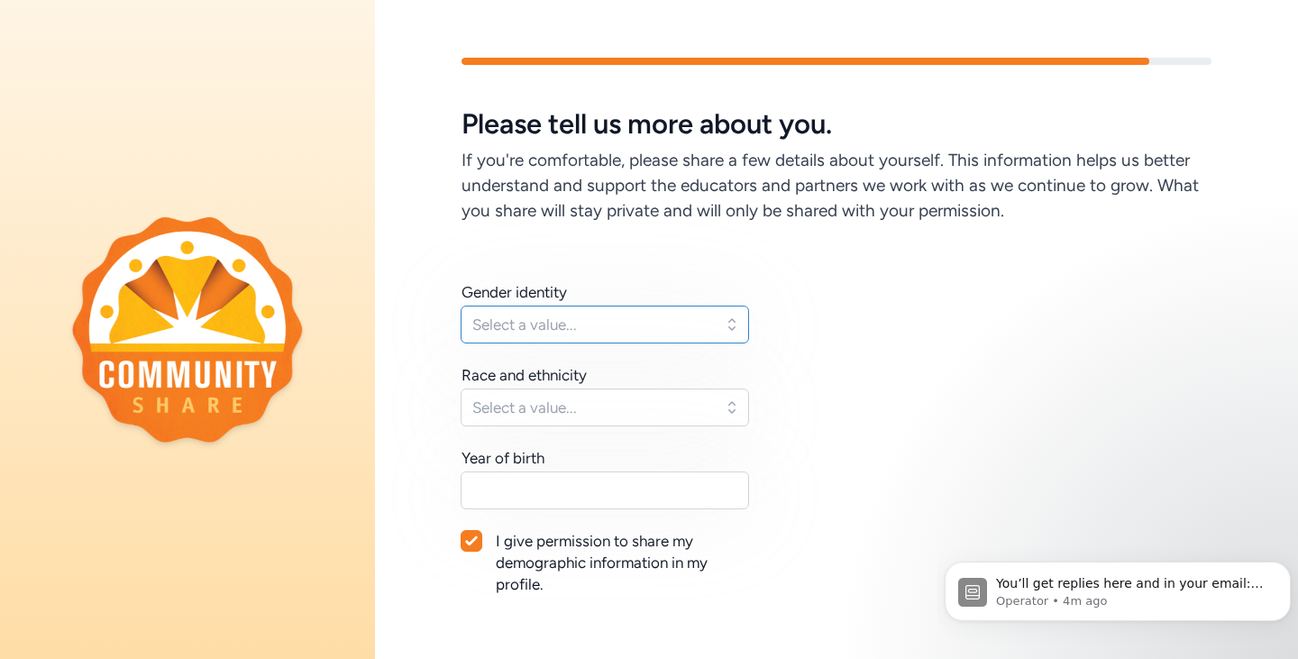
click at [732, 327] on button "Select a value..." at bounding box center [605, 325] width 288 height 38
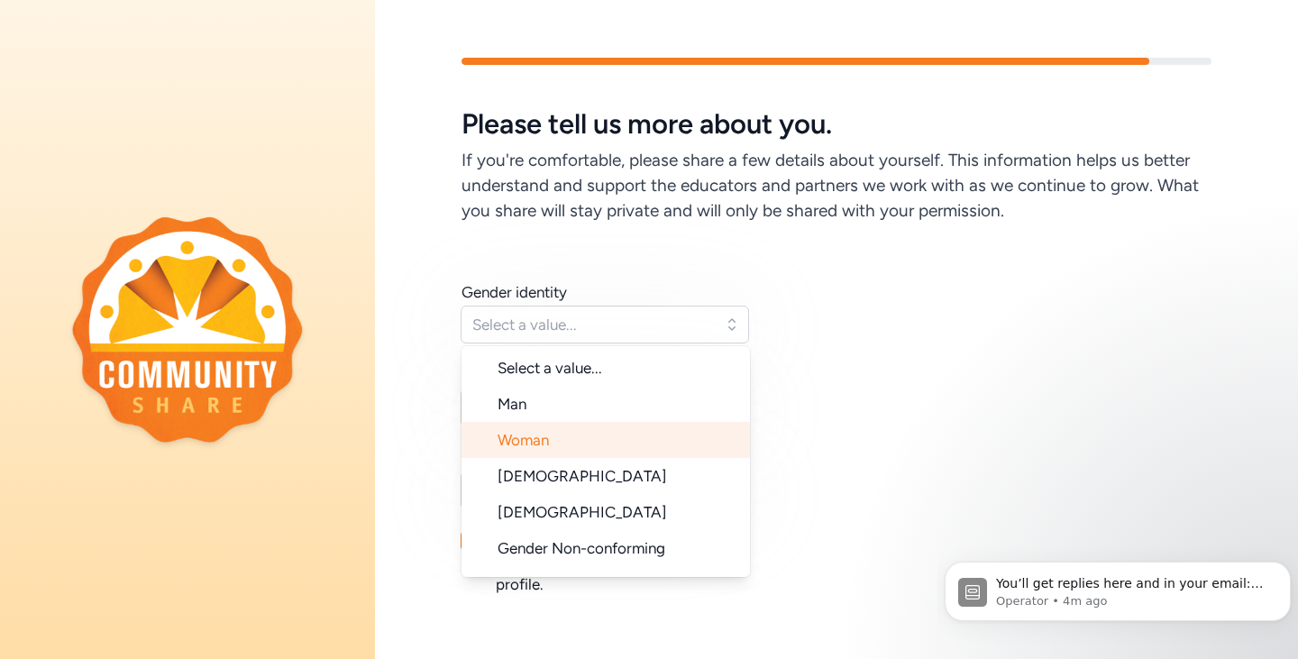
click at [679, 439] on li "Woman" at bounding box center [606, 440] width 288 height 36
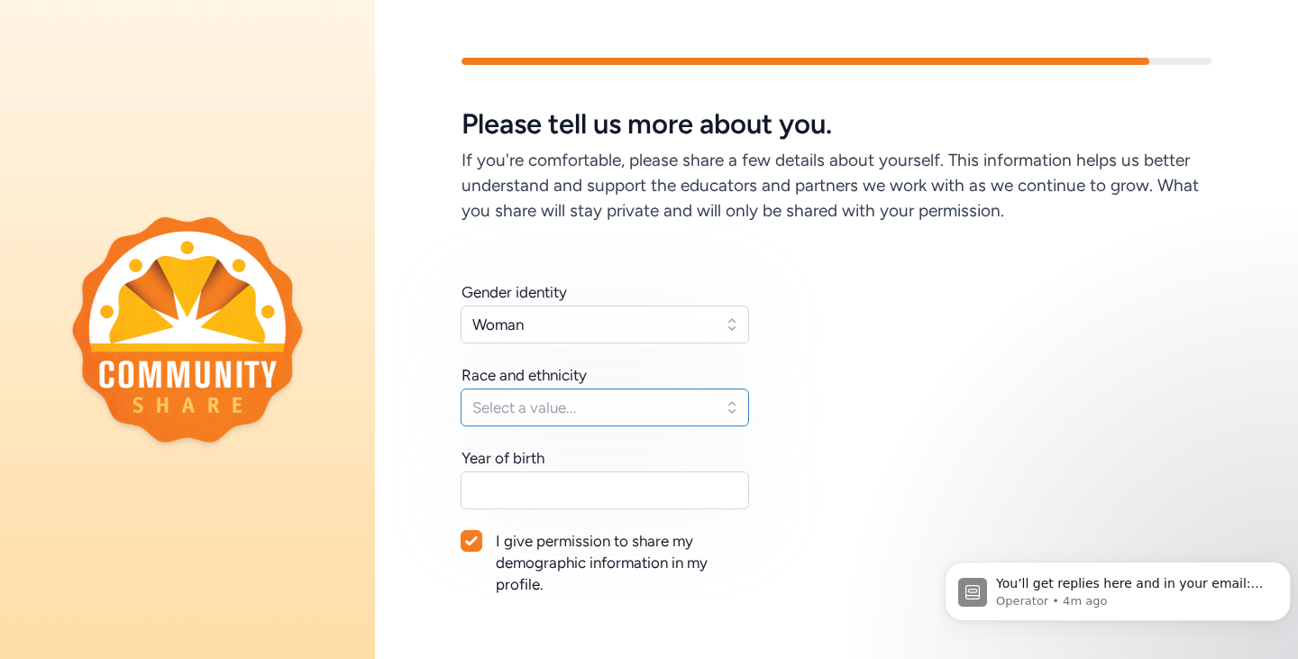
click at [687, 398] on span "Select a value..." at bounding box center [592, 408] width 240 height 22
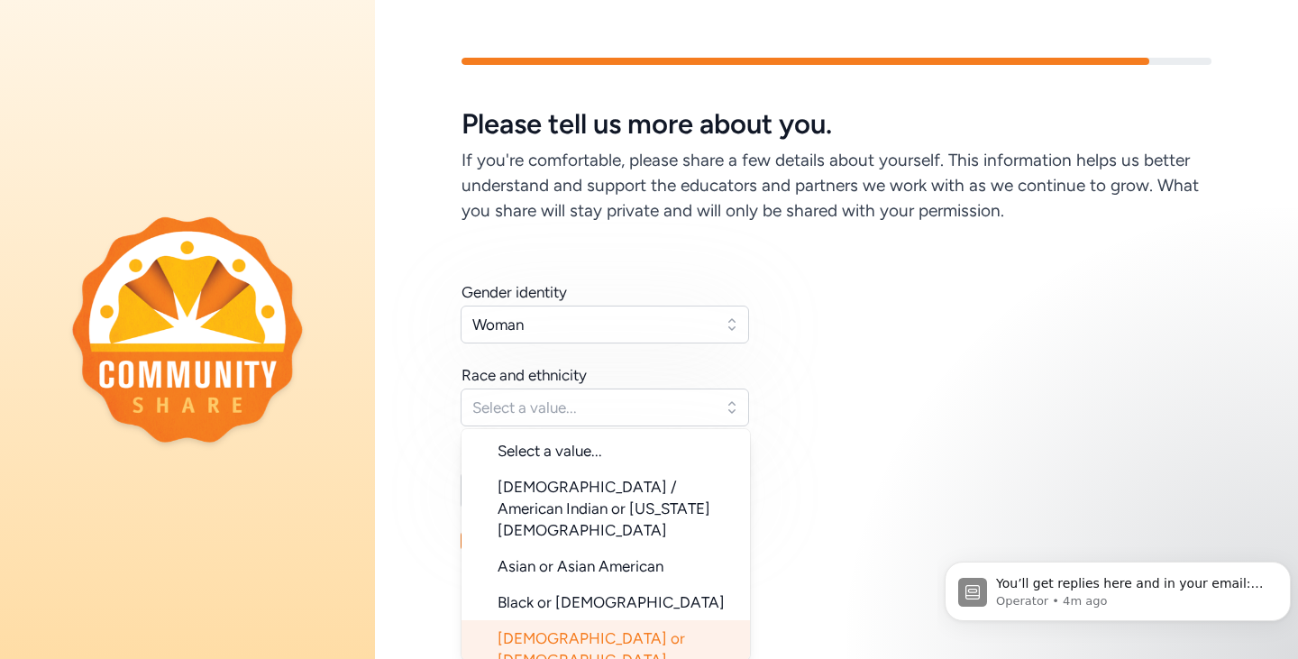
click at [664, 620] on li "Hispanic or Latino" at bounding box center [606, 649] width 288 height 58
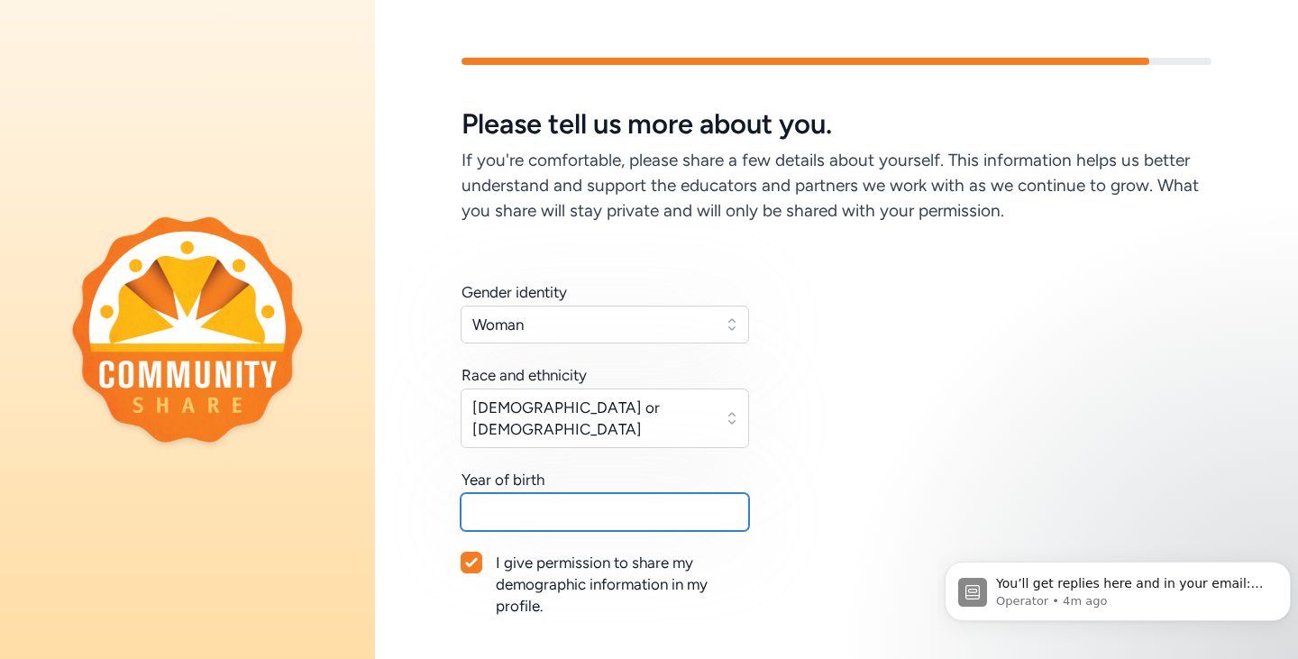
click at [654, 493] on input "text" at bounding box center [605, 512] width 288 height 38
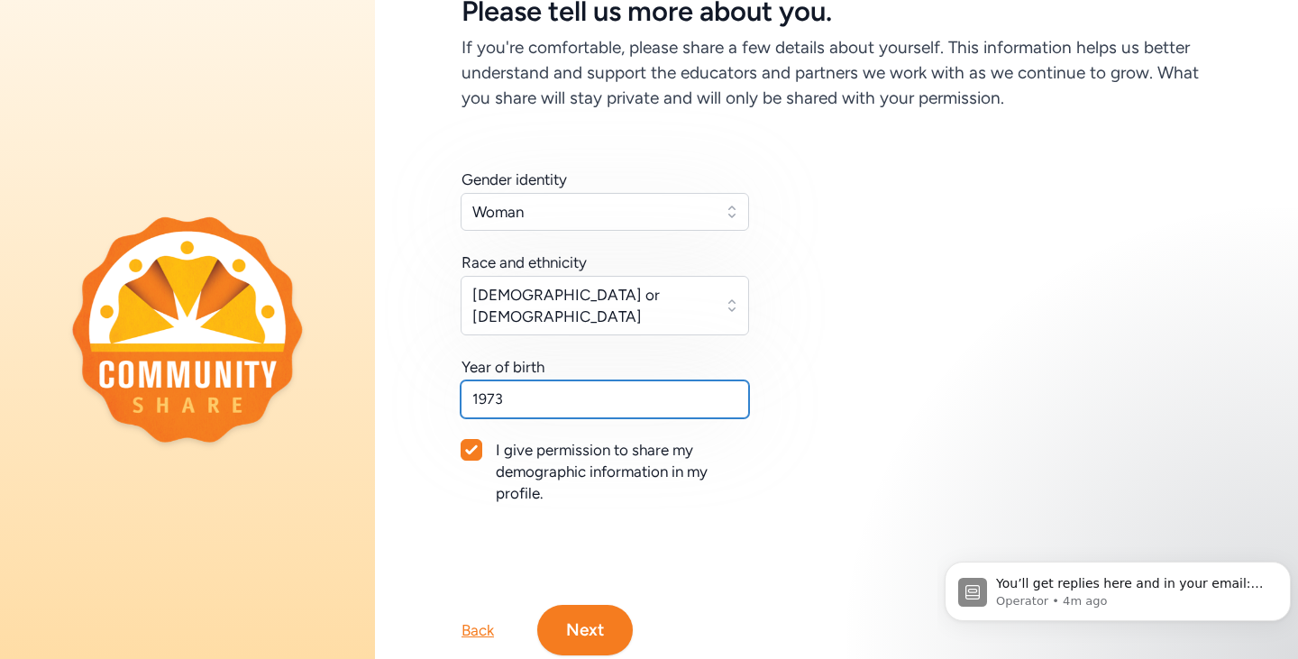
scroll to position [159, 0]
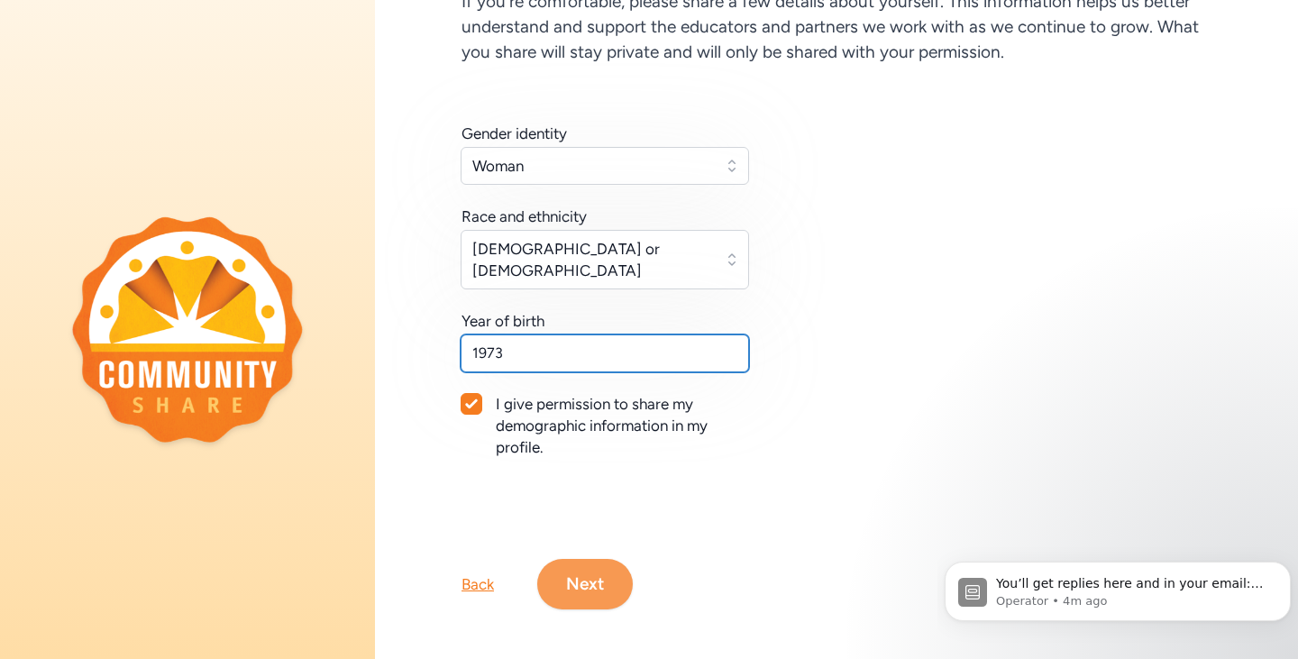
type input "1973"
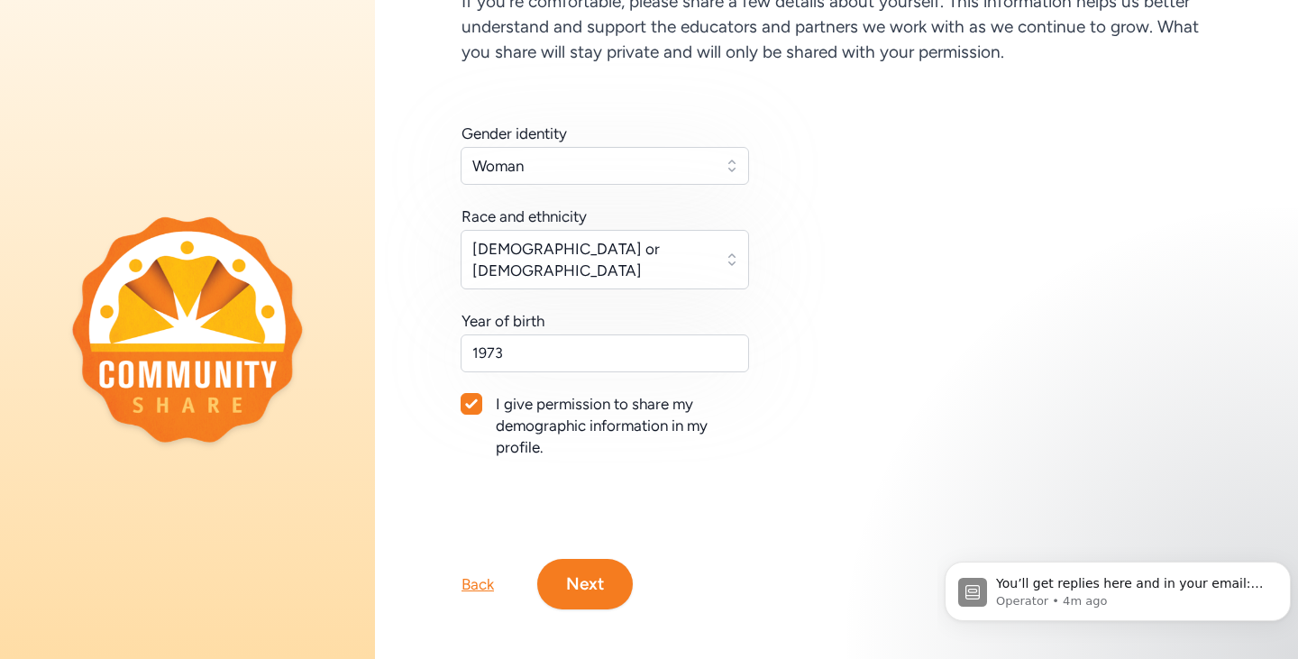
click at [614, 561] on button "Next" at bounding box center [585, 584] width 96 height 50
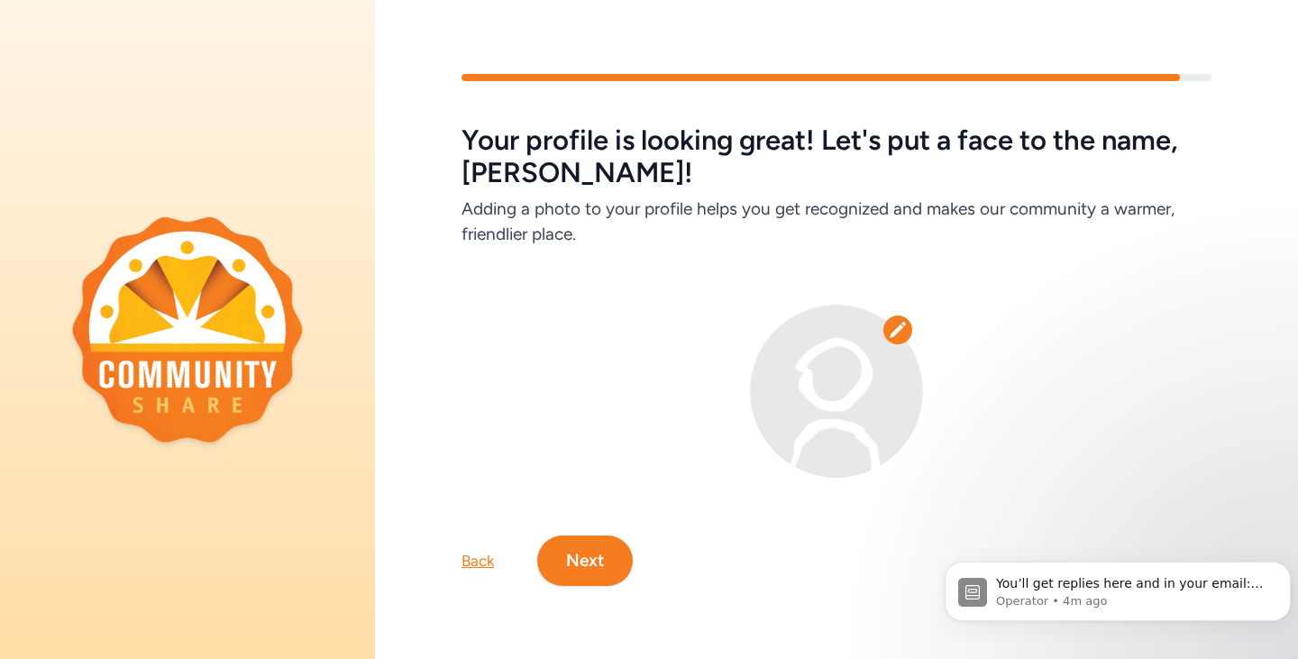
click at [817, 380] on img at bounding box center [836, 391] width 173 height 173
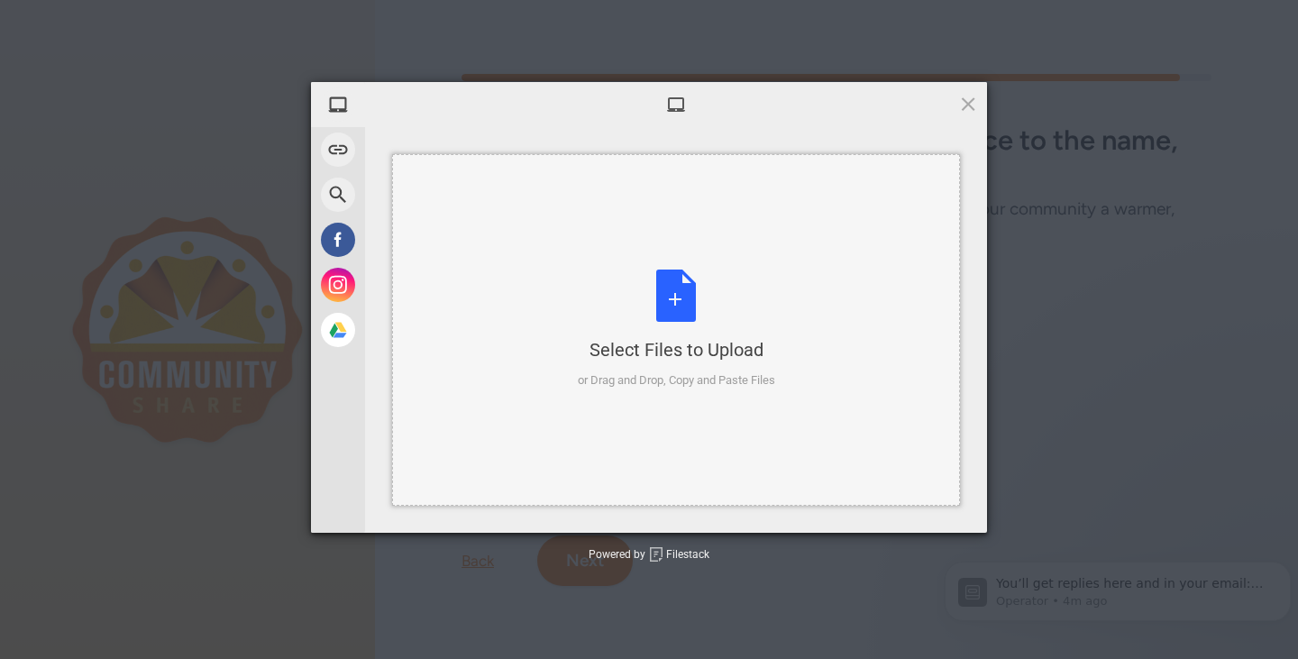
click at [889, 325] on div "Select Files to Upload or Drag and Drop, Copy and Paste Files" at bounding box center [676, 330] width 568 height 352
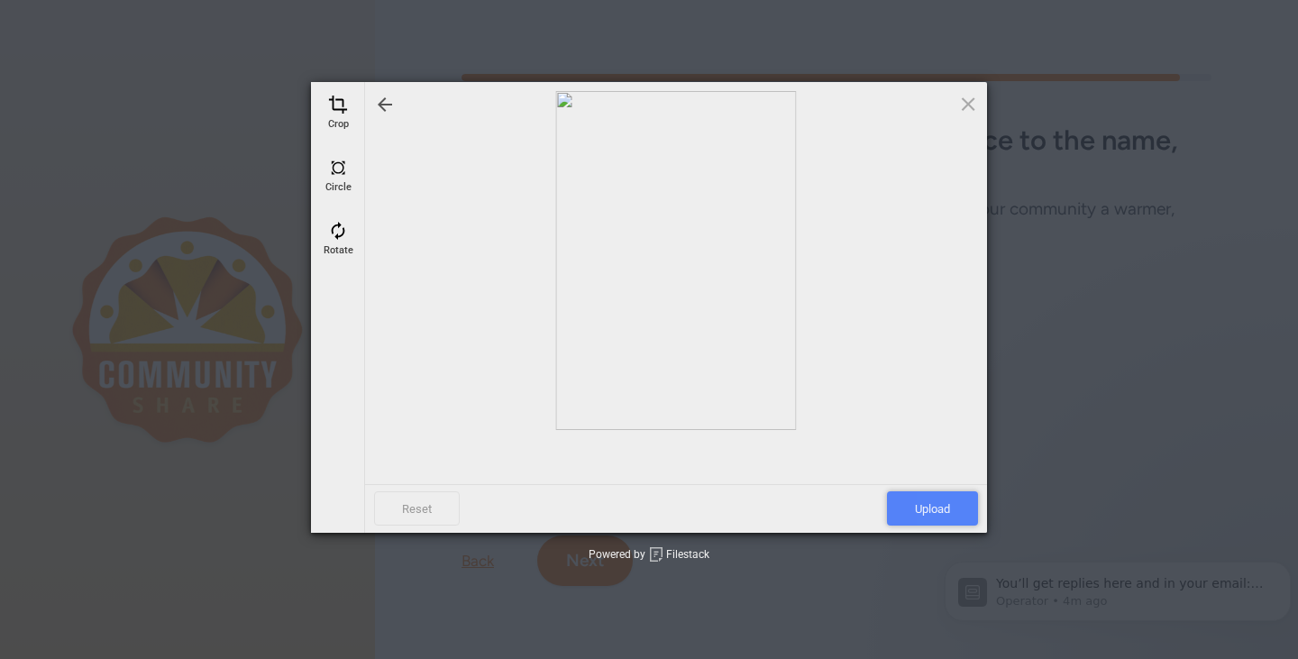
click at [932, 508] on span "Upload" at bounding box center [932, 508] width 91 height 34
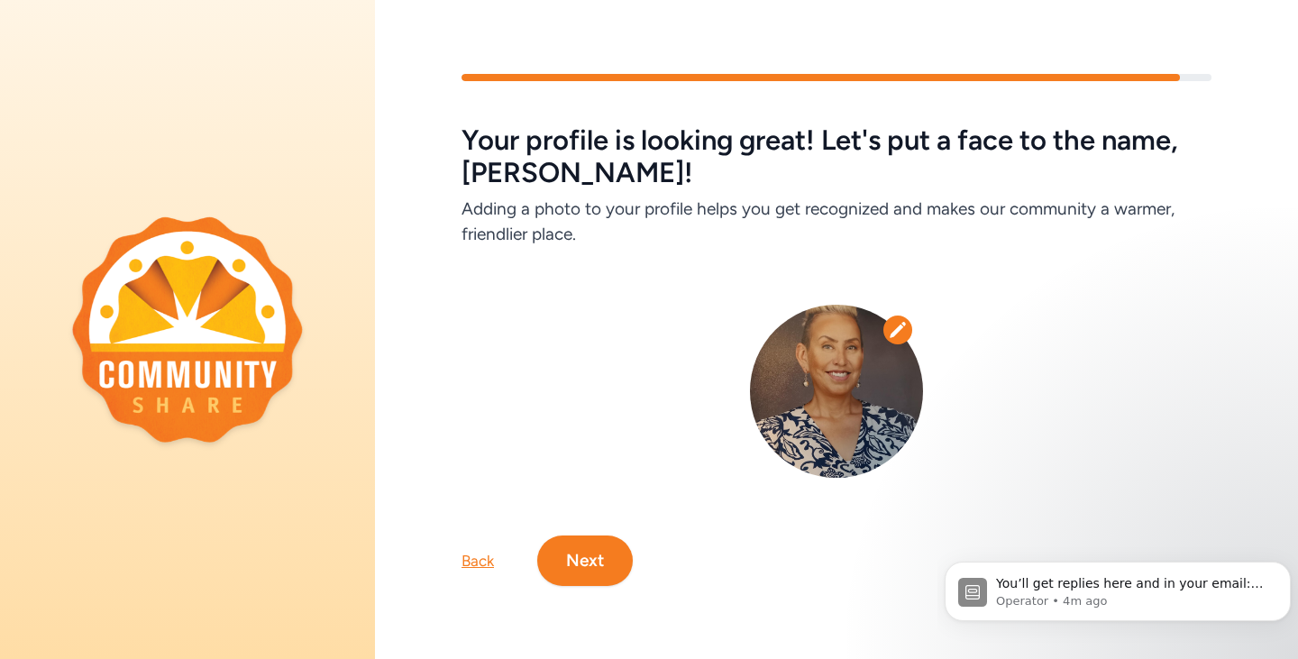
click at [596, 560] on button "Next" at bounding box center [585, 561] width 96 height 50
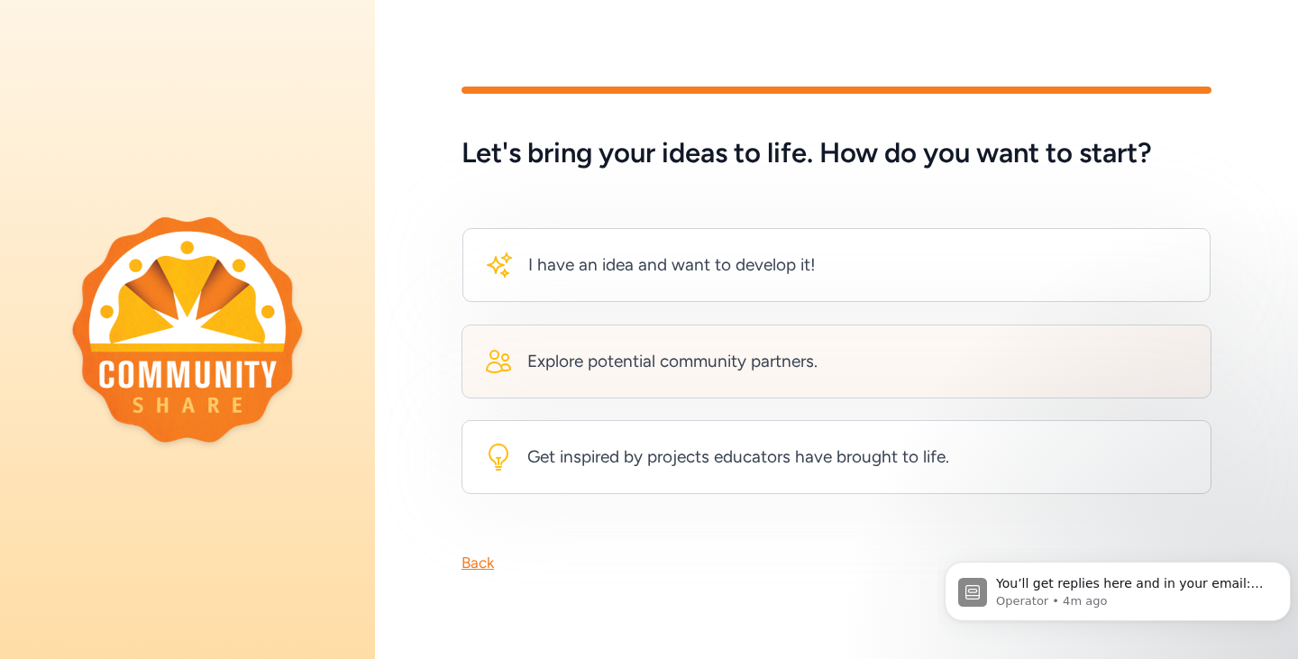
click at [701, 363] on div "Explore potential community partners." at bounding box center [672, 361] width 290 height 25
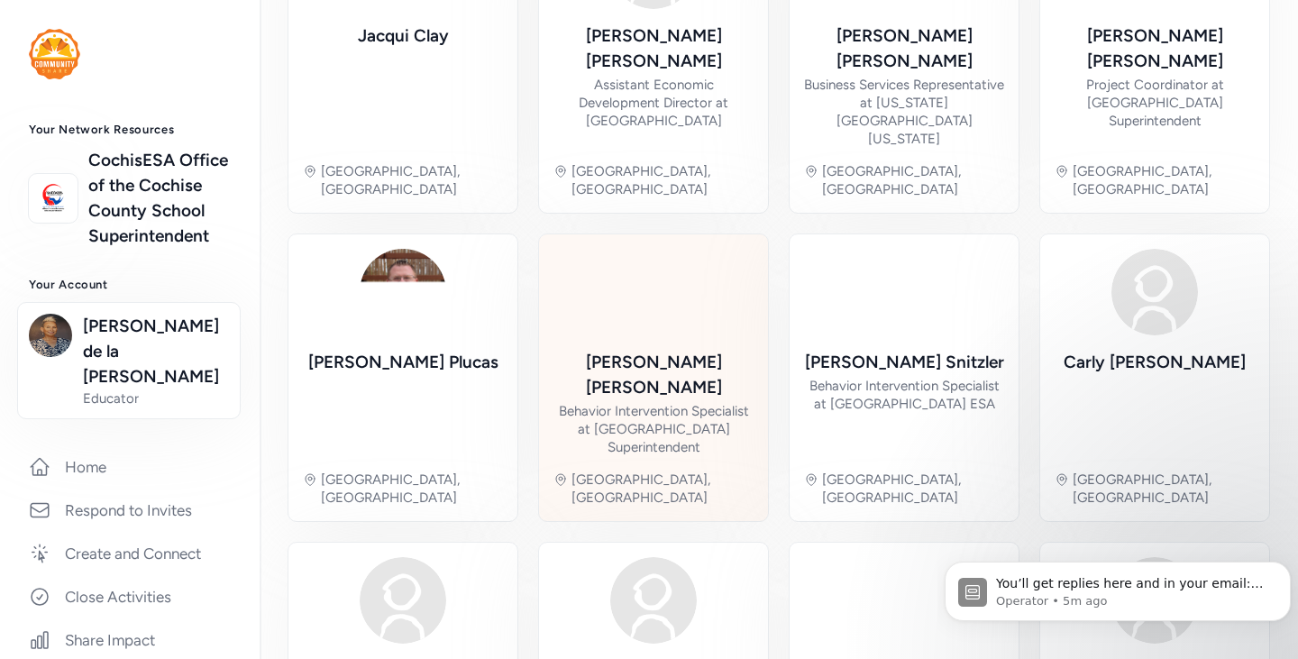
scroll to position [137, 0]
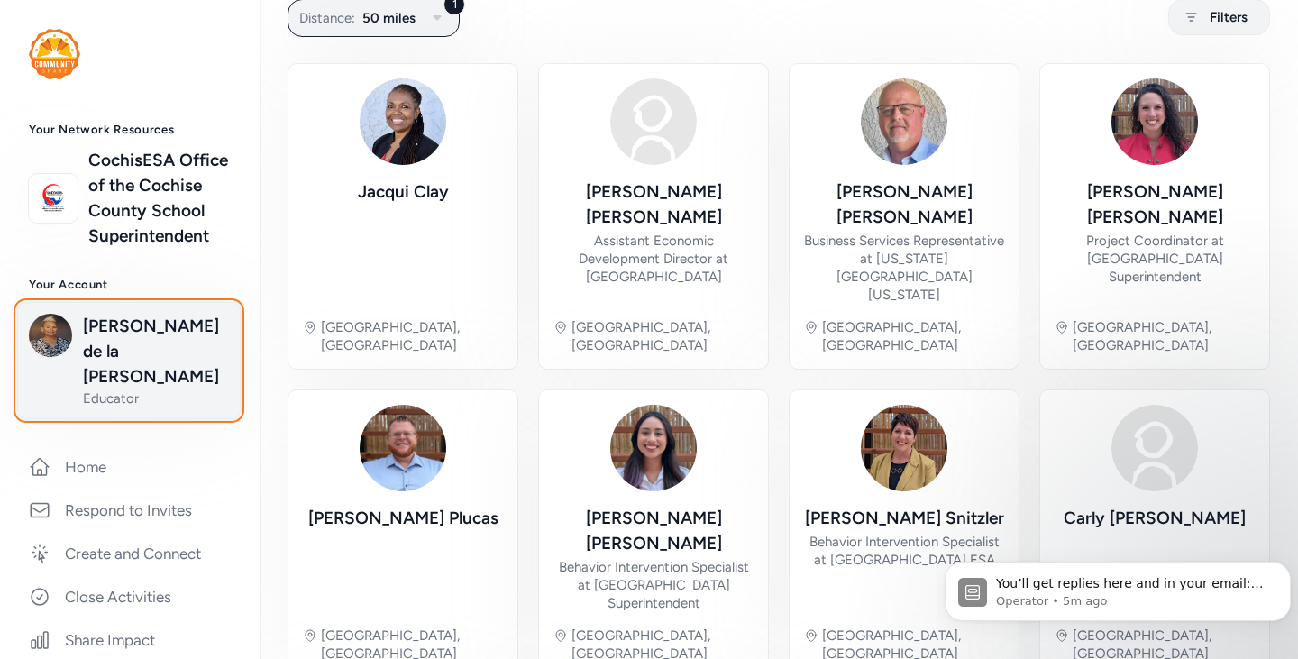
click at [147, 367] on span "Stacie de la Vega" at bounding box center [156, 352] width 146 height 76
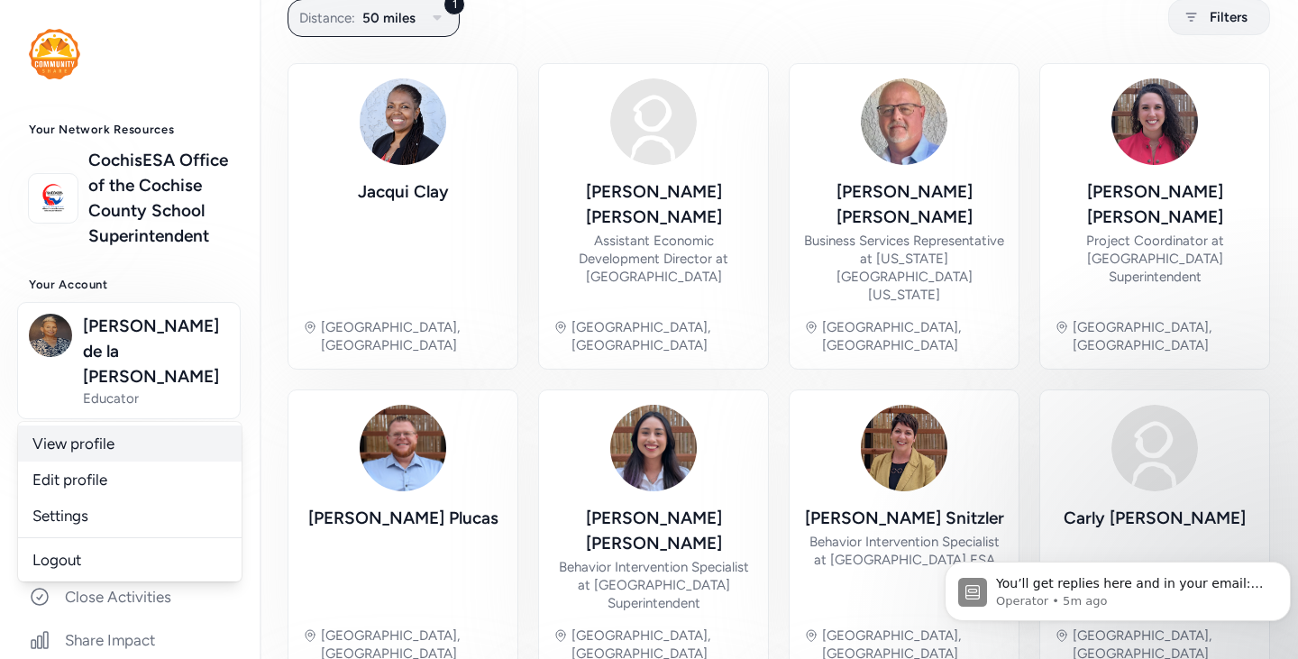
click at [142, 442] on link "View profile" at bounding box center [130, 444] width 224 height 36
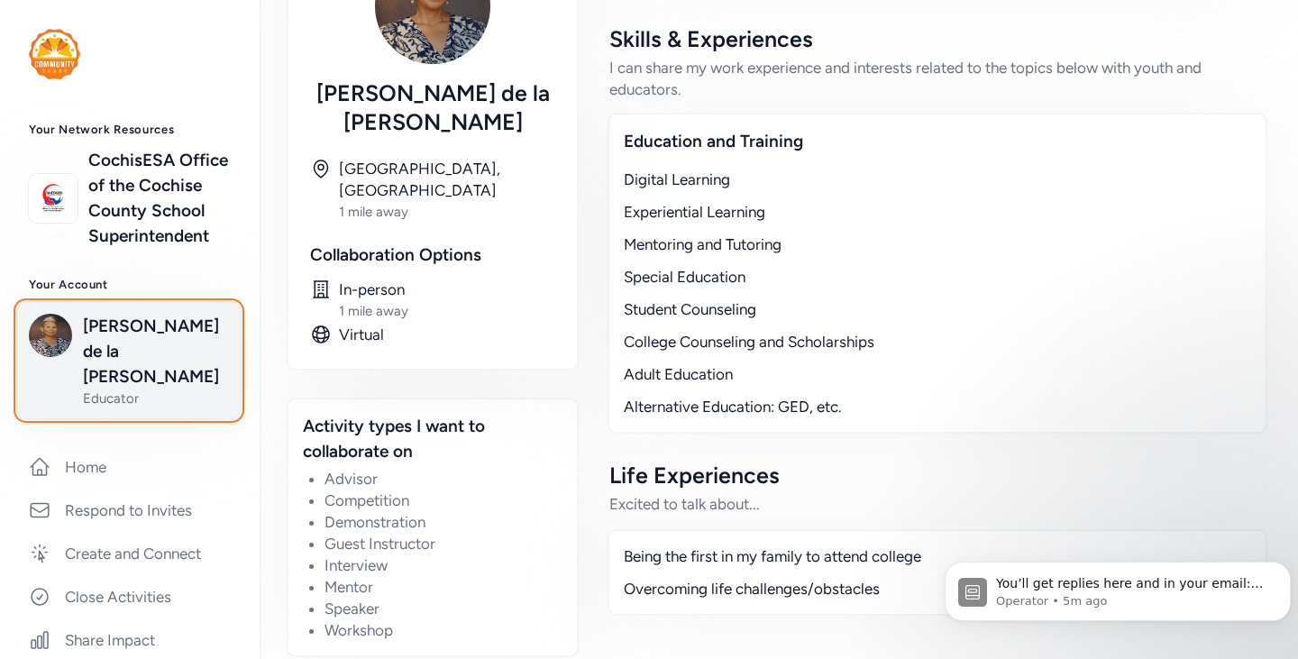
click at [124, 380] on span "Stacie de la Vega" at bounding box center [156, 352] width 146 height 76
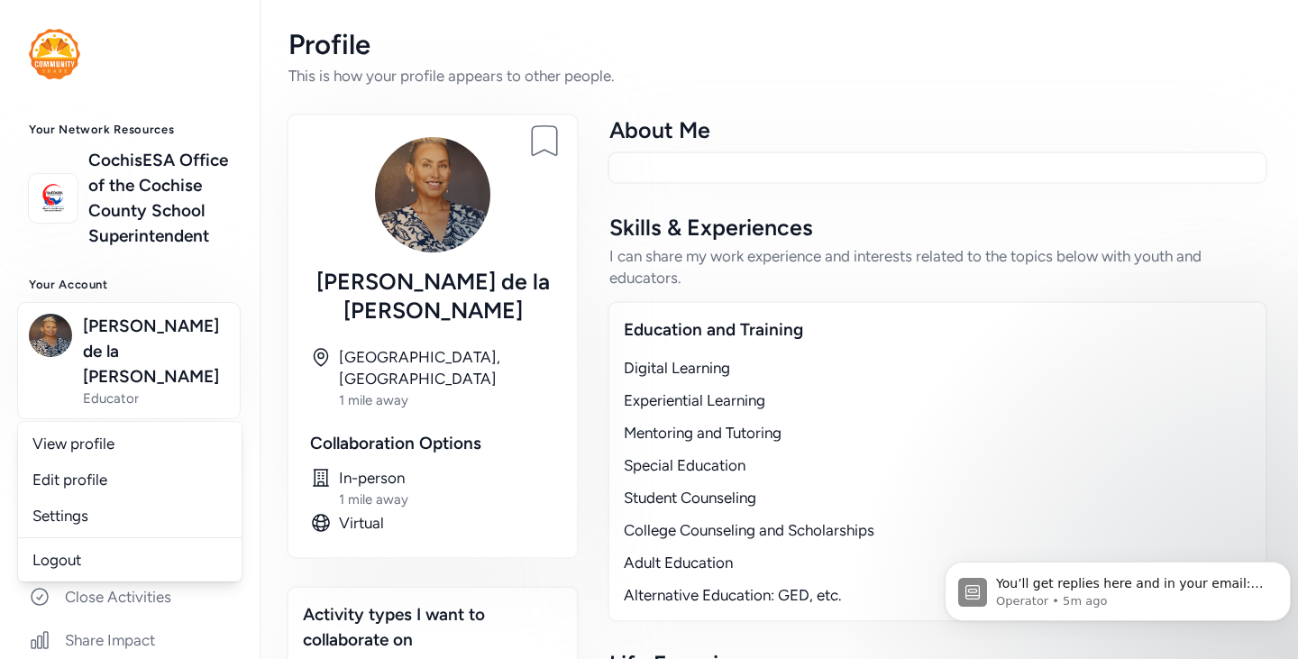
click at [407, 431] on div "Collaboration Options" at bounding box center [432, 443] width 245 height 25
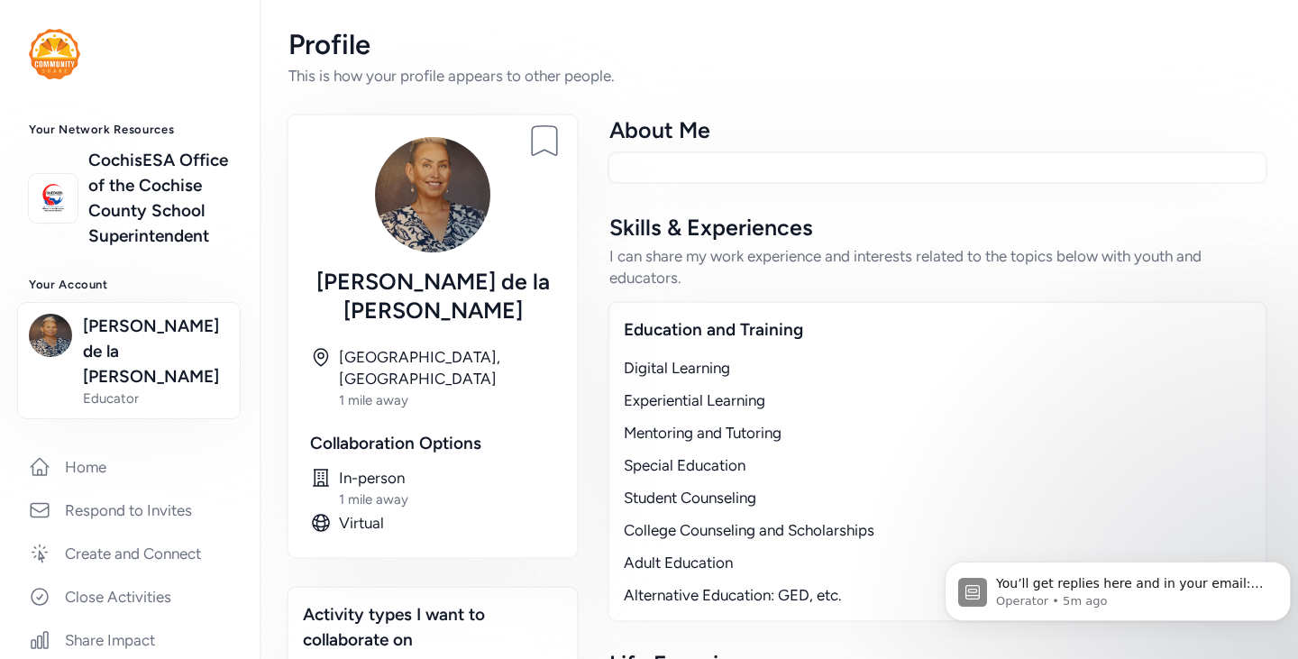
click at [404, 431] on div "Collaboration Options" at bounding box center [432, 443] width 245 height 25
click at [120, 461] on link "Home" at bounding box center [129, 467] width 231 height 40
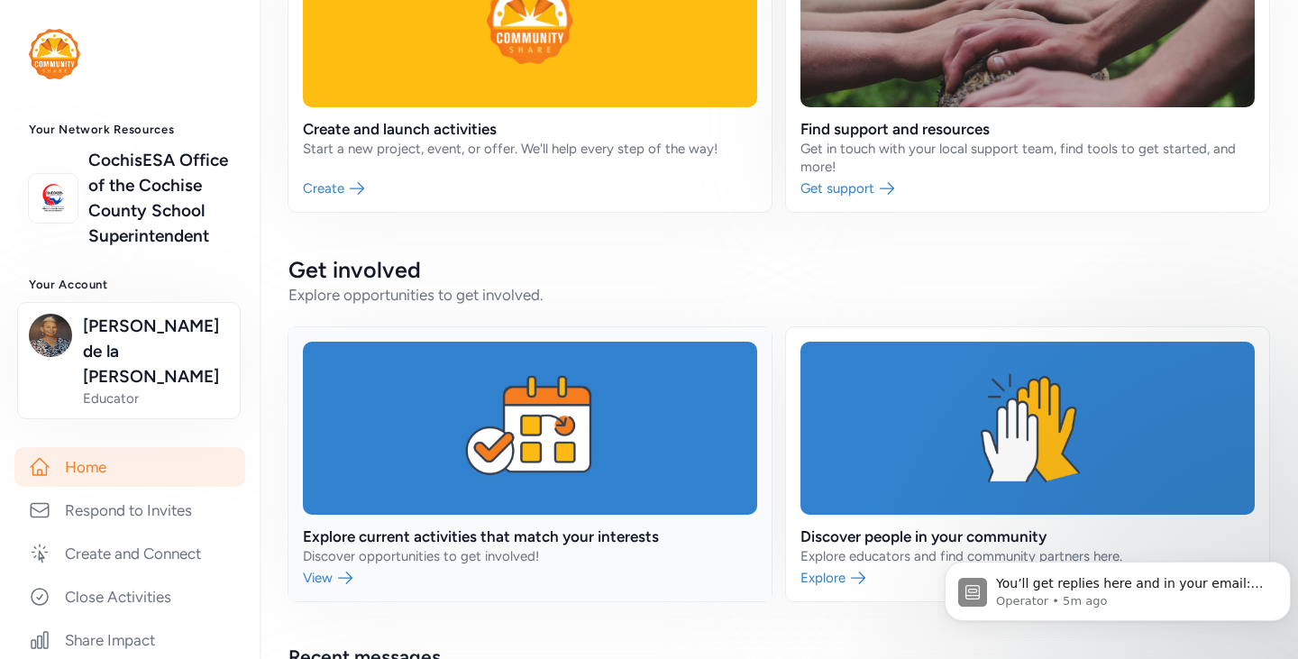
scroll to position [270, 0]
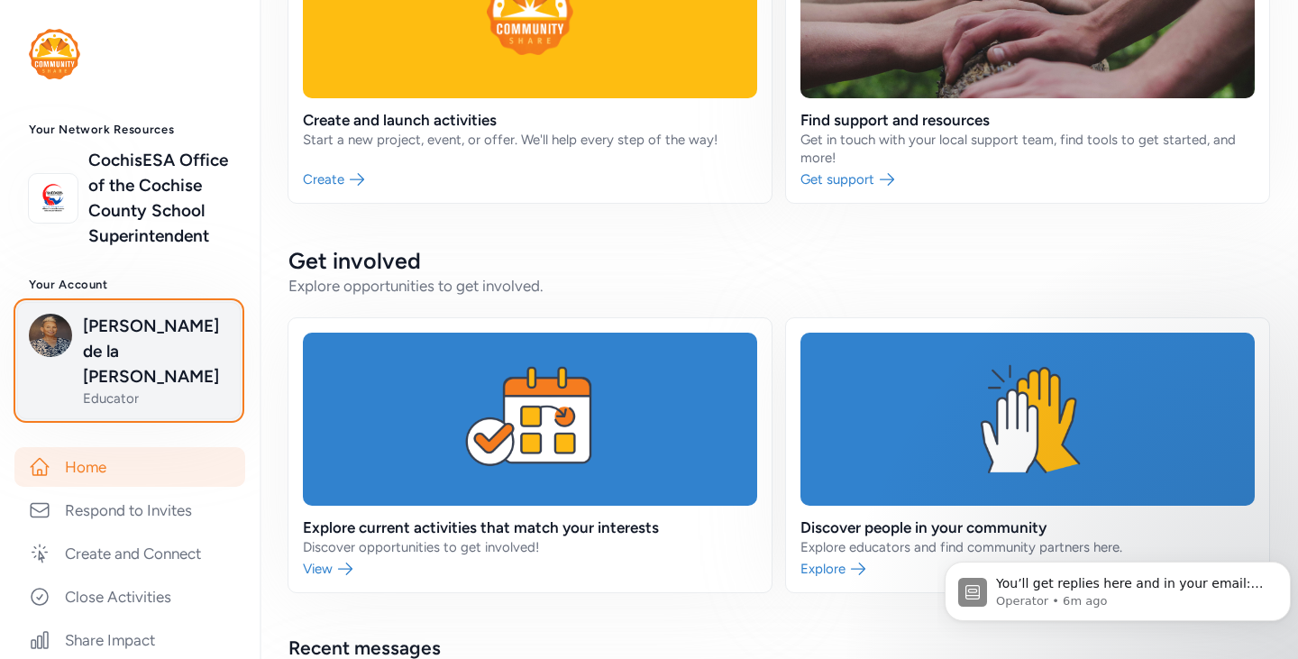
click at [117, 368] on span "Stacie de la Vega" at bounding box center [156, 352] width 146 height 76
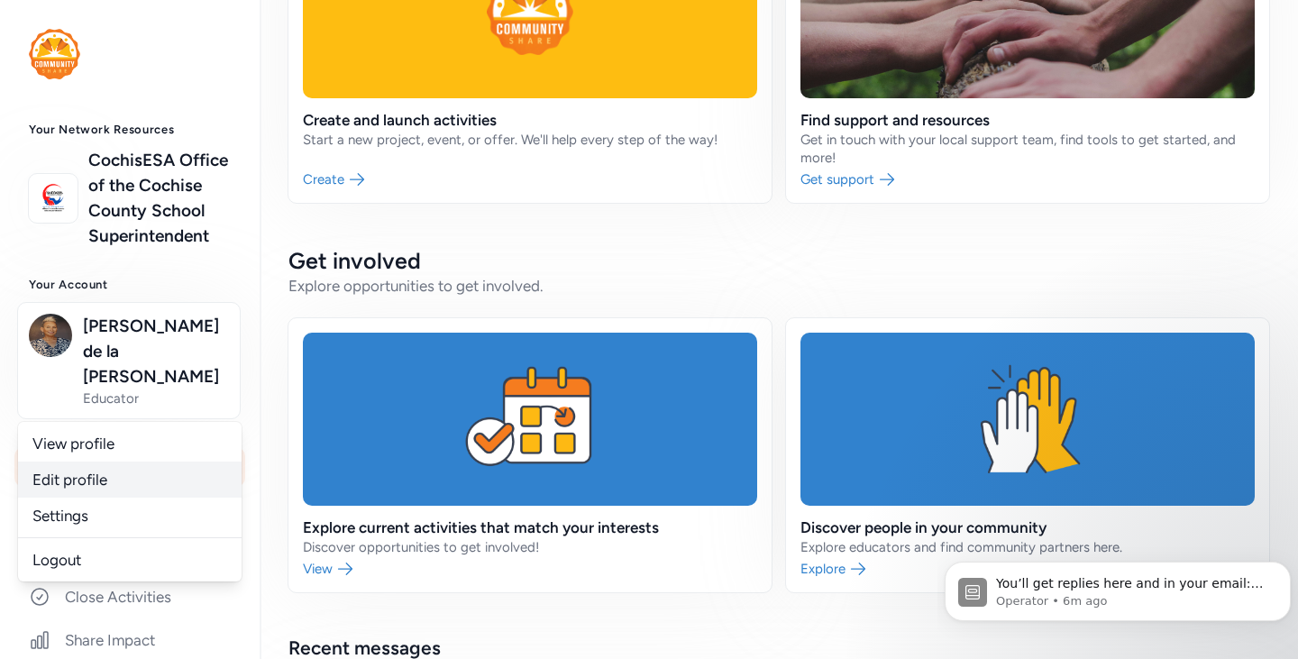
click at [113, 472] on link "Edit profile" at bounding box center [130, 480] width 224 height 36
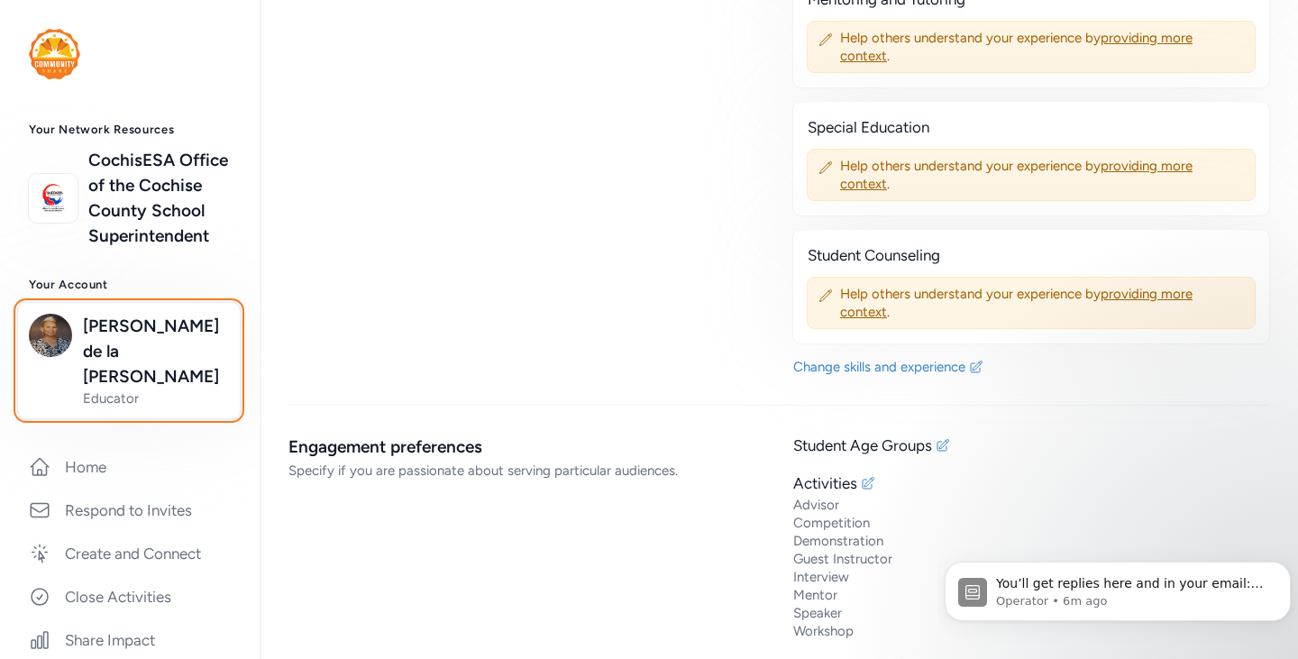
scroll to position [2164, 0]
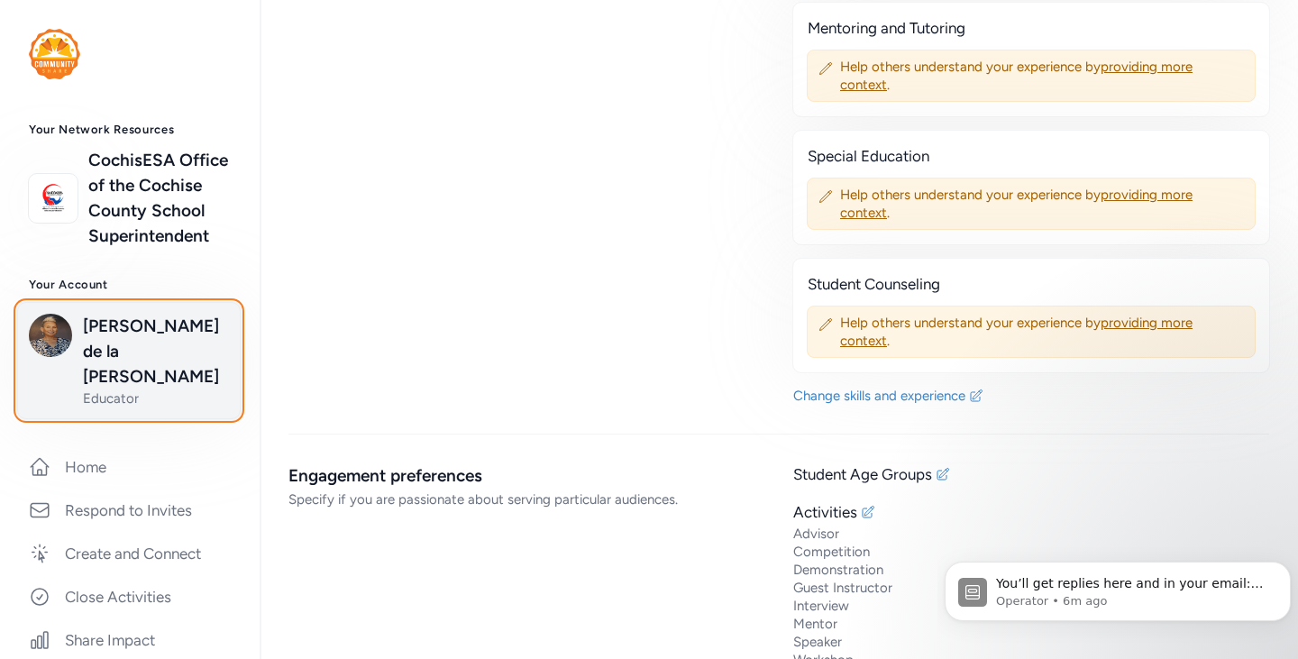
click at [96, 382] on span "Stacie de la Vega" at bounding box center [156, 352] width 146 height 76
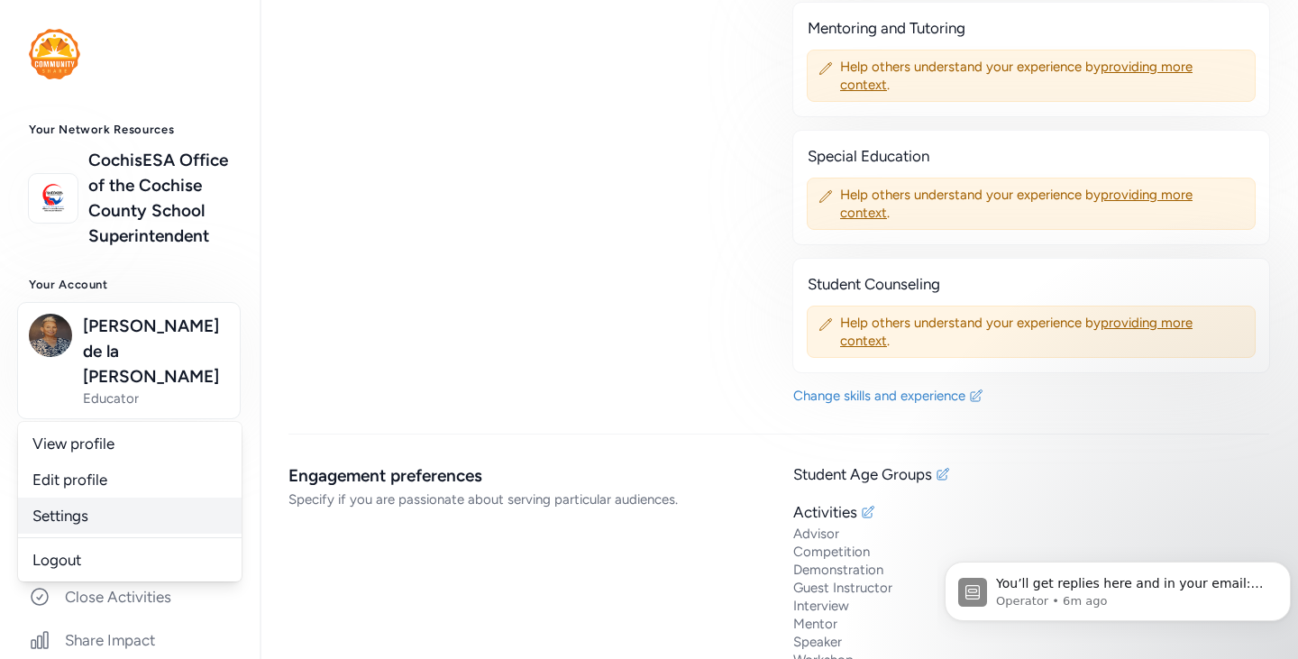
click at [97, 508] on link "Settings" at bounding box center [130, 516] width 224 height 36
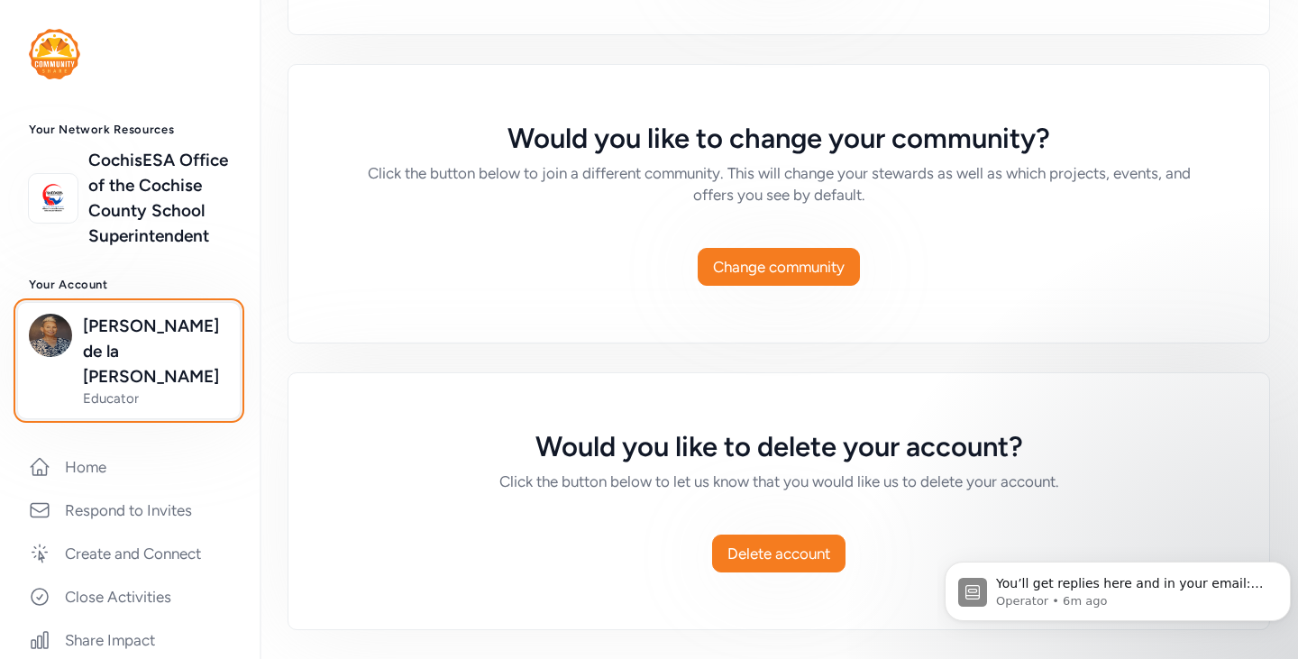
scroll to position [1387, 0]
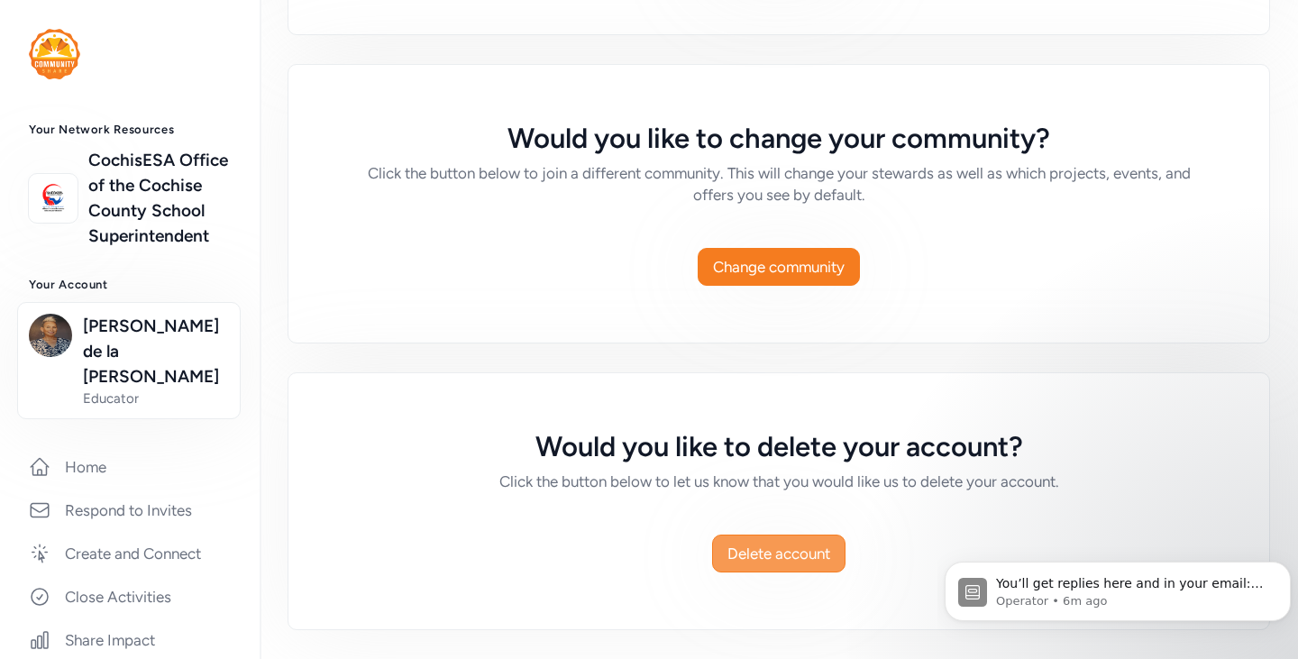
click at [799, 543] on span "Delete account" at bounding box center [779, 554] width 103 height 22
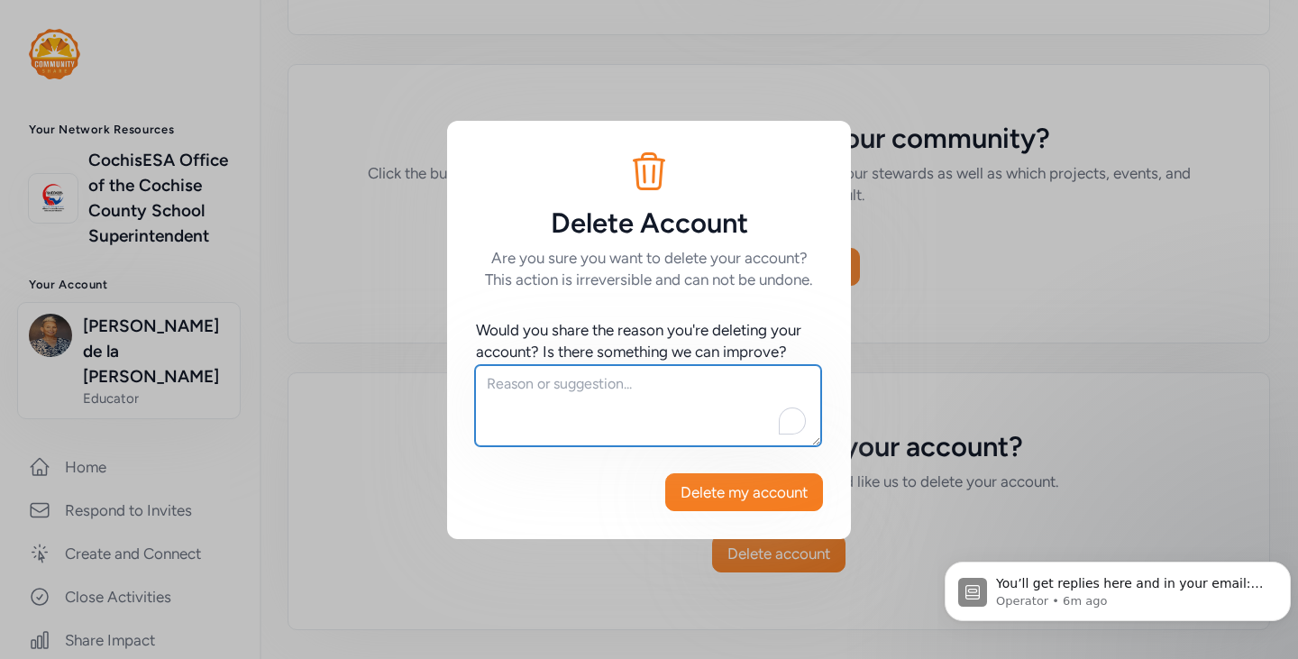
click at [649, 413] on textarea "To enrich screen reader interactions, please activate Accessibility in Grammarl…" at bounding box center [648, 405] width 346 height 81
type textarea "w"
type textarea "wanted a"
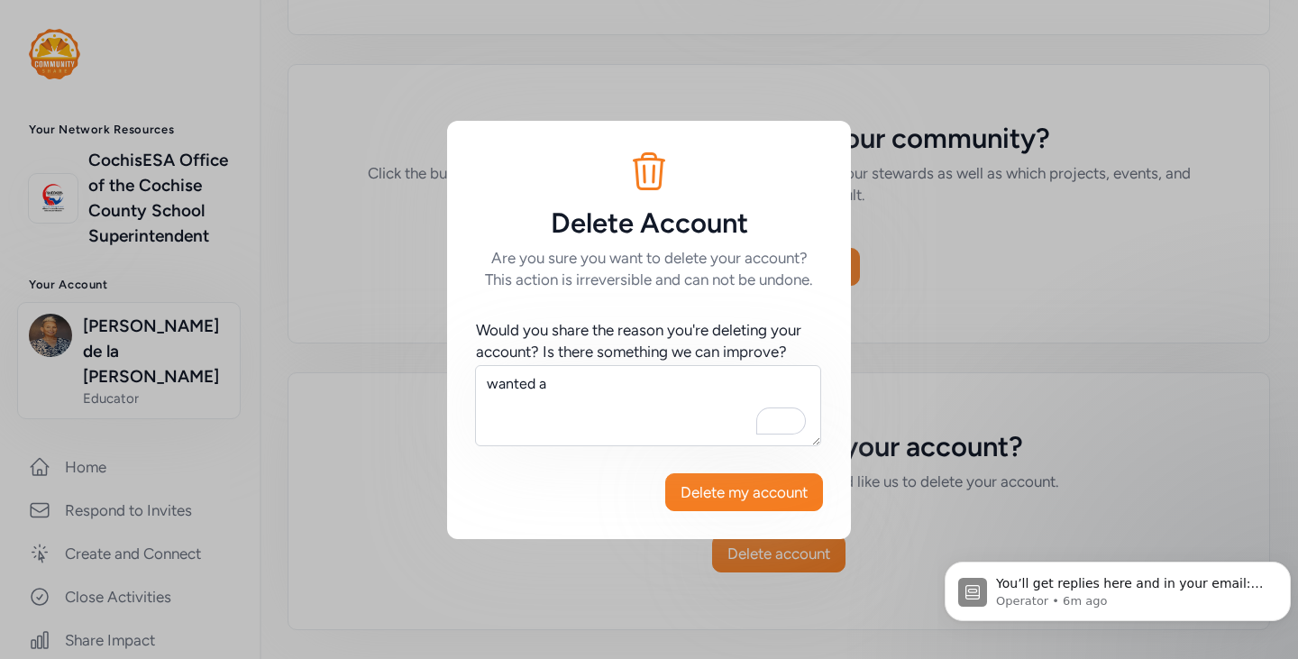
click at [829, 207] on div "Delete Account Are you sure you want to delete your account? This action is irr…" at bounding box center [649, 205] width 404 height 169
click at [897, 187] on div "Delete Account Are you sure you want to delete your account? This action is irr…" at bounding box center [649, 329] width 1298 height 659
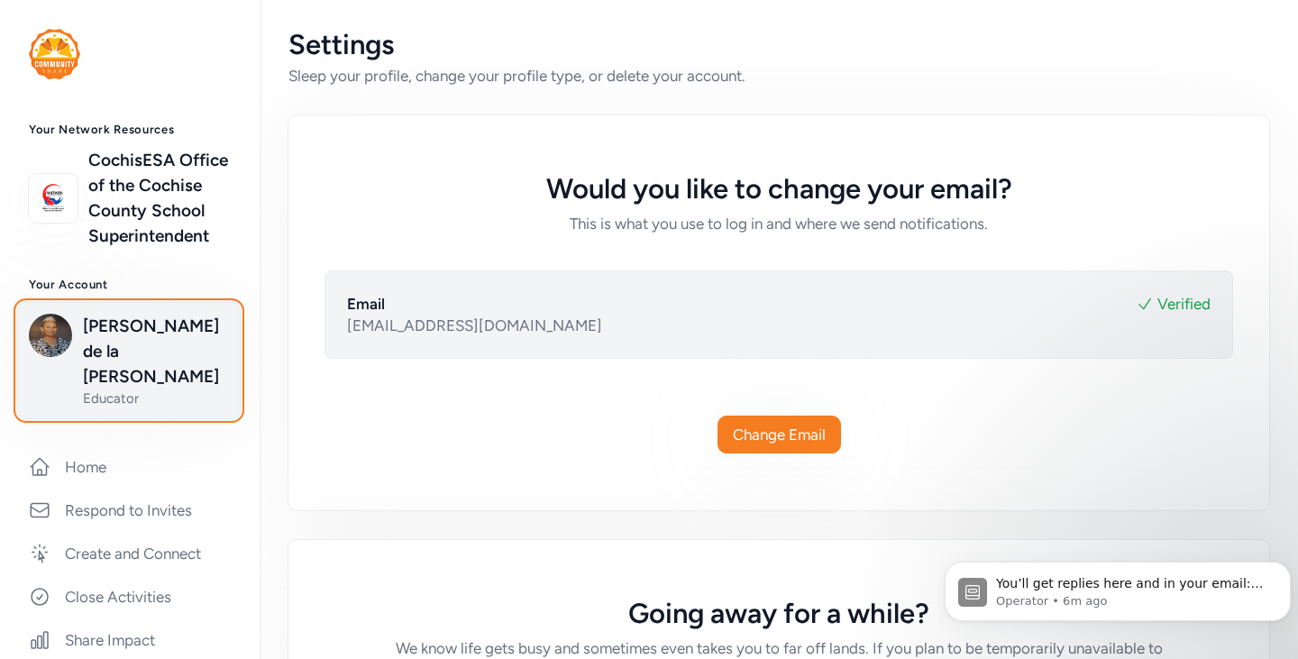
click at [104, 358] on span "Stacie de la Vega" at bounding box center [156, 352] width 146 height 76
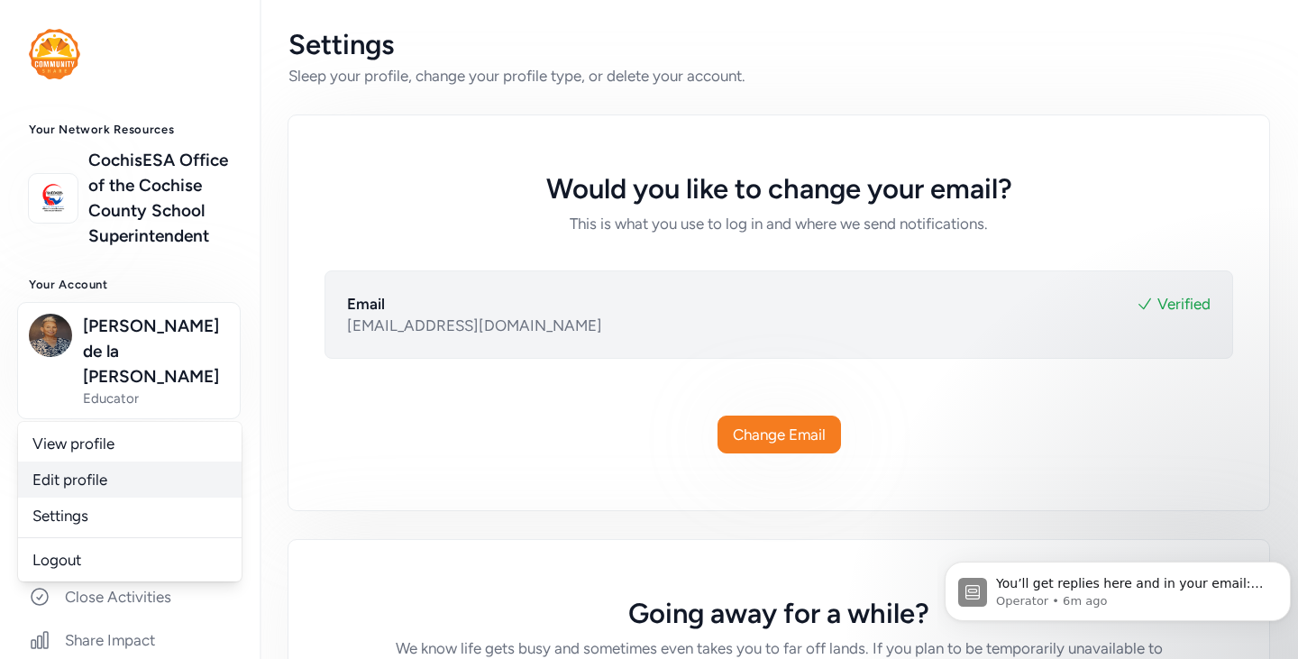
click at [105, 475] on link "Edit profile" at bounding box center [130, 480] width 224 height 36
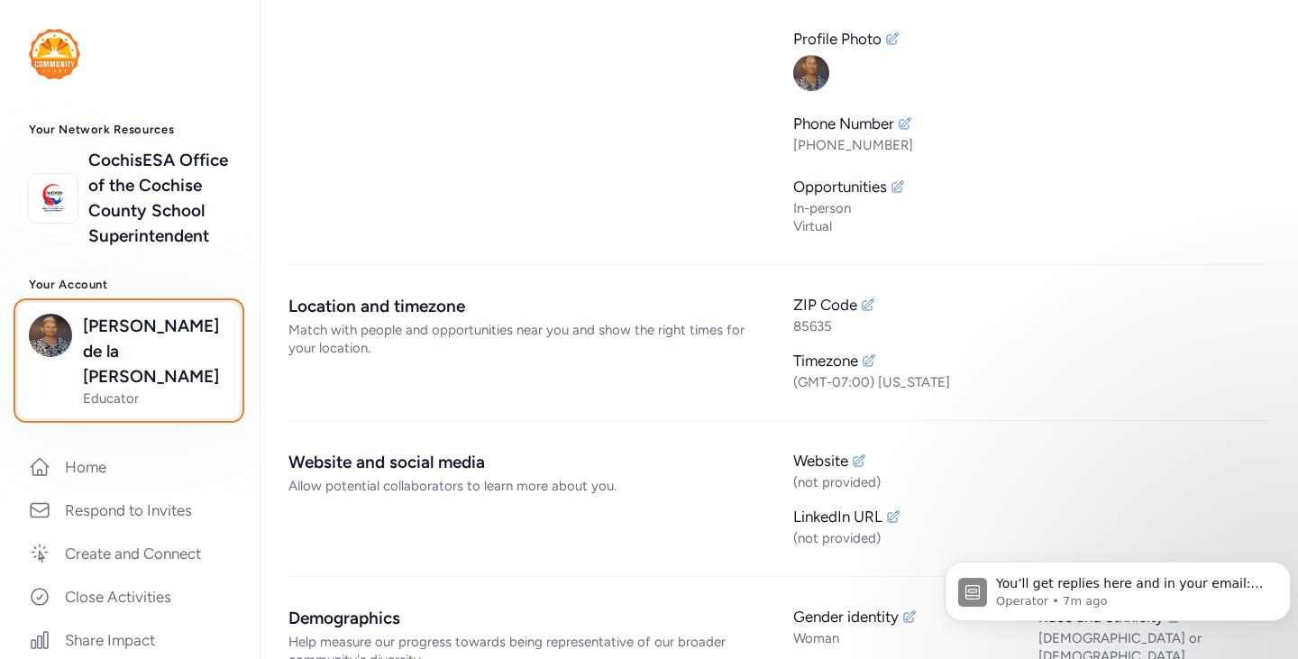
scroll to position [180, 0]
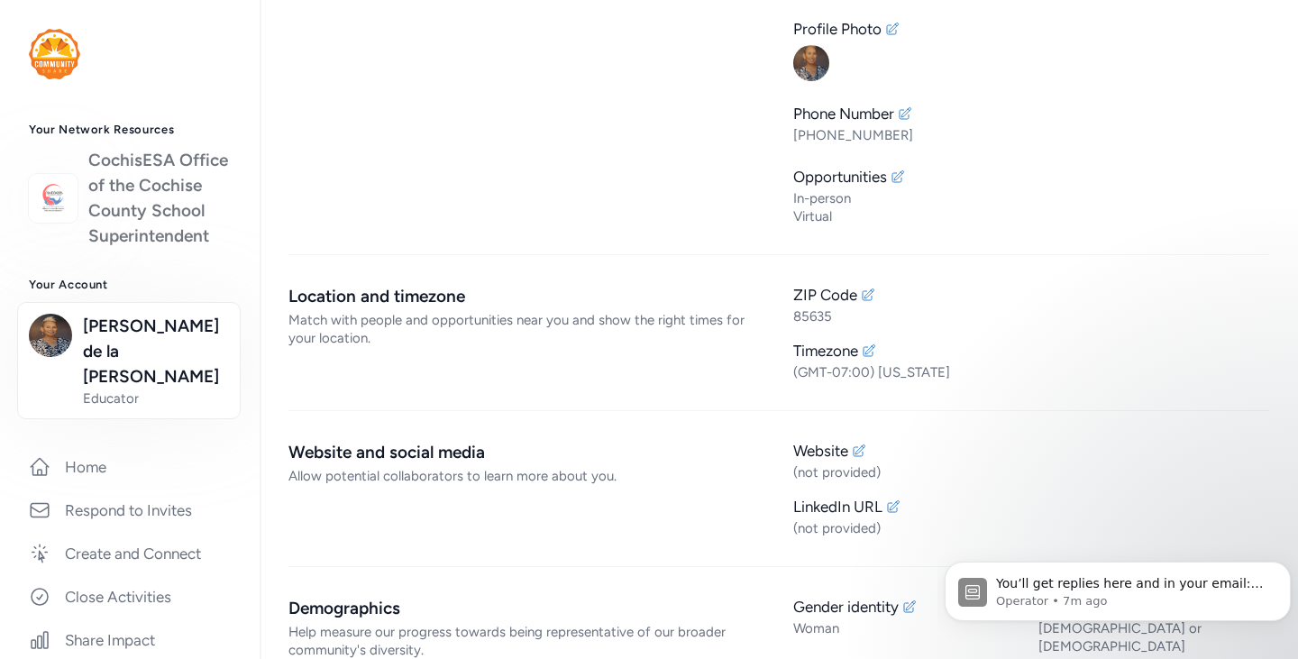
click at [150, 204] on link "CochisESA Office of the Cochise County School Superintendent" at bounding box center [159, 198] width 142 height 101
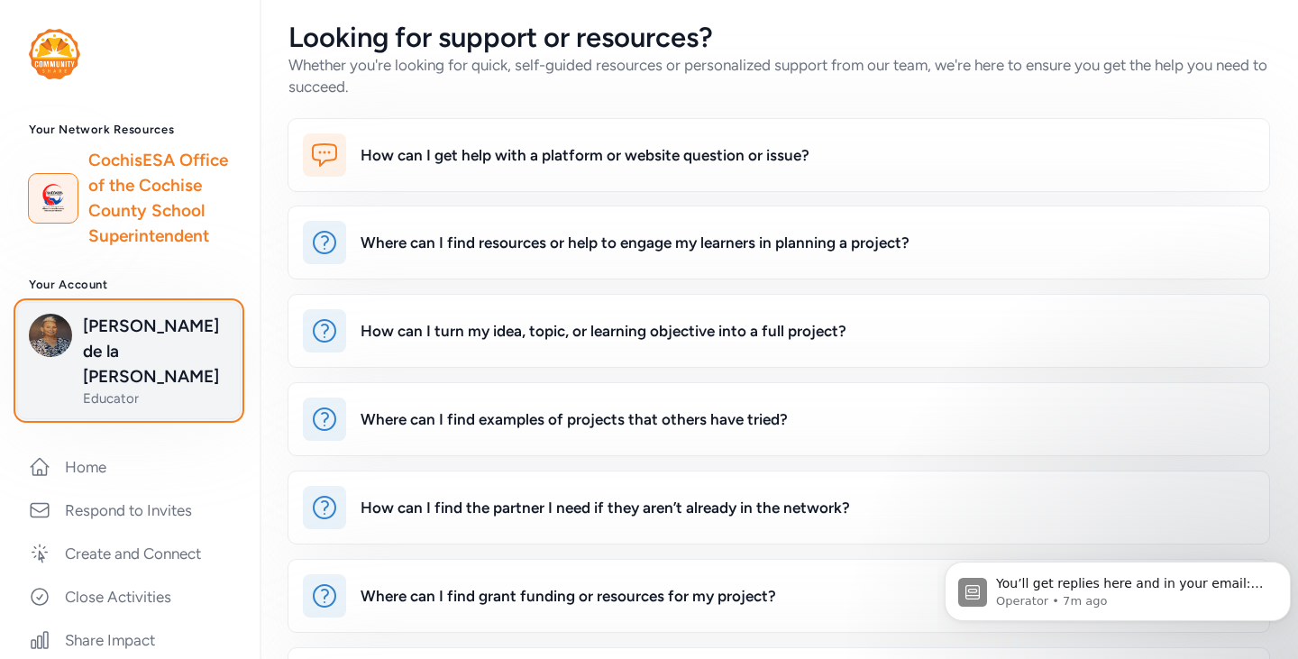
click at [129, 350] on span "Stacie de la Vega" at bounding box center [156, 352] width 146 height 76
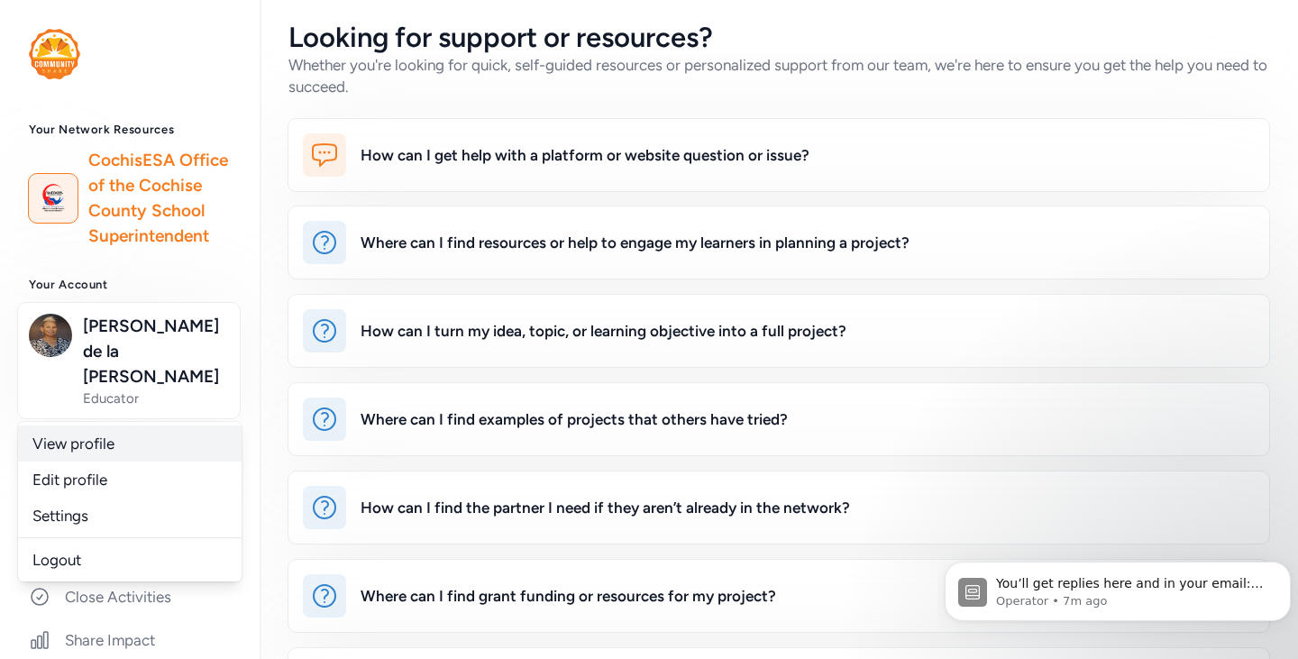
click at [129, 455] on link "View profile" at bounding box center [130, 444] width 224 height 36
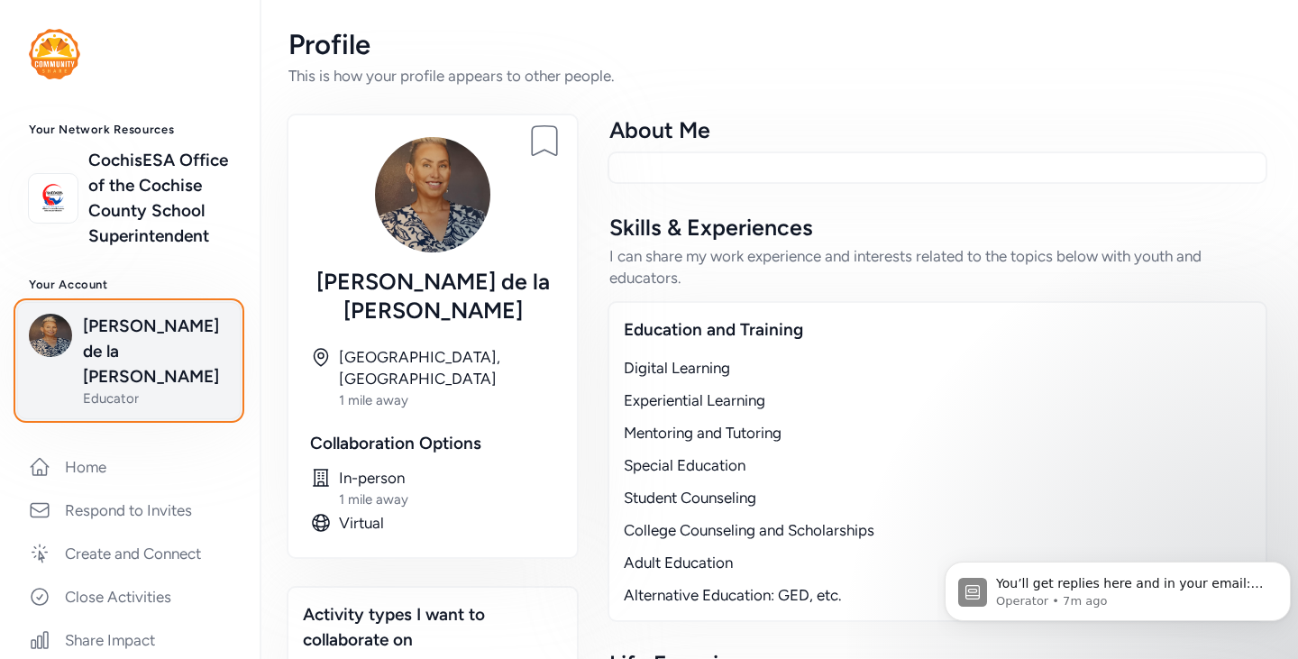
click at [132, 373] on span "Stacie de la Vega" at bounding box center [156, 352] width 146 height 76
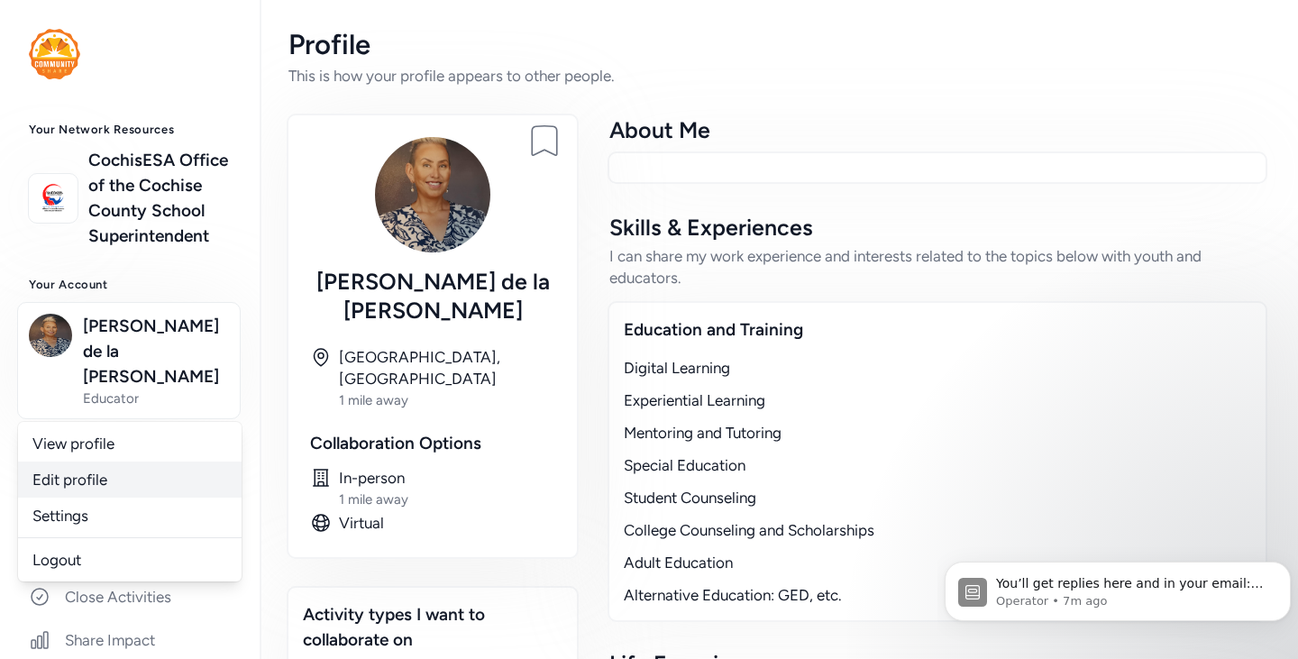
click at [118, 472] on link "Edit profile" at bounding box center [130, 480] width 224 height 36
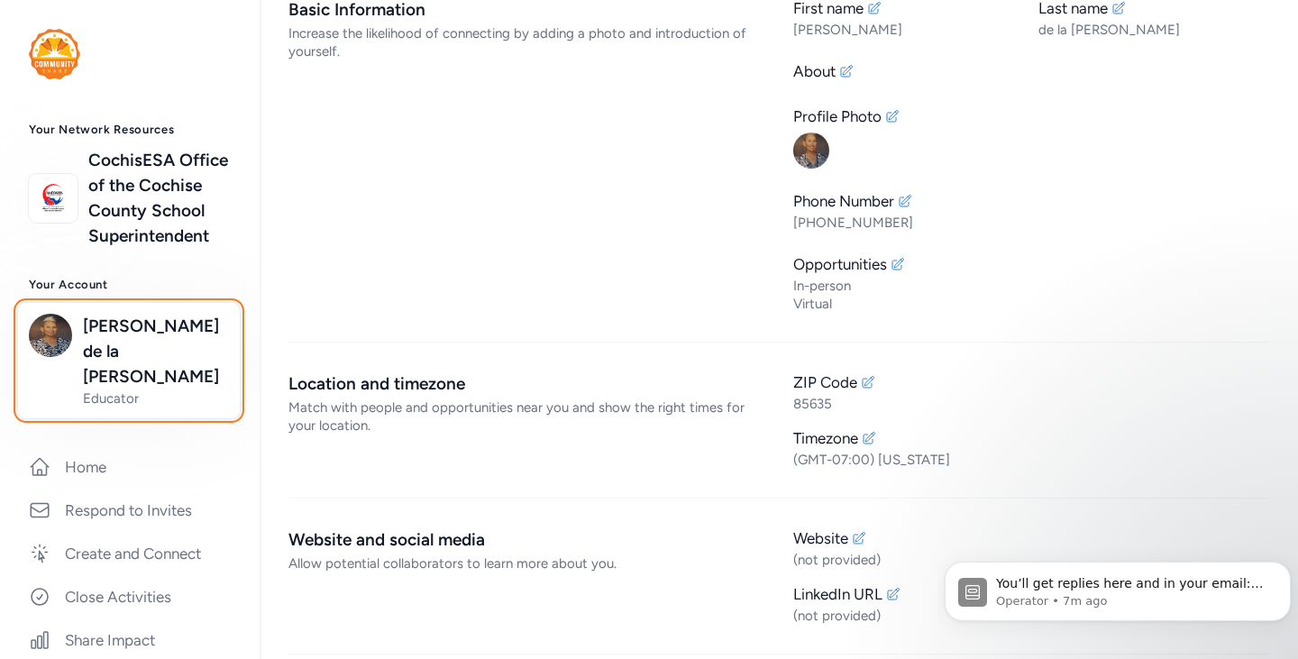
scroll to position [180, 0]
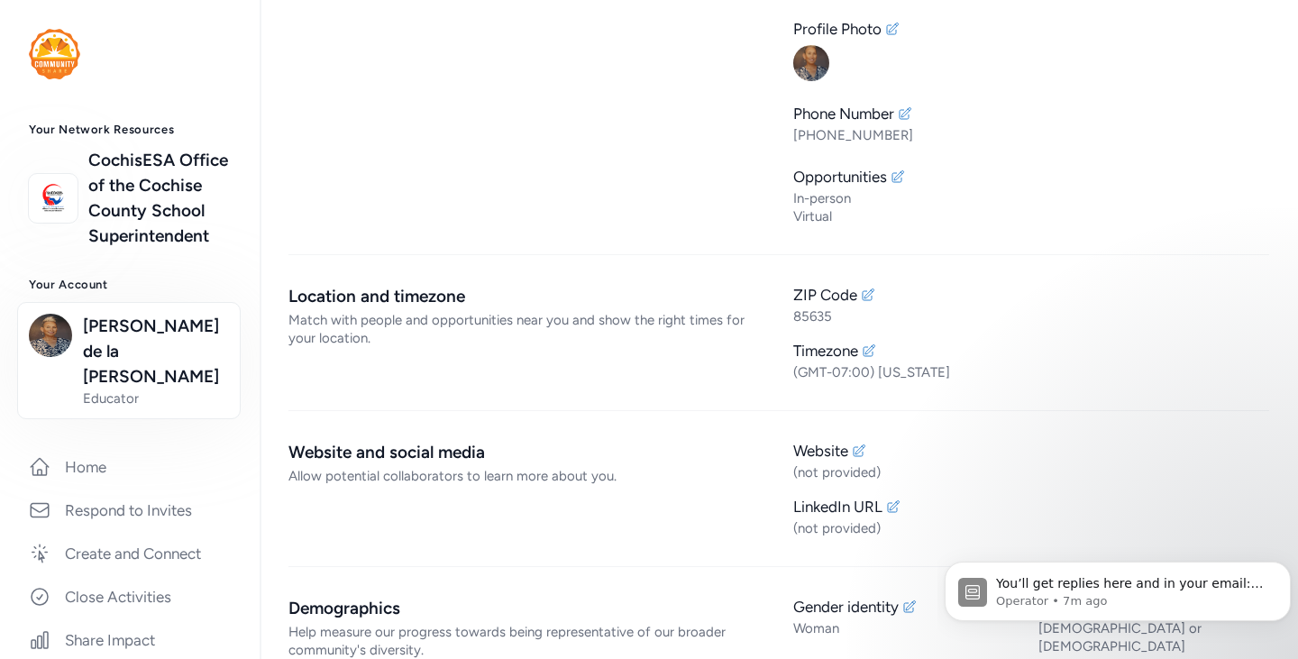
click at [558, 472] on div "Allow potential collaborators to learn more about you." at bounding box center [526, 476] width 476 height 18
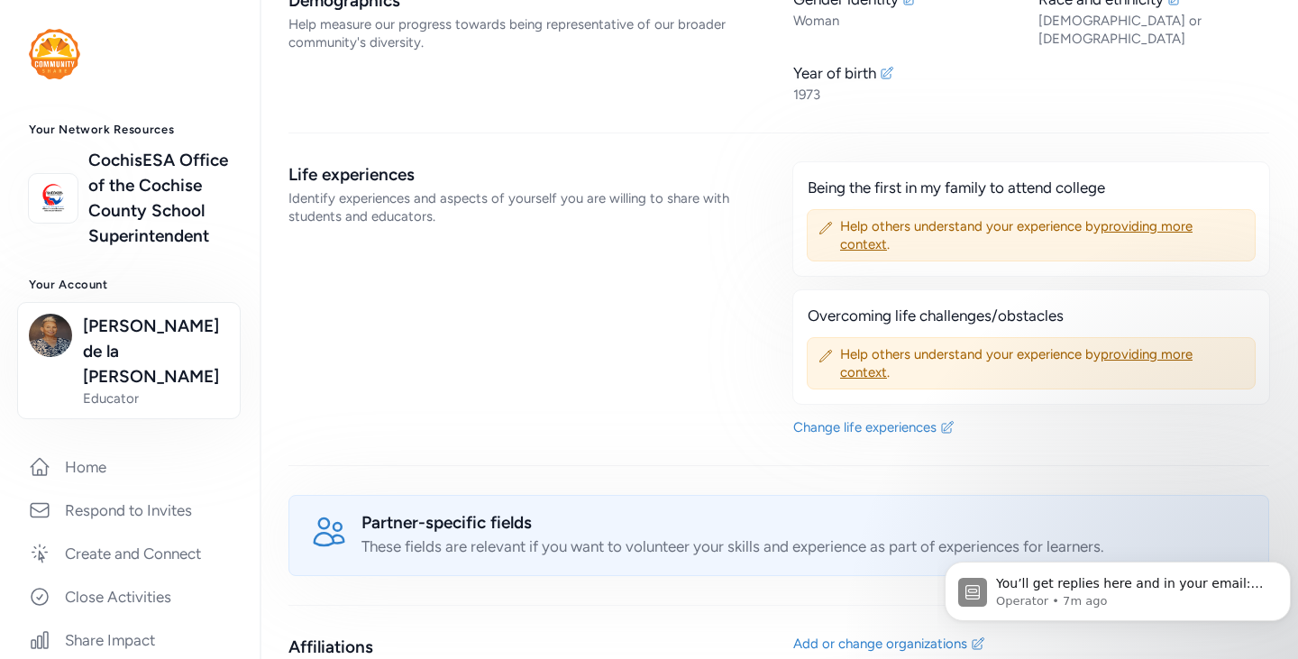
scroll to position [902, 0]
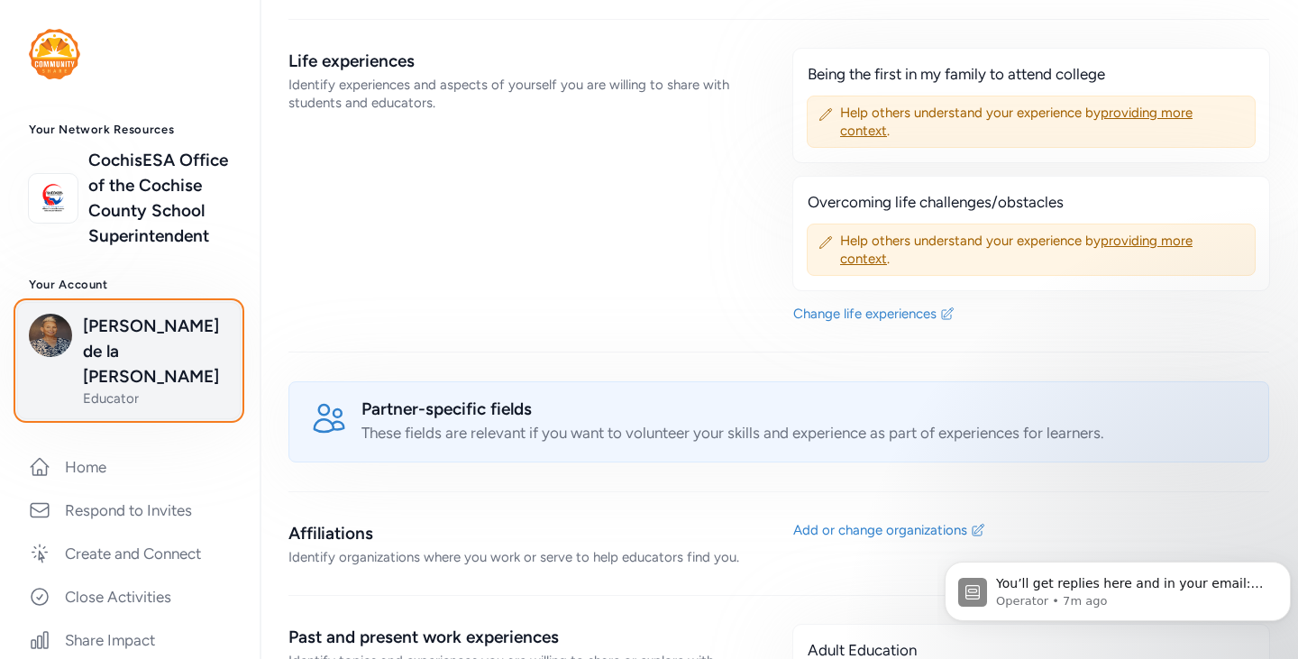
click at [129, 362] on span "Stacie de la Vega" at bounding box center [156, 352] width 146 height 76
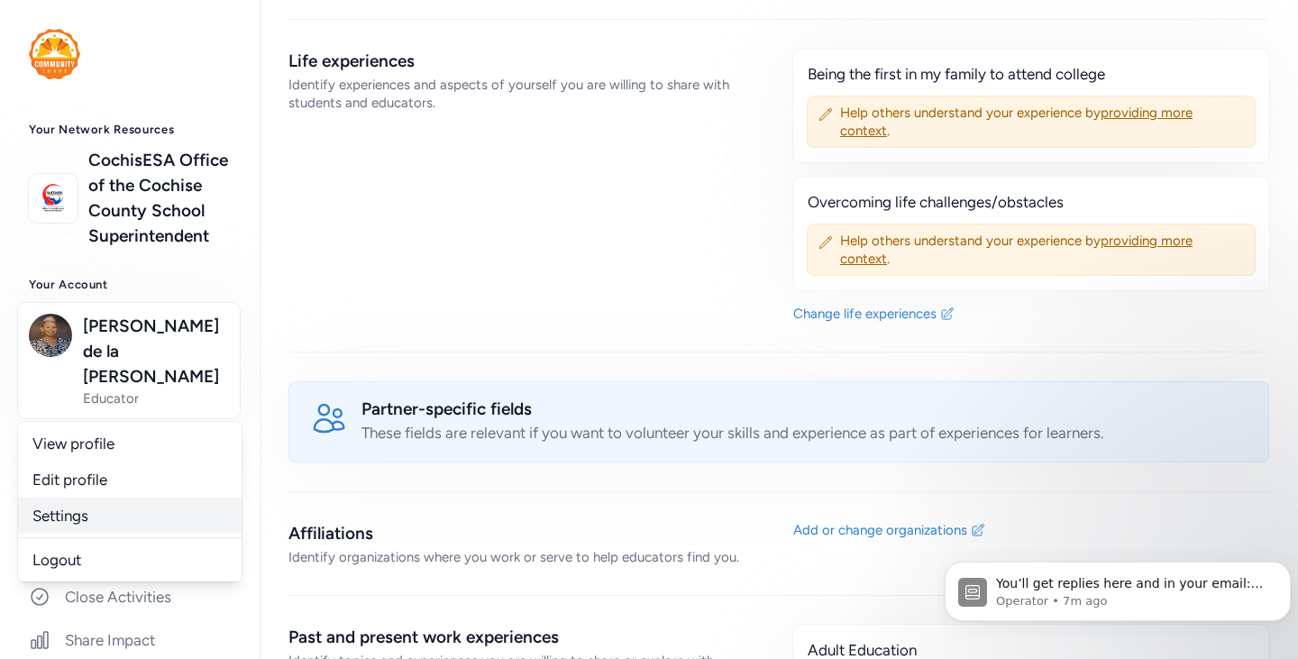
click at [130, 513] on link "Settings" at bounding box center [130, 516] width 224 height 36
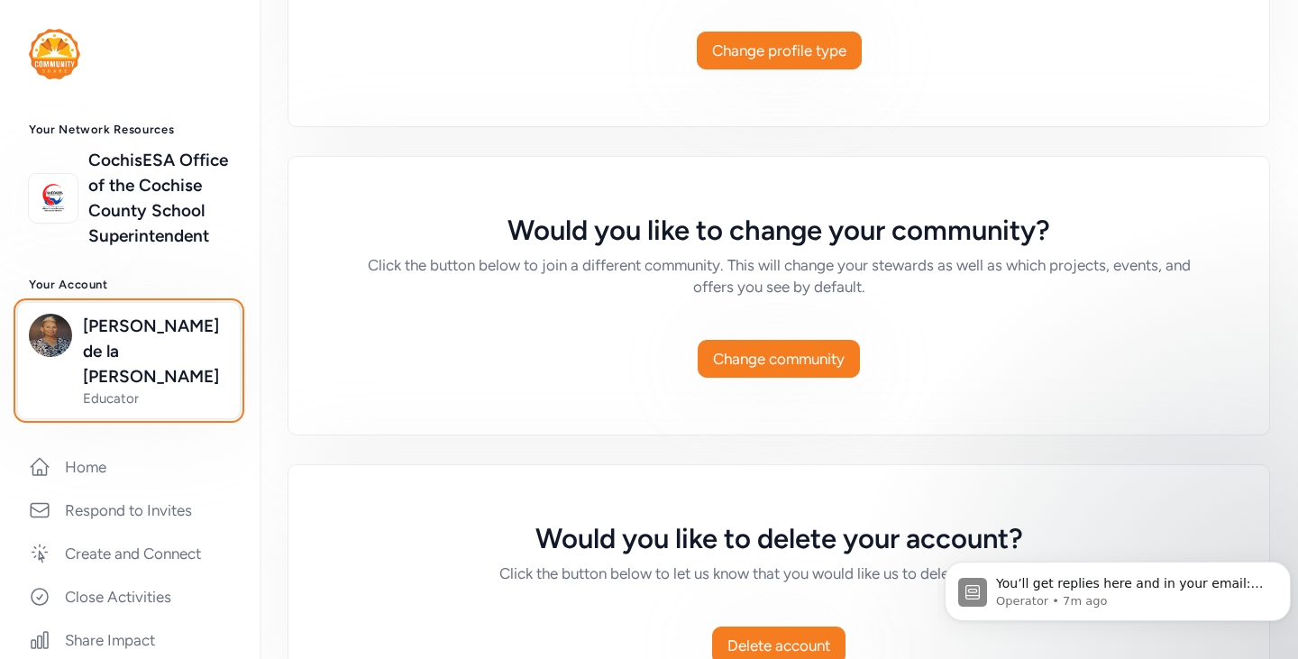
scroll to position [1387, 0]
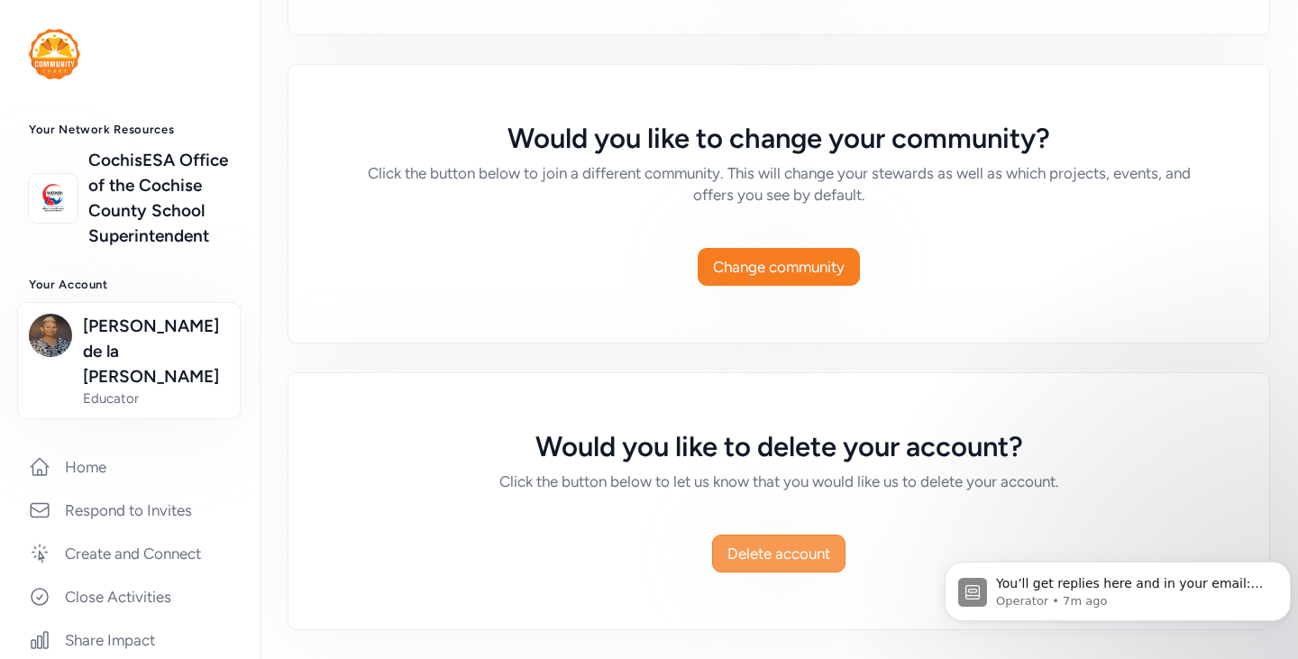
click at [772, 550] on span "Delete account" at bounding box center [779, 554] width 103 height 22
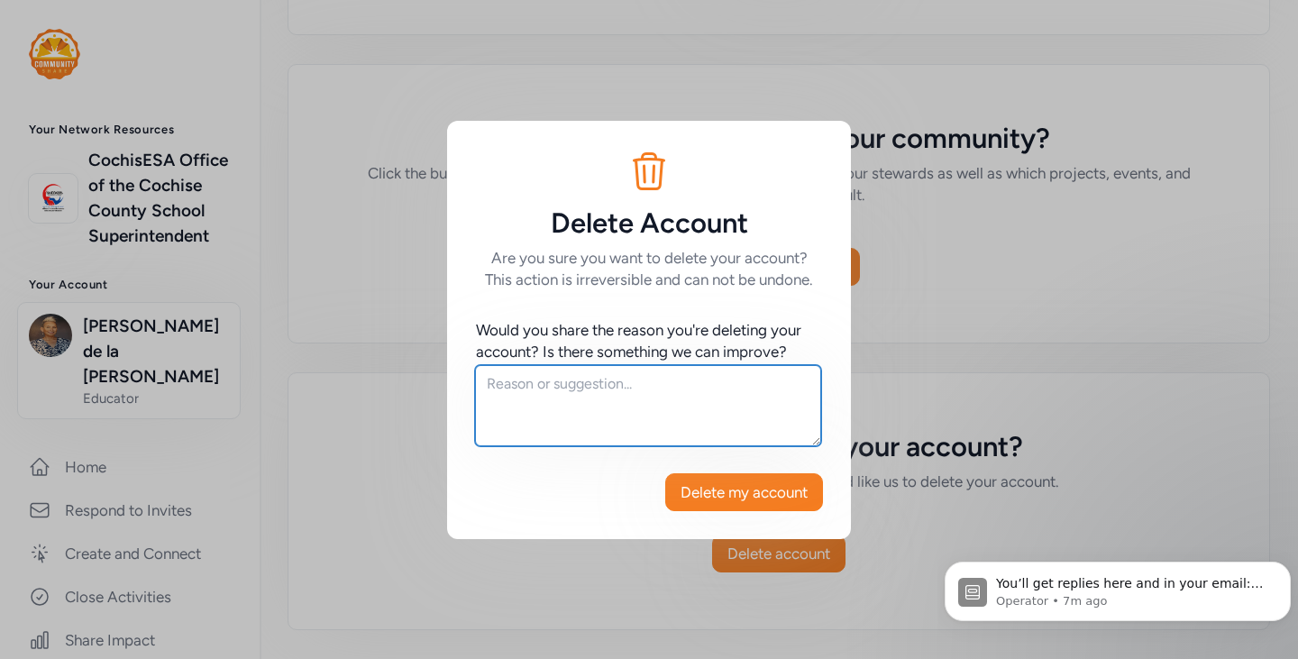
click at [665, 413] on textarea at bounding box center [648, 405] width 346 height 81
type textarea "wrong title"
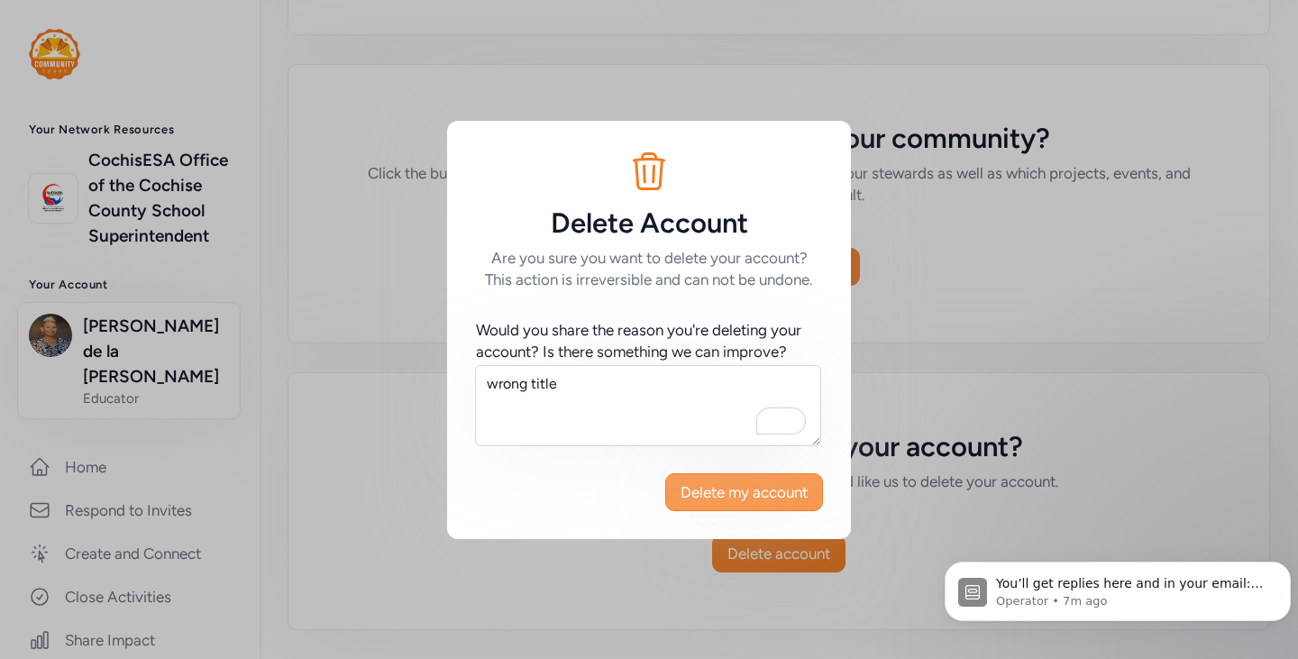
click at [699, 477] on button "Delete my account" at bounding box center [744, 492] width 158 height 38
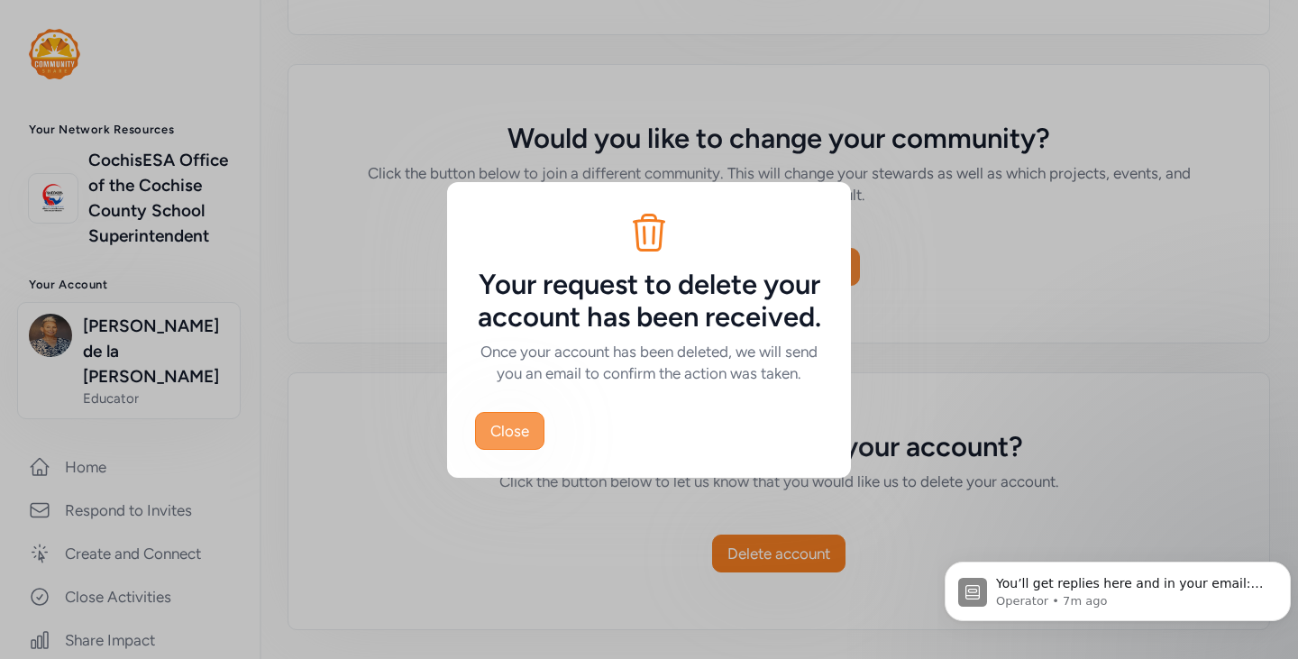
click at [533, 450] on button "Close" at bounding box center [509, 431] width 69 height 38
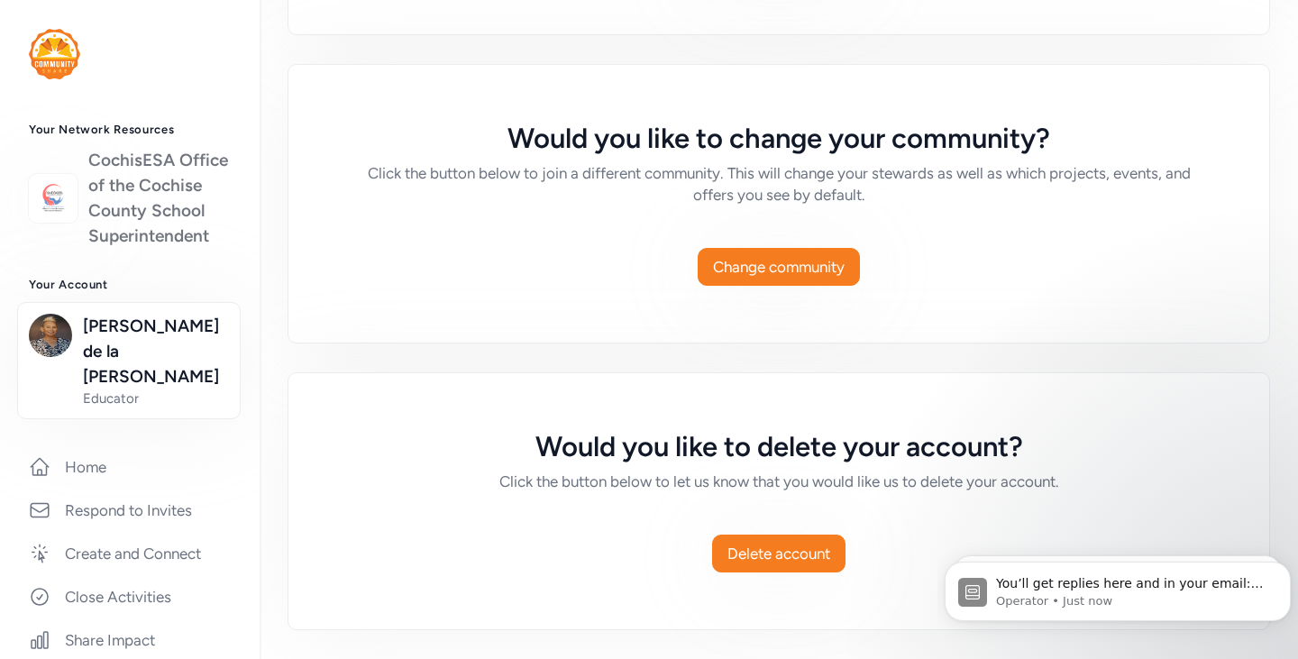
click at [105, 217] on link "CochisESA Office of the Cochise County School Superintendent" at bounding box center [159, 198] width 142 height 101
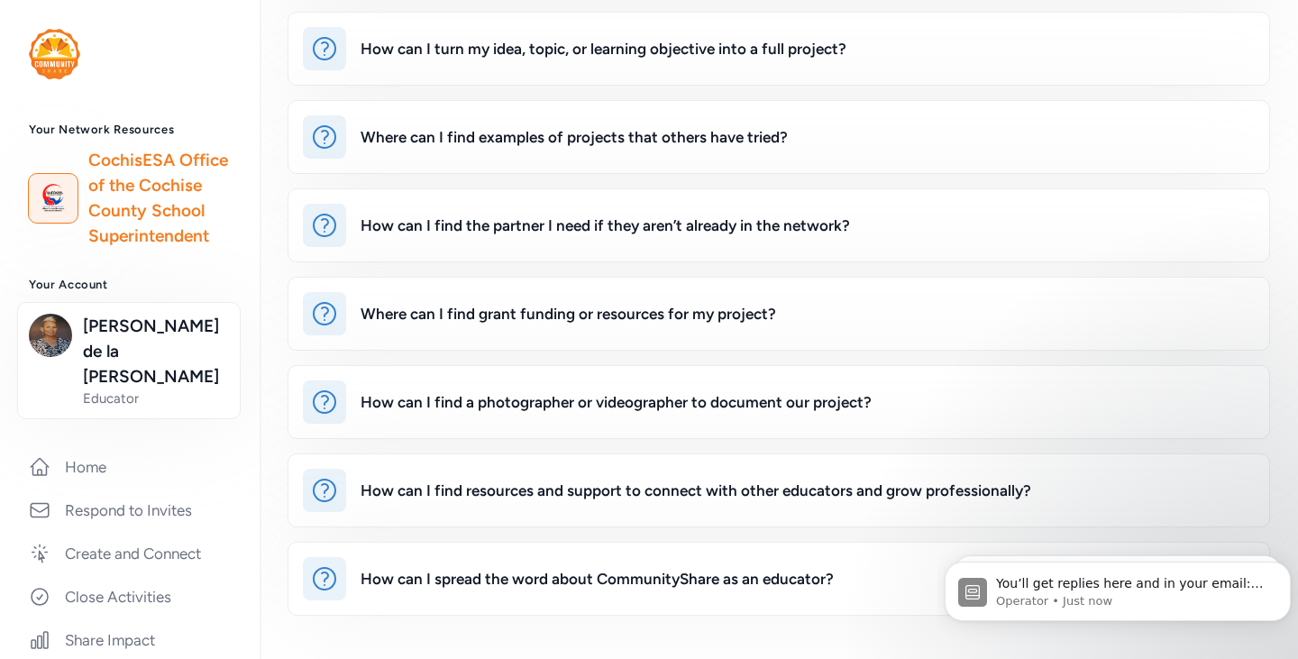
scroll to position [282, 0]
click at [57, 47] on img at bounding box center [54, 54] width 51 height 50
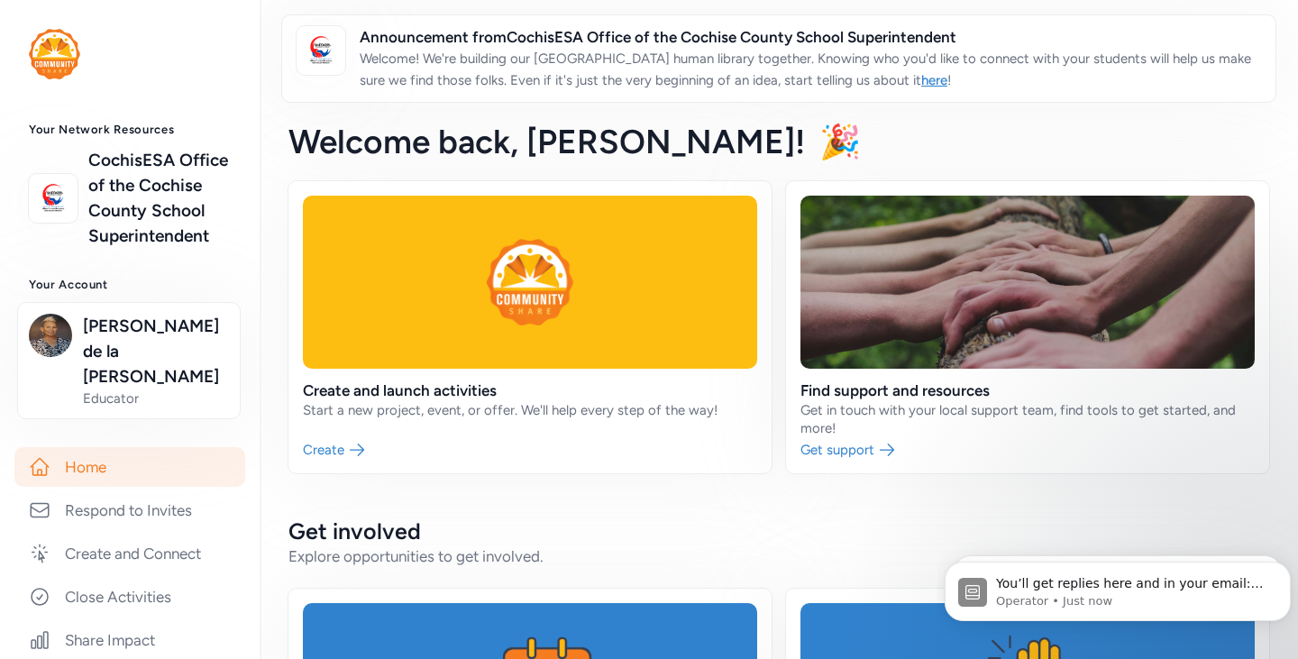
click at [826, 37] on span "Announcement from CochisESA Office of the Cochise County School Superintendent" at bounding box center [811, 37] width 902 height 22
click at [127, 198] on link "CochisESA Office of the Cochise County School Superintendent" at bounding box center [159, 198] width 142 height 101
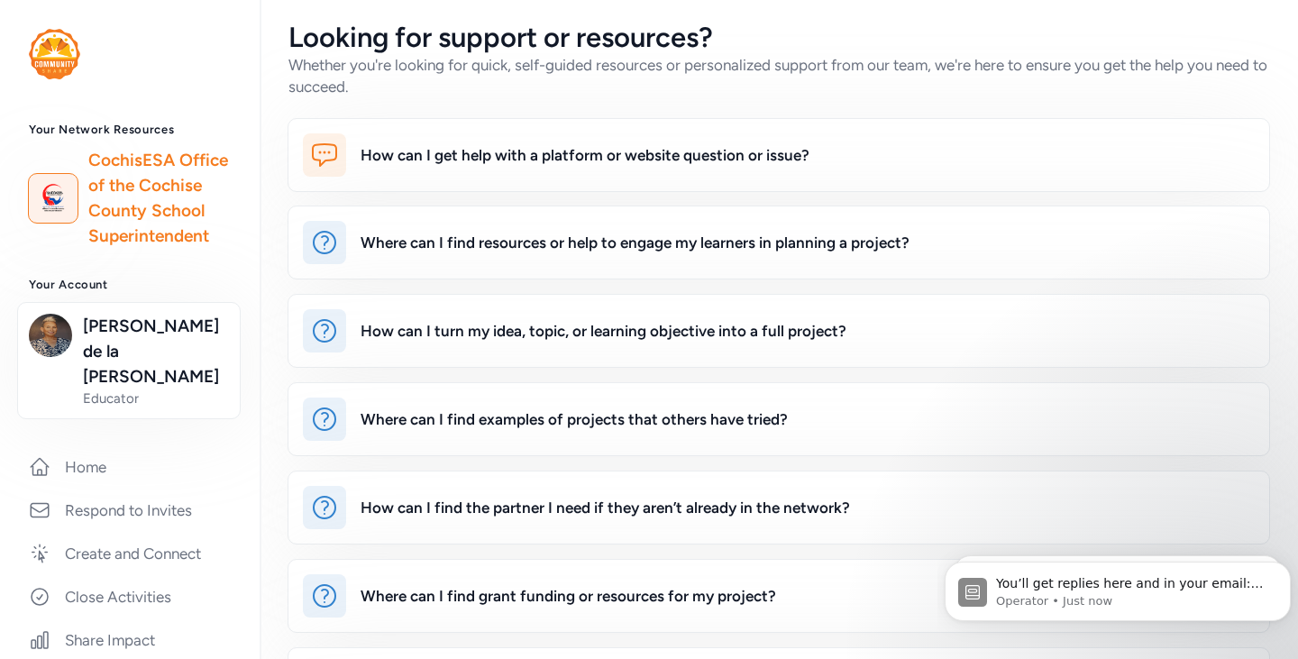
click at [54, 60] on img at bounding box center [54, 54] width 51 height 50
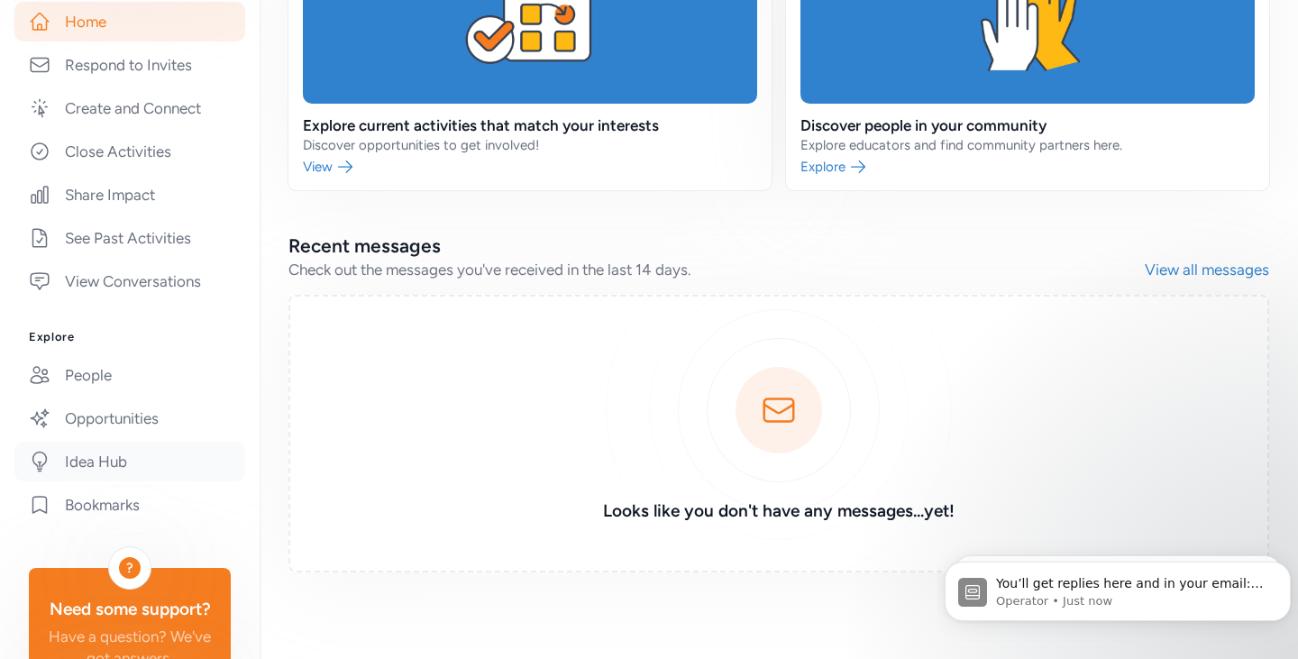
scroll to position [451, 0]
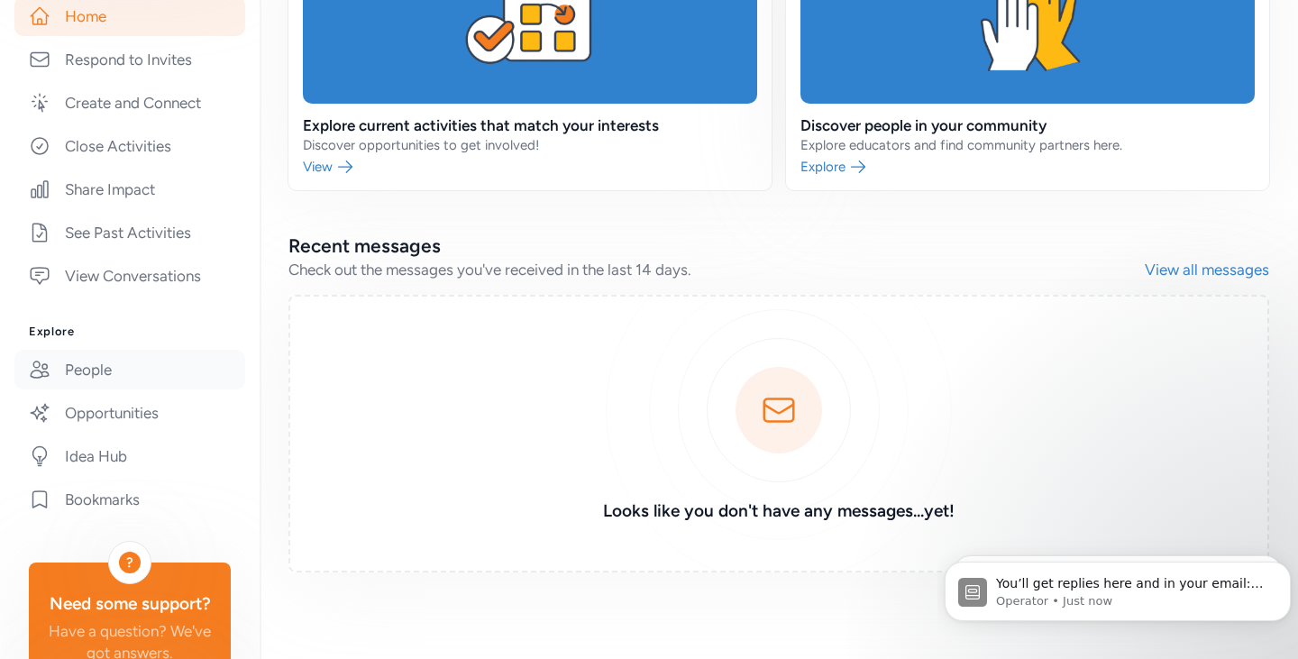
click at [114, 372] on link "People" at bounding box center [129, 370] width 231 height 40
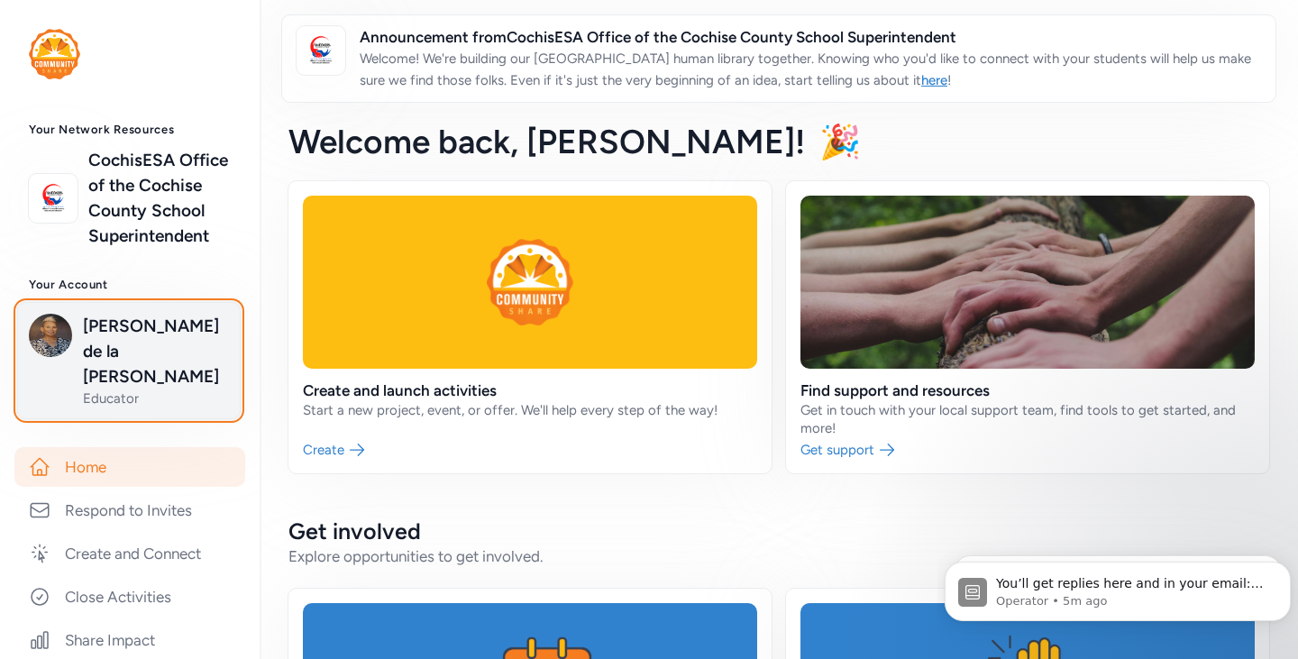
click at [120, 372] on span "[PERSON_NAME] de la [PERSON_NAME]" at bounding box center [156, 352] width 146 height 76
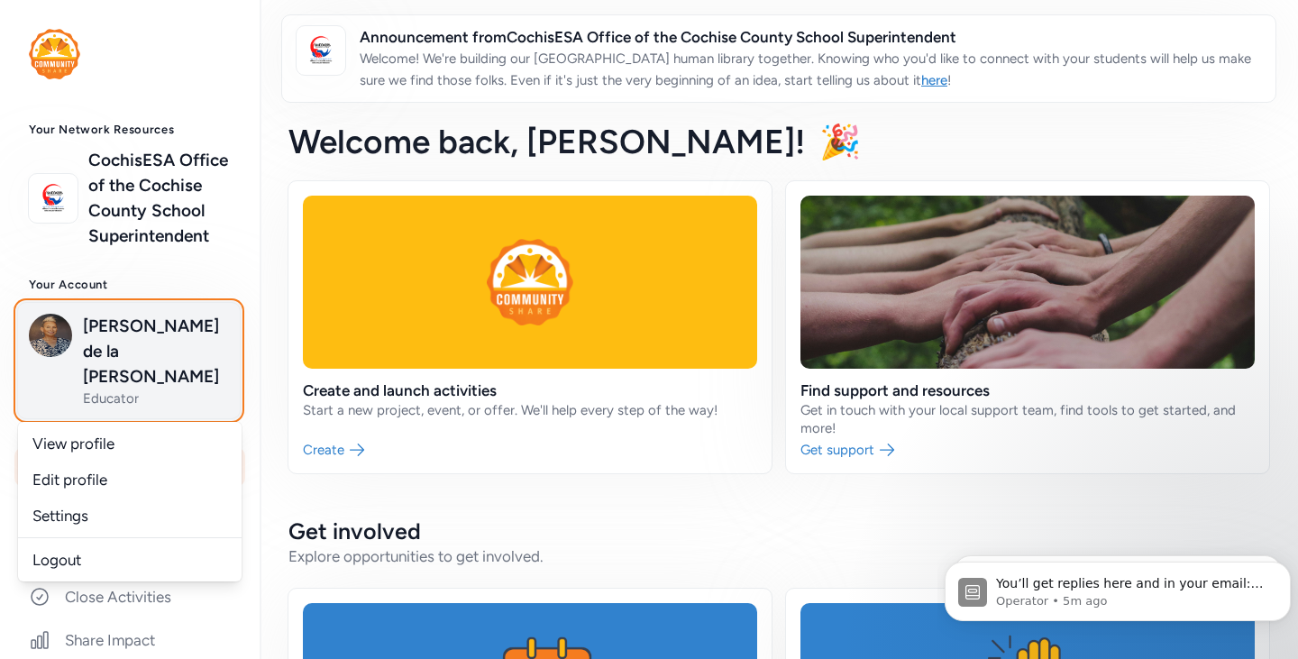
click at [135, 408] on button "[PERSON_NAME] de la [PERSON_NAME] Educator" at bounding box center [129, 360] width 224 height 117
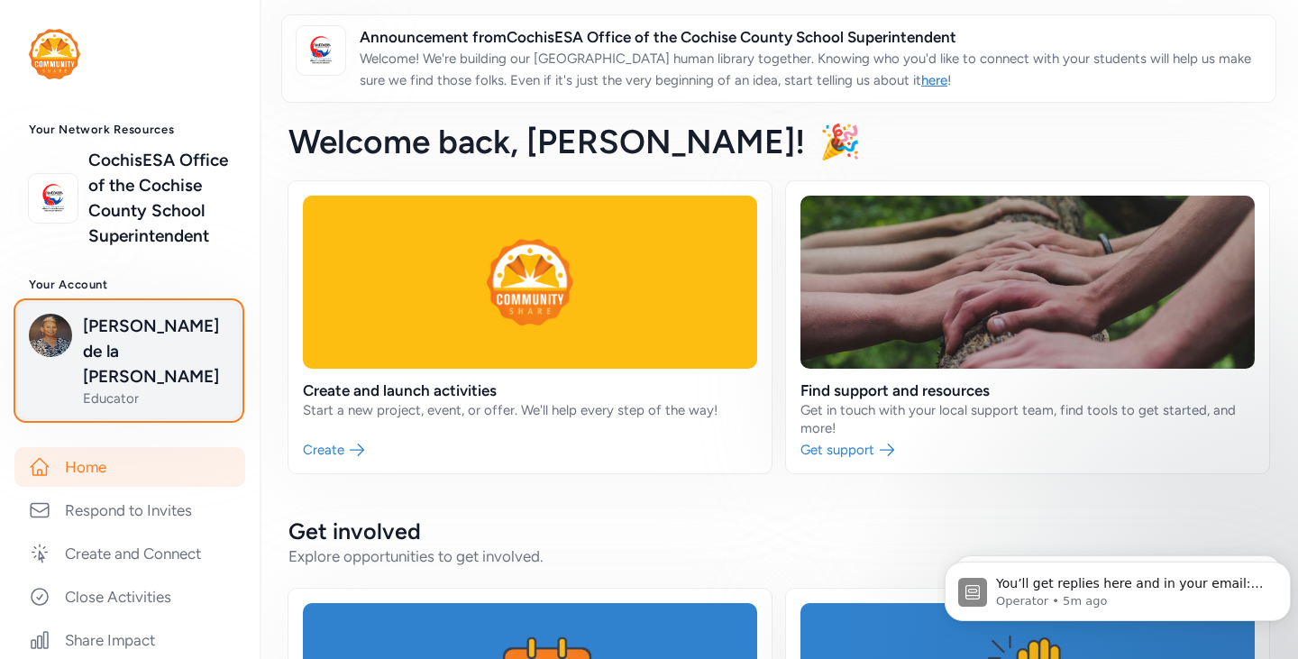
click at [152, 380] on span "[PERSON_NAME] de la [PERSON_NAME]" at bounding box center [156, 352] width 146 height 76
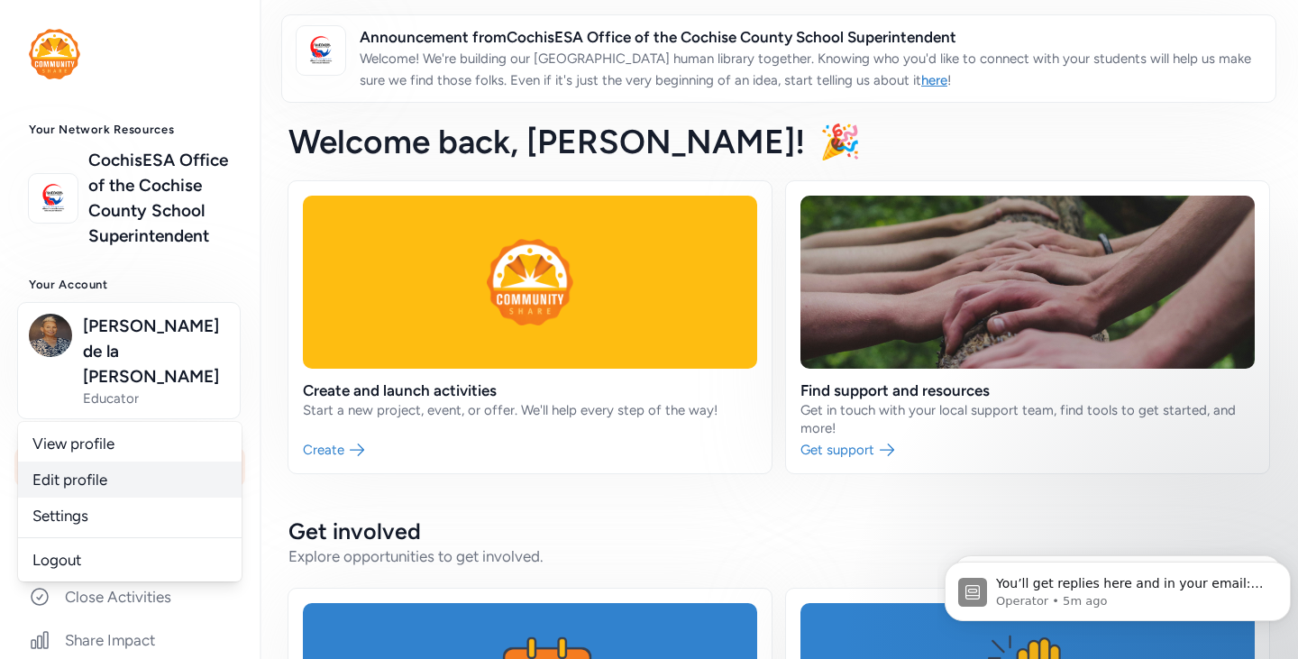
click at [130, 479] on link "Edit profile" at bounding box center [130, 480] width 224 height 36
